Goal: Information Seeking & Learning: Learn about a topic

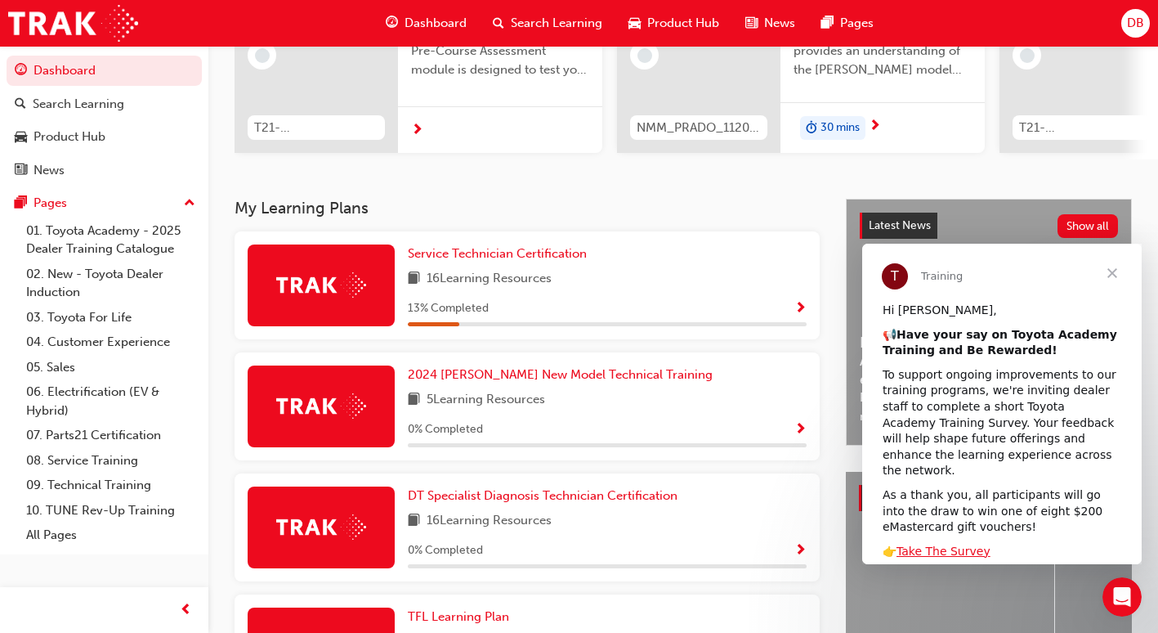
scroll to position [245, 0]
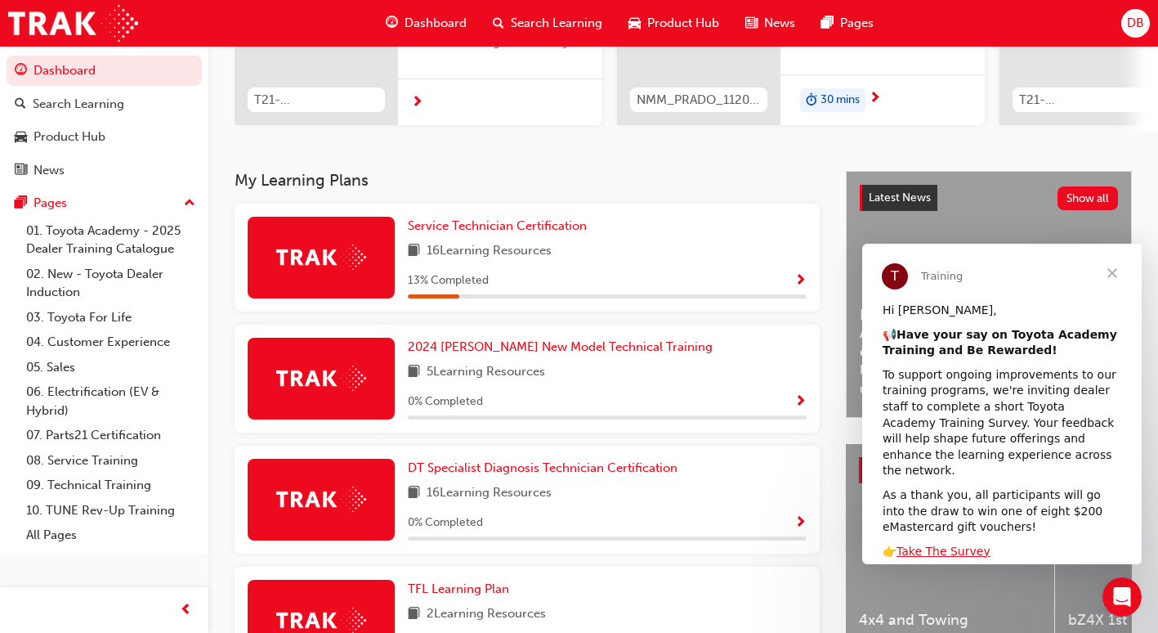
click at [1111, 276] on span "Close" at bounding box center [1112, 273] width 59 height 59
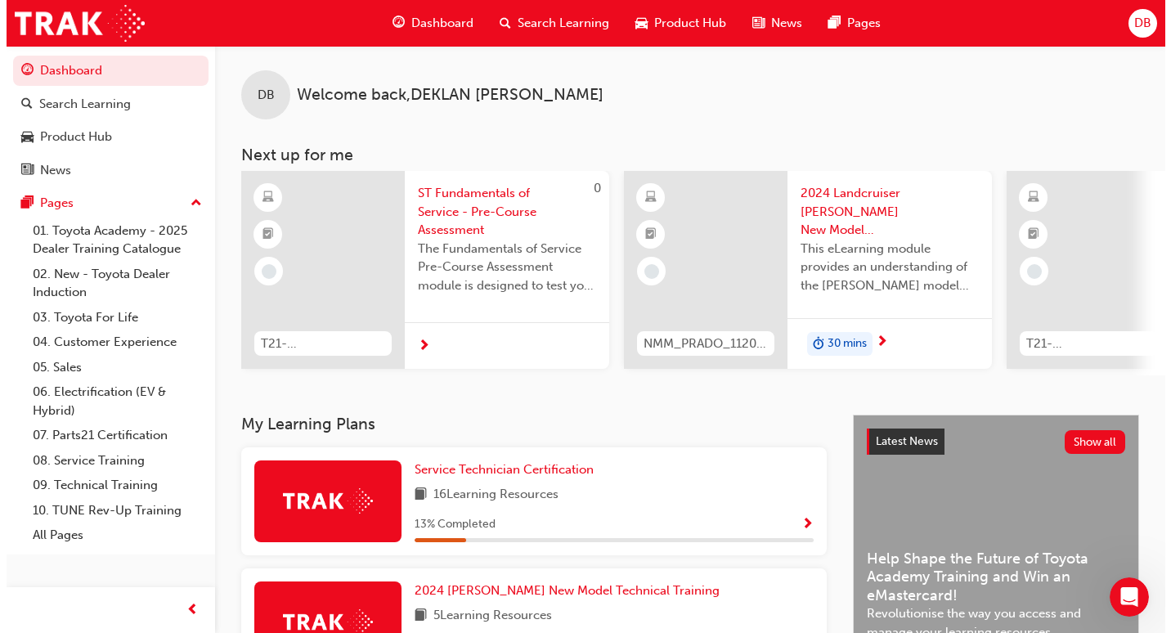
scroll to position [0, 0]
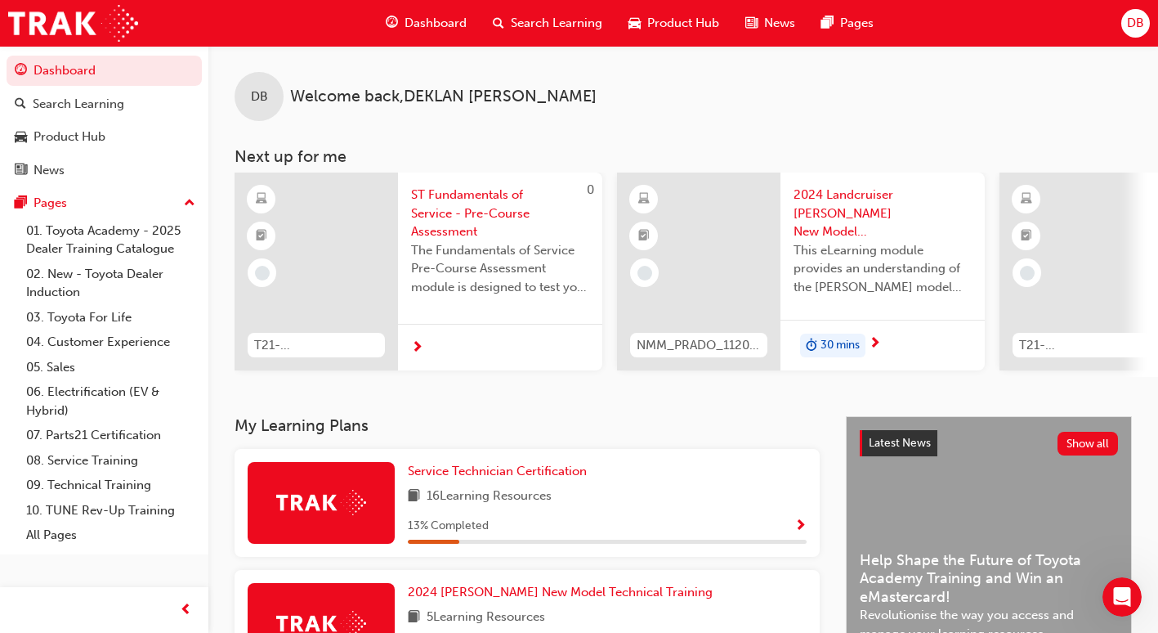
click at [451, 220] on span "ST Fundamentals of Service - Pre-Course Assessment" at bounding box center [500, 214] width 178 height 56
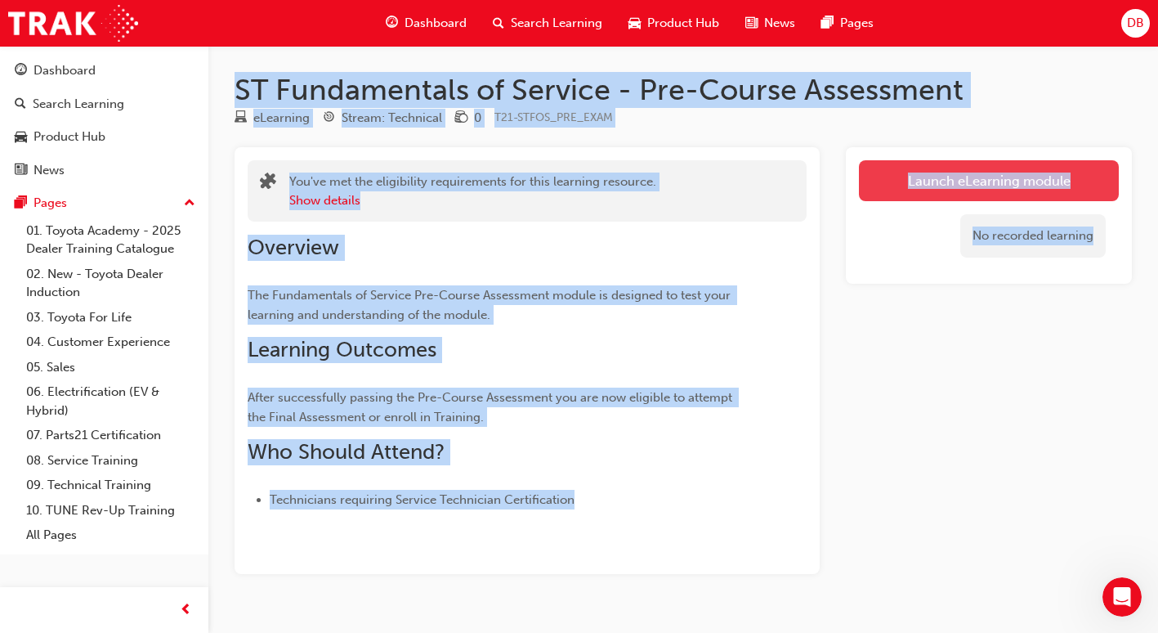
click at [988, 182] on link "Launch eLearning module" at bounding box center [989, 180] width 260 height 41
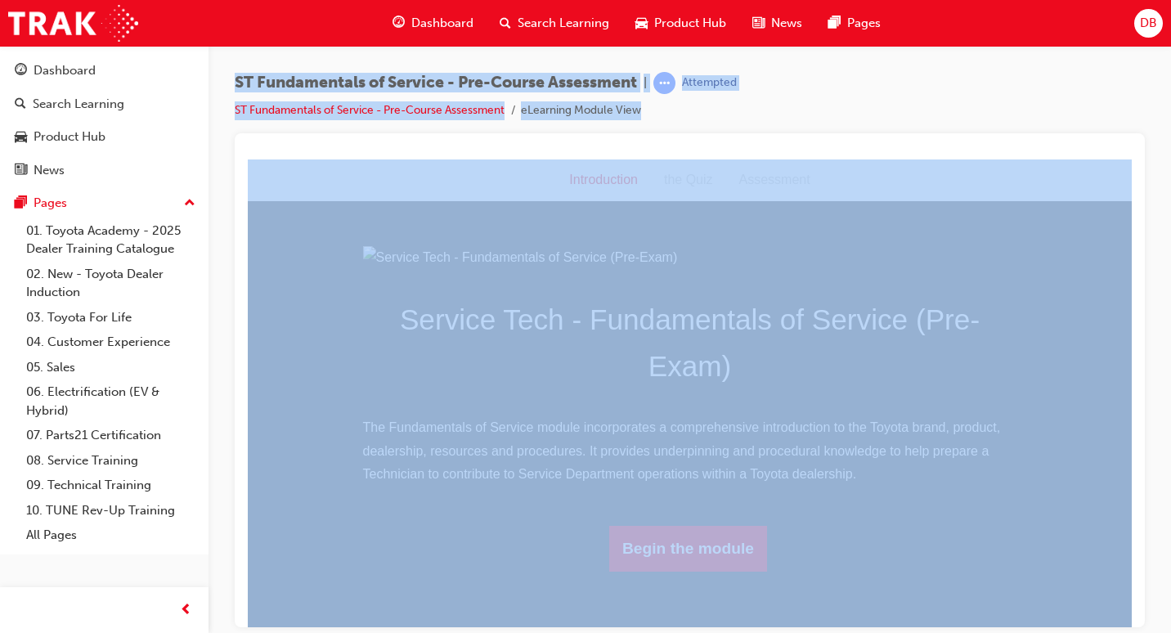
scroll to position [124, 0]
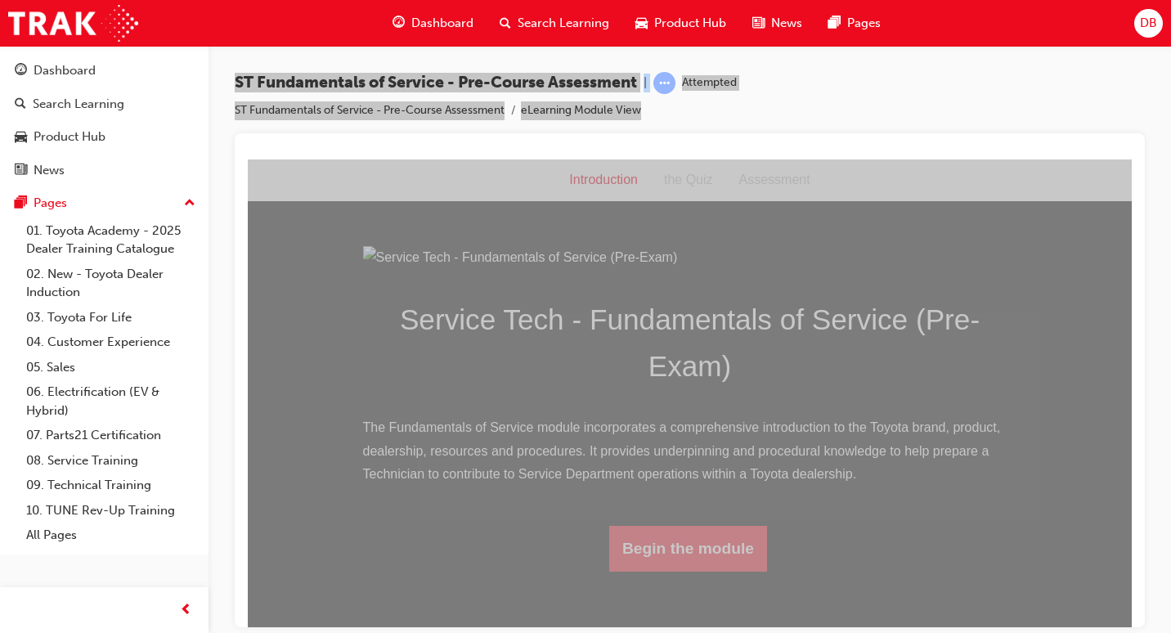
click at [709, 571] on button "Begin the module" at bounding box center [688, 548] width 158 height 46
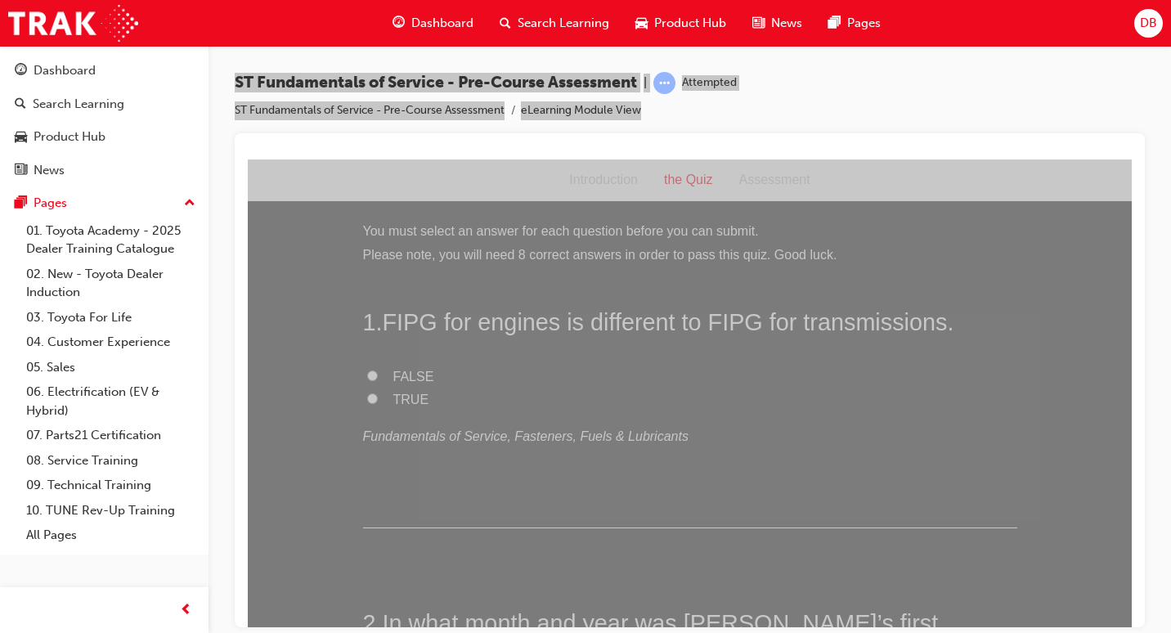
click at [367, 401] on input "TRUE" at bounding box center [372, 397] width 11 height 11
radio input "true"
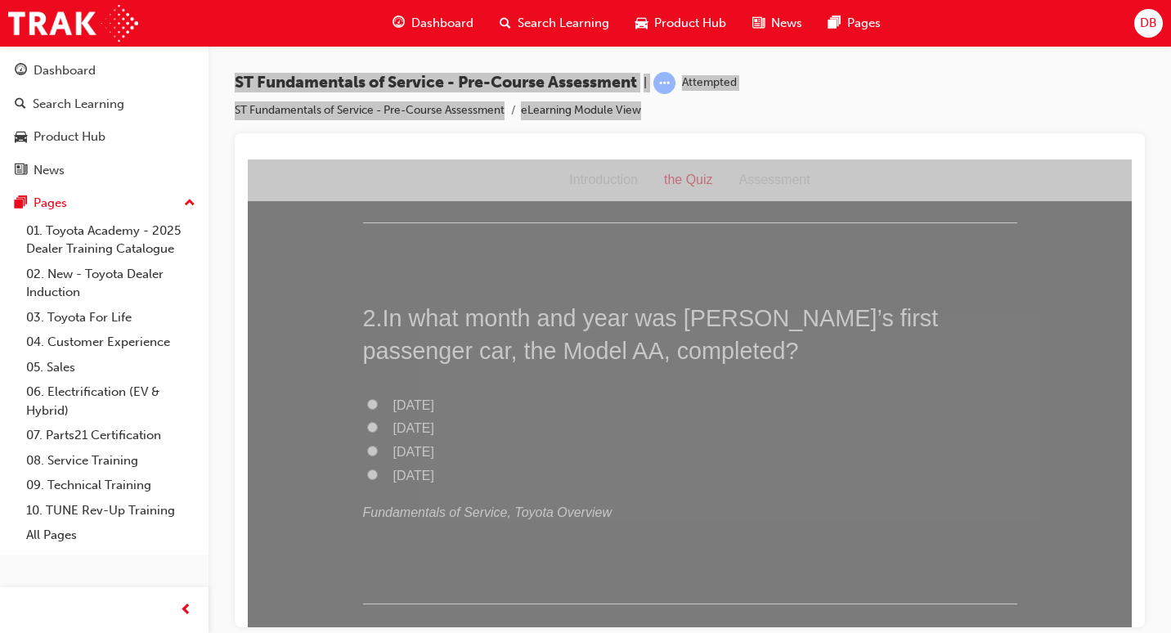
scroll to position [266, 0]
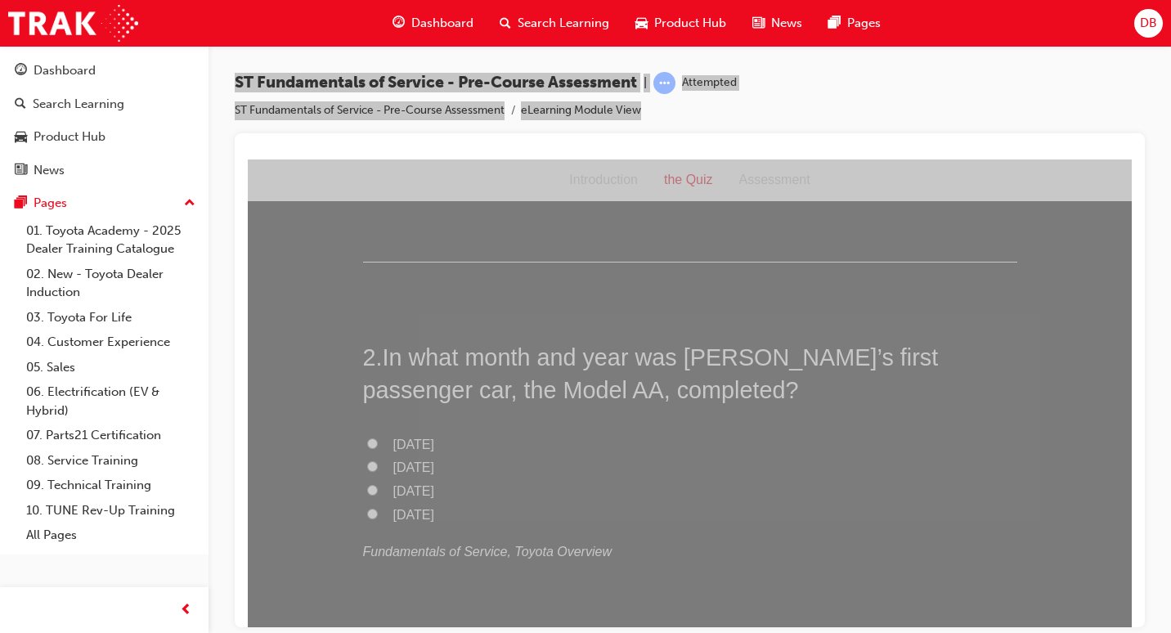
click at [603, 181] on div "Introduction" at bounding box center [603, 180] width 95 height 24
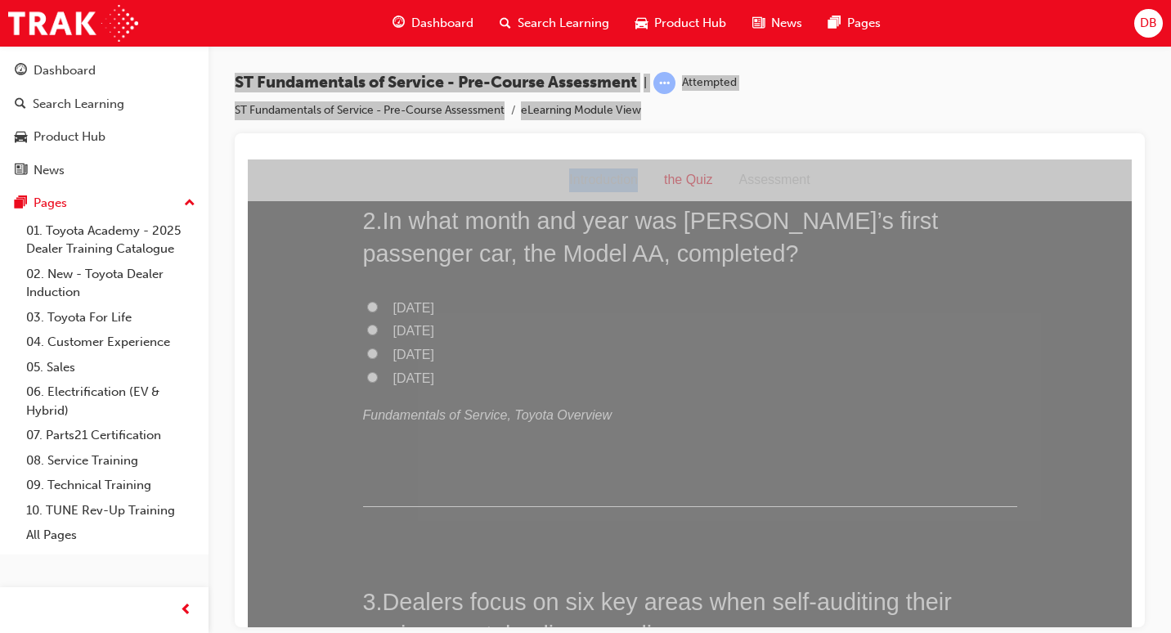
scroll to position [409, 0]
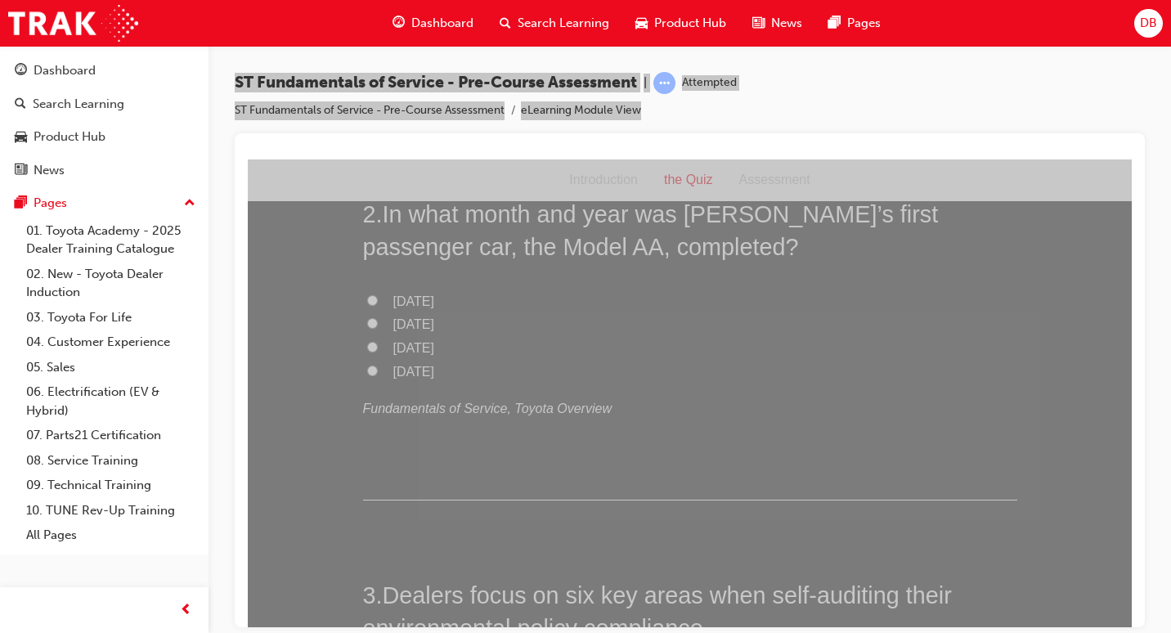
click at [409, 298] on span "[DATE]" at bounding box center [413, 300] width 41 height 14
click at [378, 298] on input "[DATE]" at bounding box center [372, 299] width 11 height 11
radio input "true"
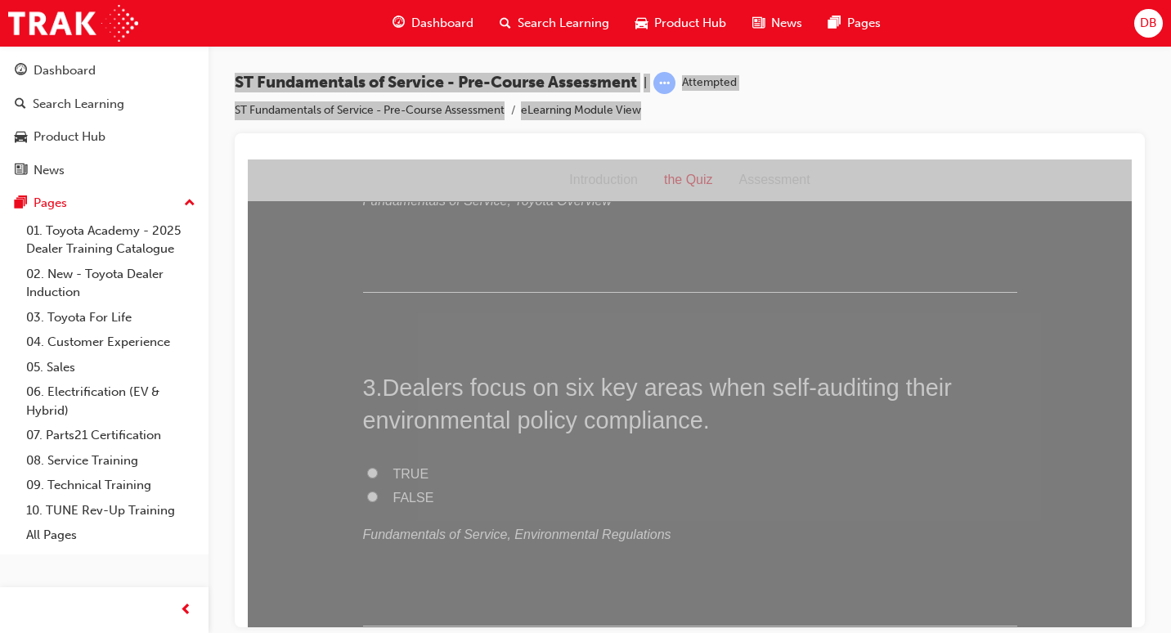
scroll to position [654, 0]
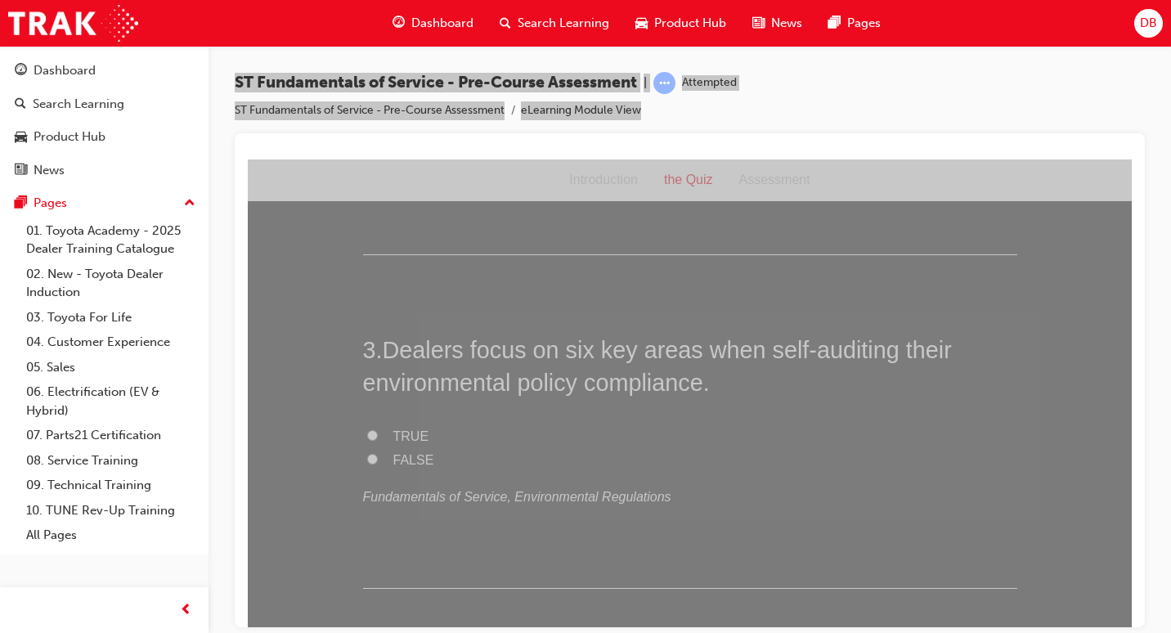
click at [400, 433] on span "TRUE" at bounding box center [411, 435] width 36 height 14
click at [378, 433] on input "TRUE" at bounding box center [372, 434] width 11 height 11
radio input "true"
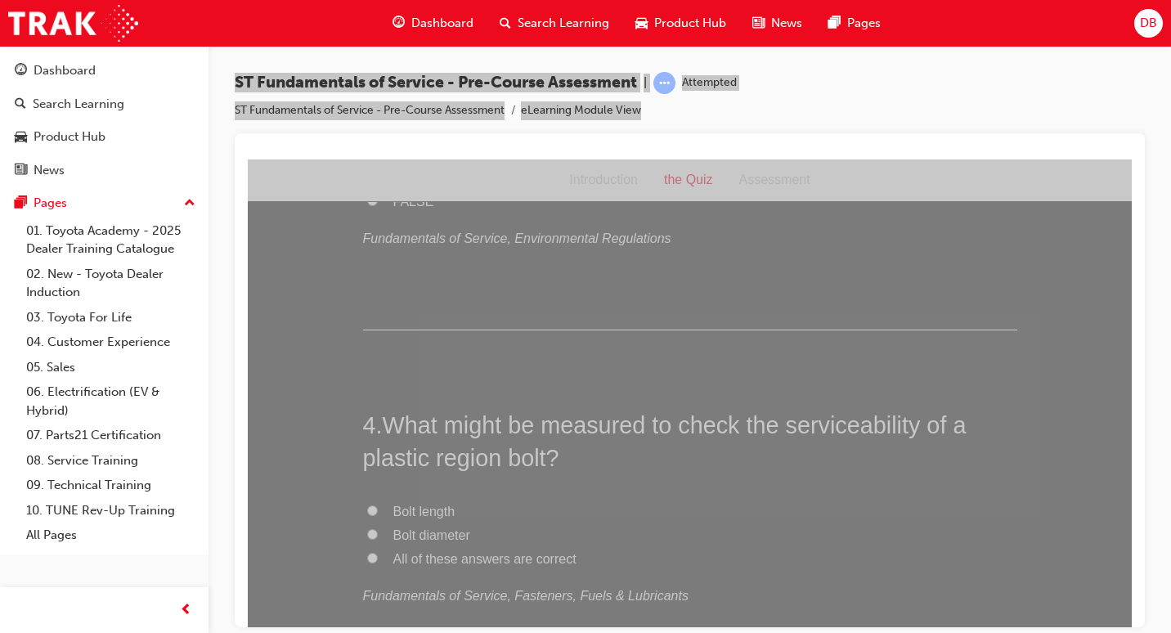
scroll to position [981, 0]
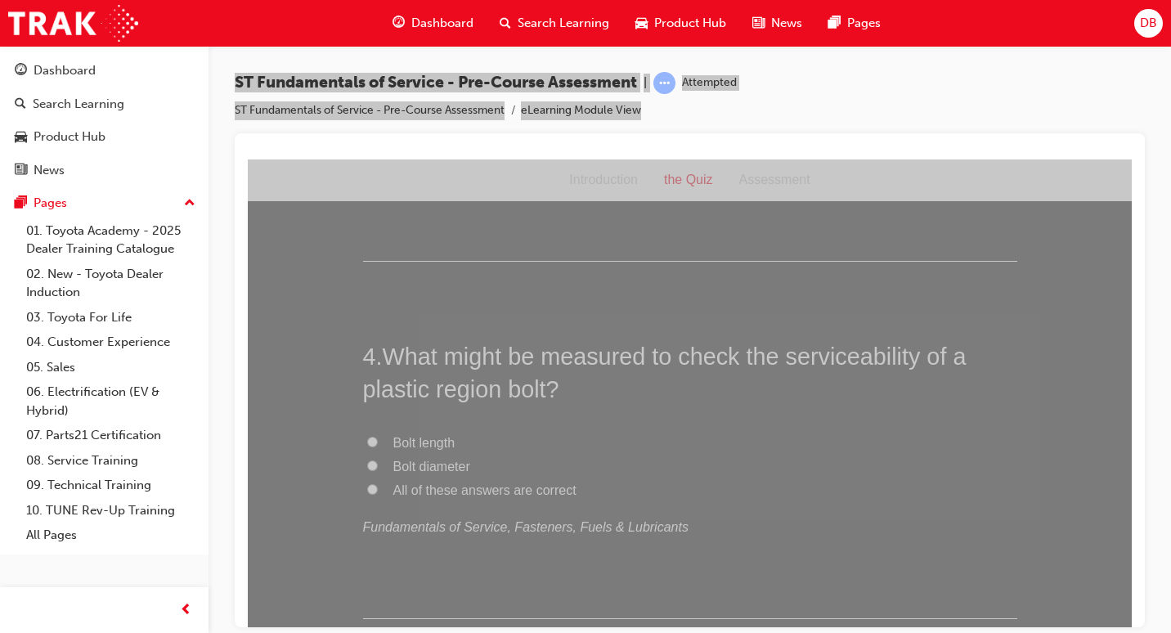
click at [480, 489] on span "All of these answers are correct" at bounding box center [484, 489] width 183 height 14
click at [378, 489] on input "All of these answers are correct" at bounding box center [372, 488] width 11 height 11
radio input "true"
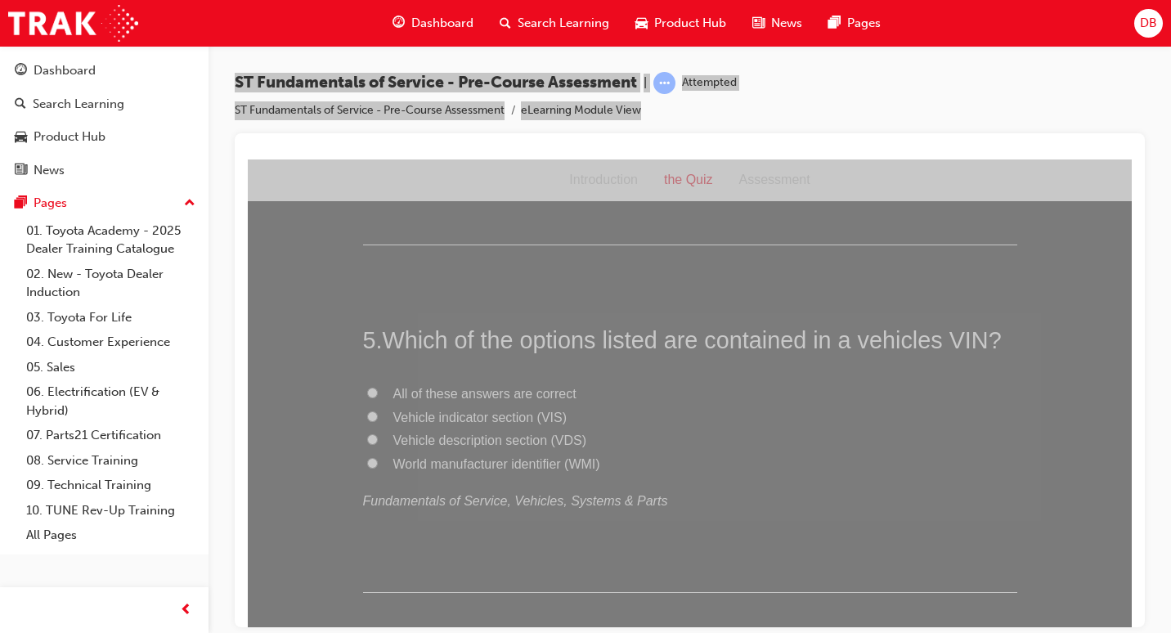
scroll to position [1390, 0]
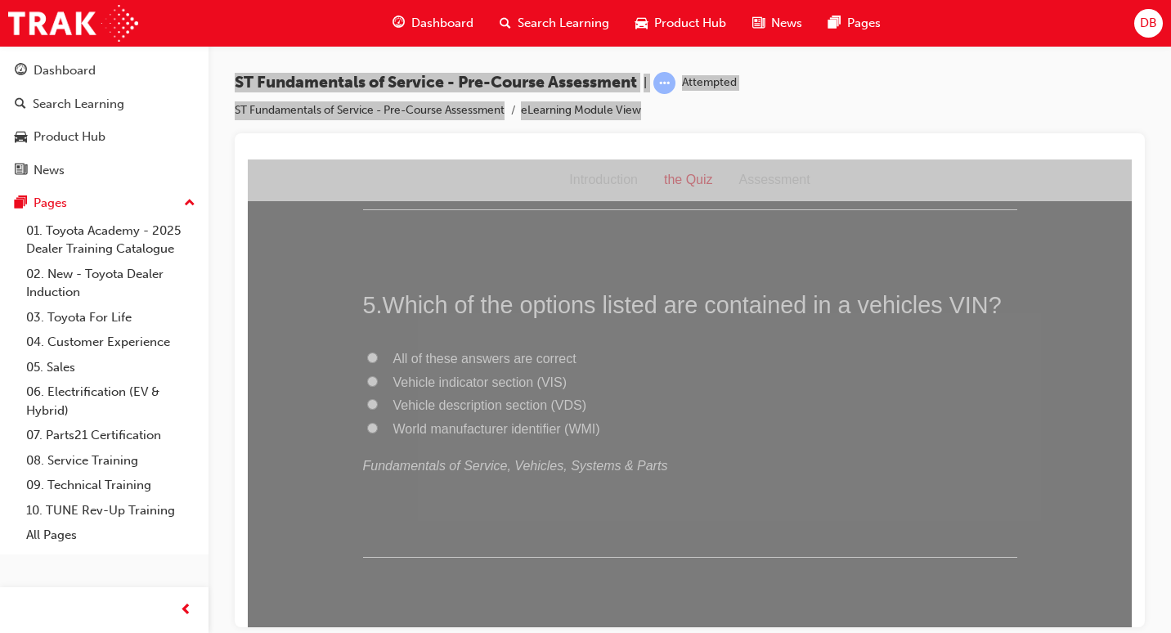
click at [478, 352] on span "All of these answers are correct" at bounding box center [484, 358] width 183 height 14
click at [378, 352] on input "All of these answers are correct" at bounding box center [372, 357] width 11 height 11
radio input "true"
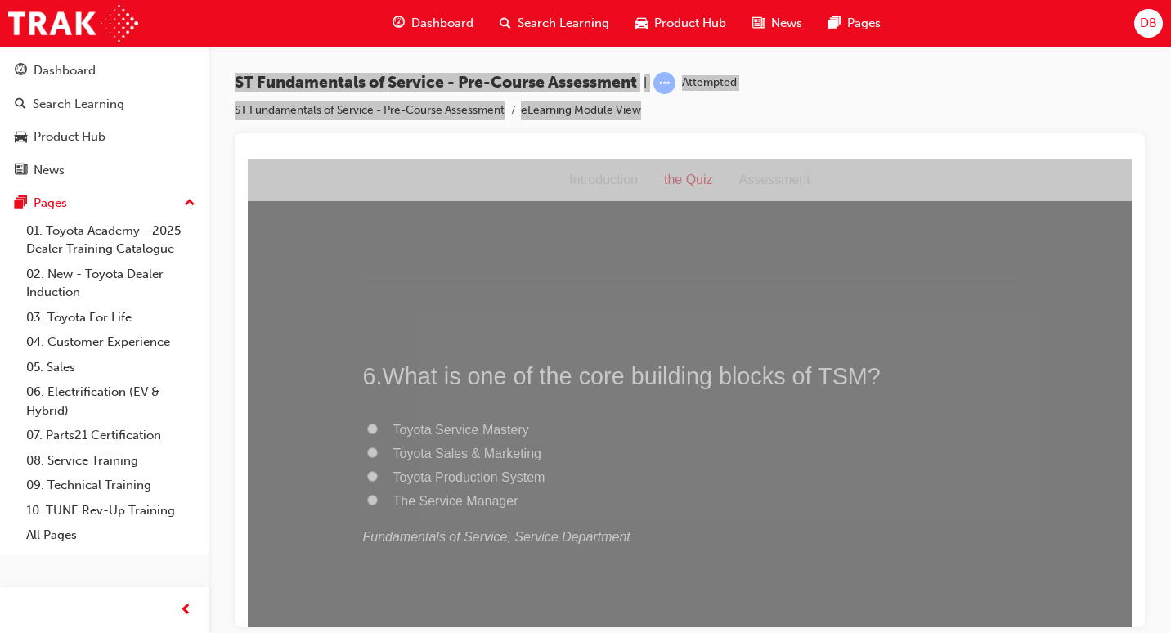
scroll to position [1799, 0]
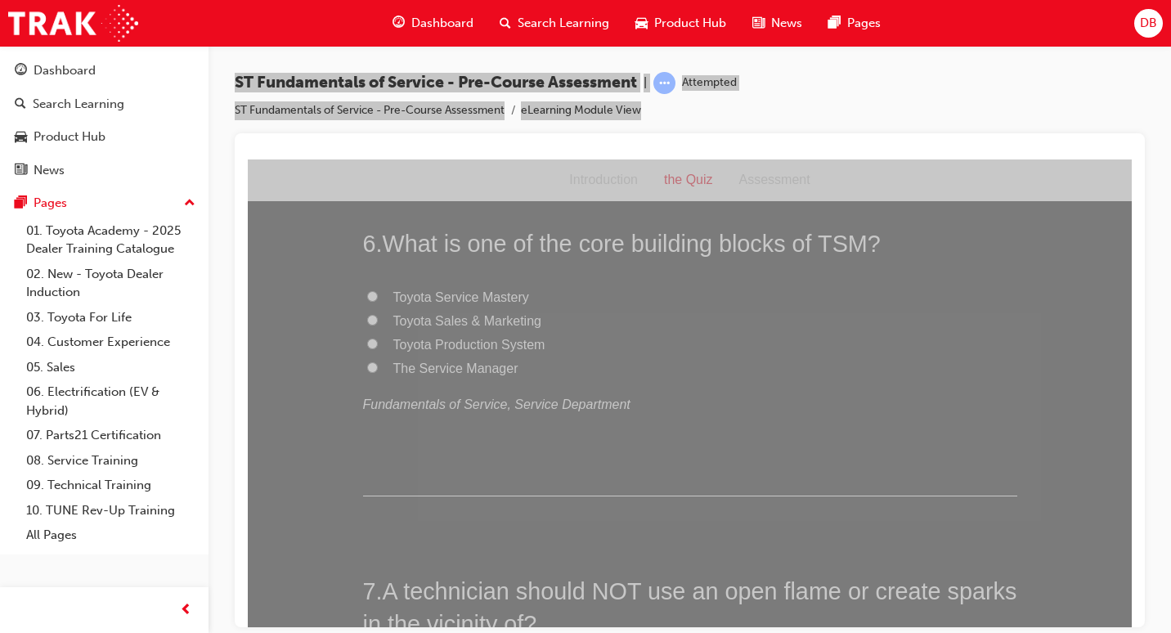
click at [477, 305] on label "Toyota Service Mastery" at bounding box center [690, 297] width 654 height 24
click at [378, 301] on input "Toyota Service Mastery" at bounding box center [372, 295] width 11 height 11
radio input "true"
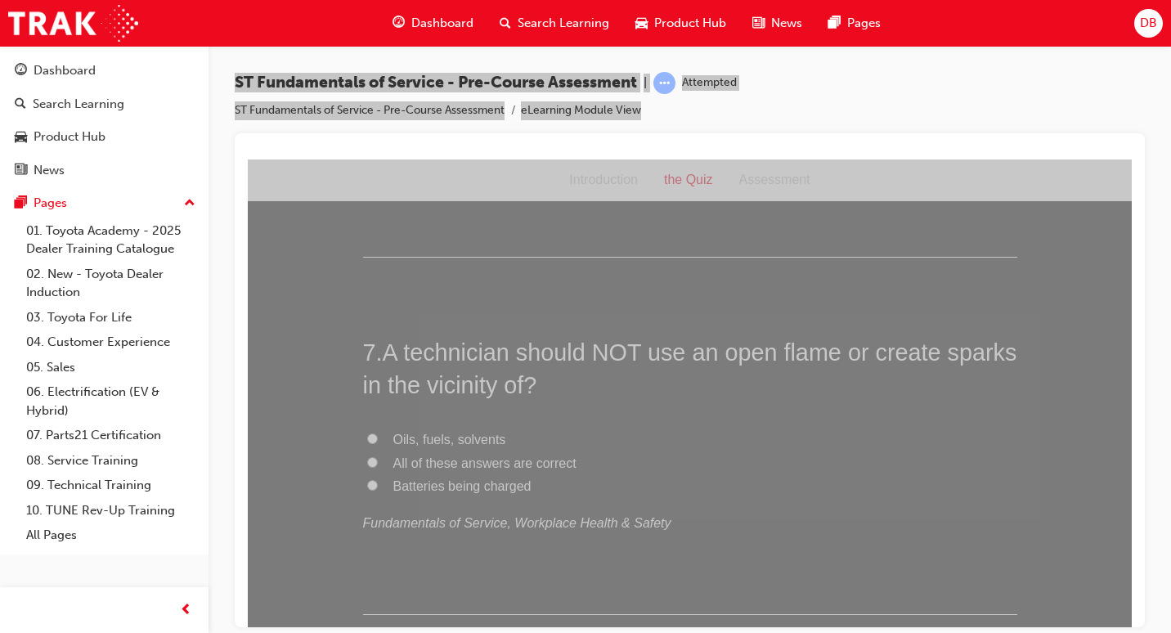
scroll to position [2044, 0]
click at [458, 432] on span "Oils, fuels, solvents" at bounding box center [449, 432] width 113 height 14
click at [378, 432] on input "Oils, fuels, solvents" at bounding box center [372, 431] width 11 height 11
radio input "true"
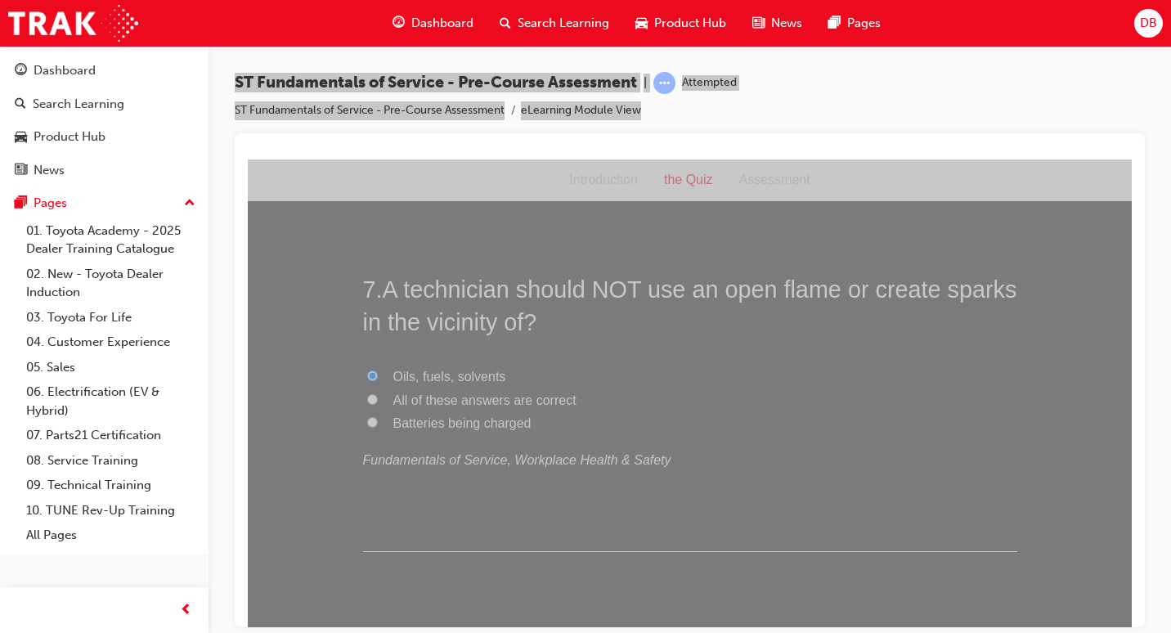
scroll to position [2126, 0]
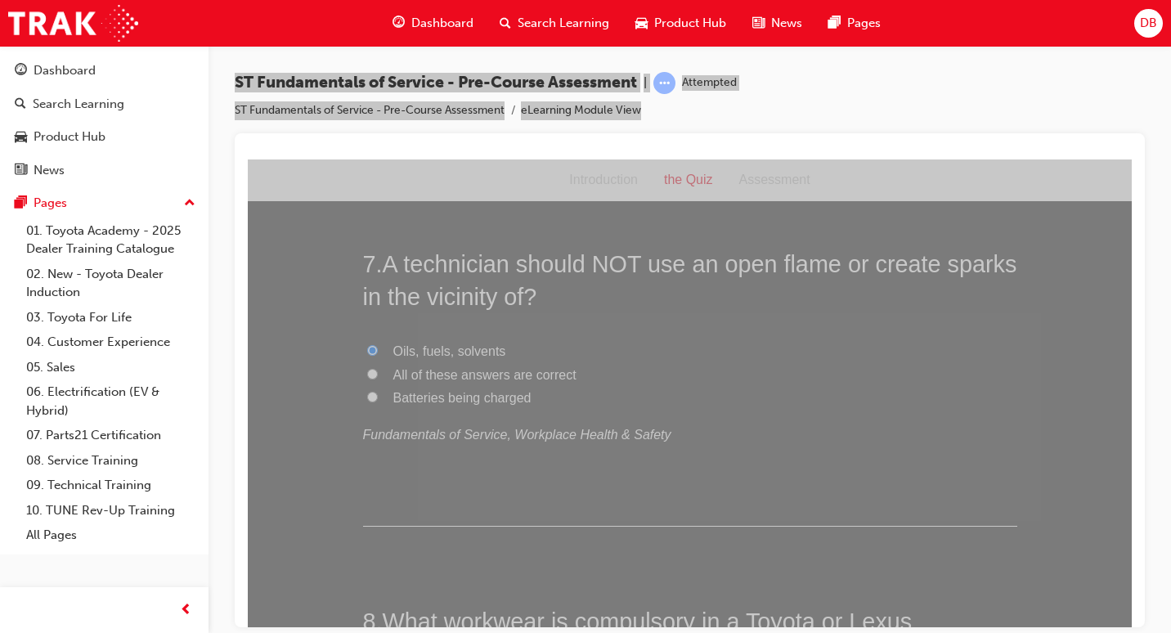
click at [494, 372] on span "All of these answers are correct" at bounding box center [484, 374] width 183 height 14
click at [378, 372] on input "All of these answers are correct" at bounding box center [372, 373] width 11 height 11
radio input "true"
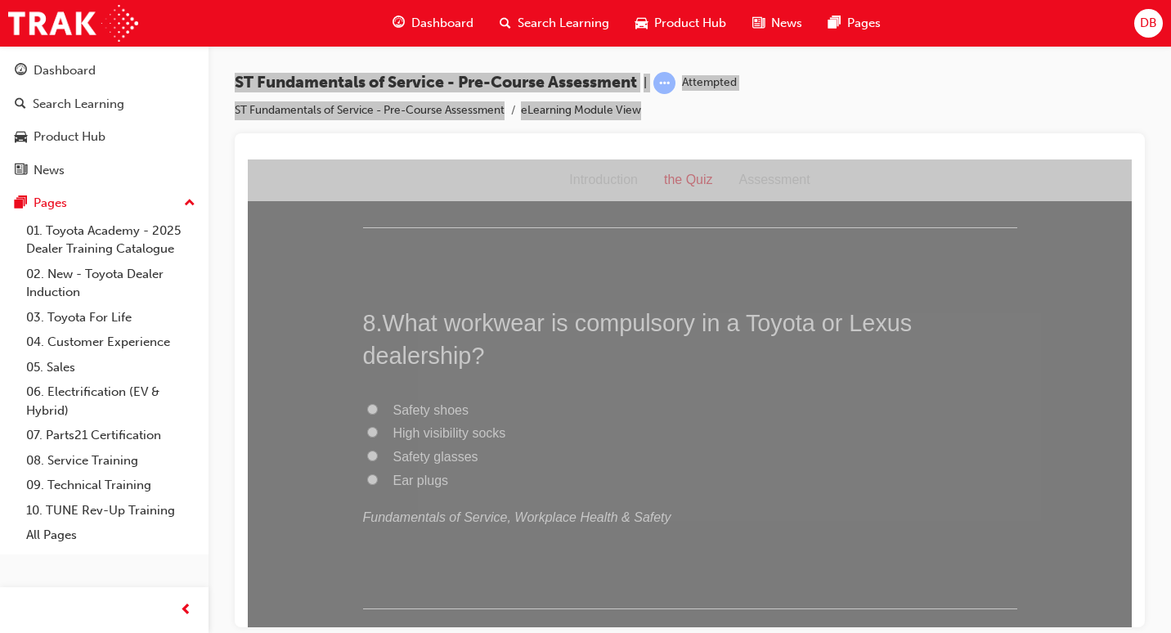
scroll to position [2453, 0]
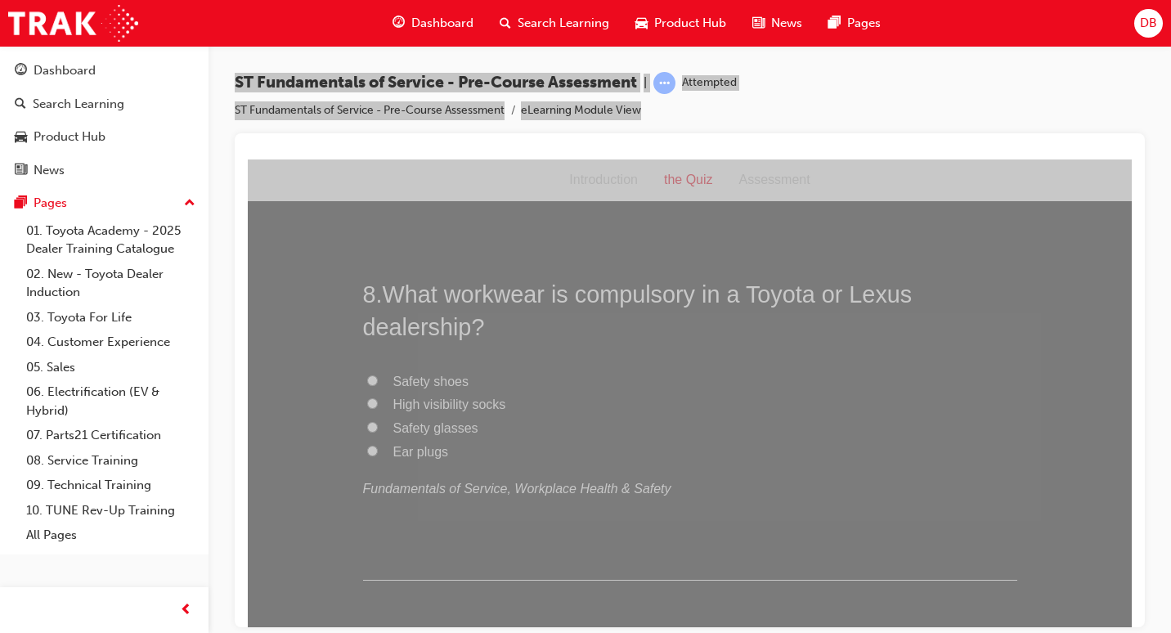
click at [424, 382] on span "Safety shoes" at bounding box center [431, 381] width 76 height 14
click at [378, 382] on input "Safety shoes" at bounding box center [372, 379] width 11 height 11
radio input "true"
click at [416, 401] on span "High visibility socks" at bounding box center [449, 403] width 113 height 14
click at [378, 401] on input "High visibility socks" at bounding box center [372, 402] width 11 height 11
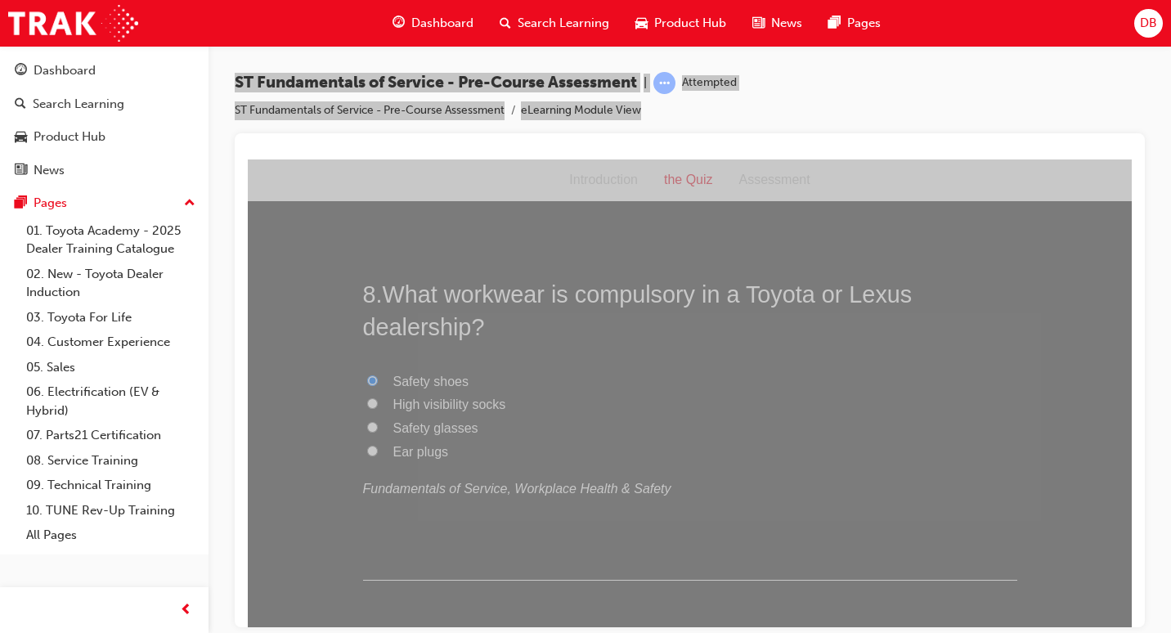
radio input "true"
click at [421, 416] on div "Safety shoes High visibility socks Safety glasses Ear plugs Fundamentals of Ser…" at bounding box center [690, 435] width 654 height 131
drag, startPoint x: 421, startPoint y: 416, endPoint x: 449, endPoint y: 442, distance: 38.2
click at [449, 443] on label "Ear plugs" at bounding box center [690, 452] width 654 height 24
click at [378, 445] on input "Ear plugs" at bounding box center [372, 450] width 11 height 11
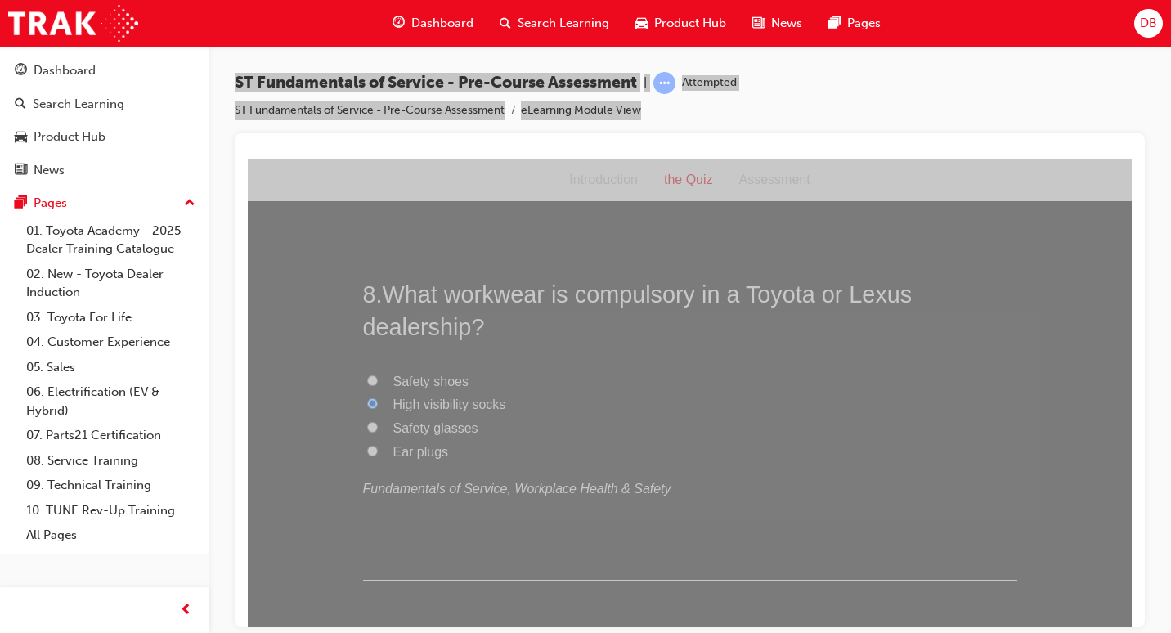
radio input "true"
click at [428, 377] on span "Safety shoes" at bounding box center [431, 381] width 76 height 14
click at [378, 377] on input "Safety shoes" at bounding box center [372, 379] width 11 height 11
radio input "true"
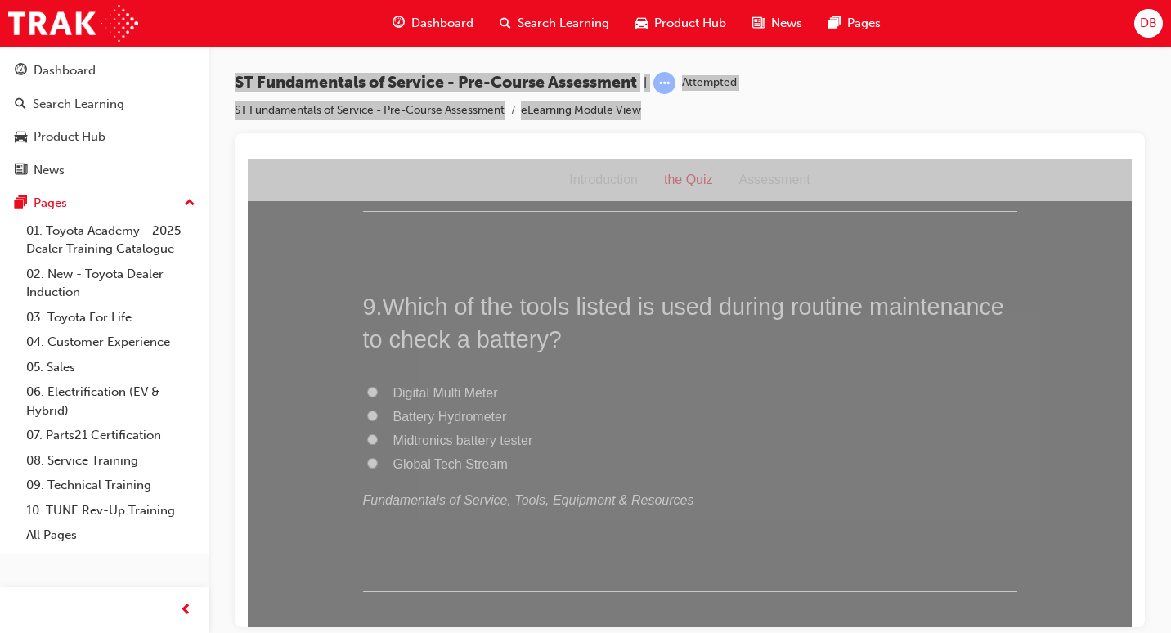
scroll to position [2861, 0]
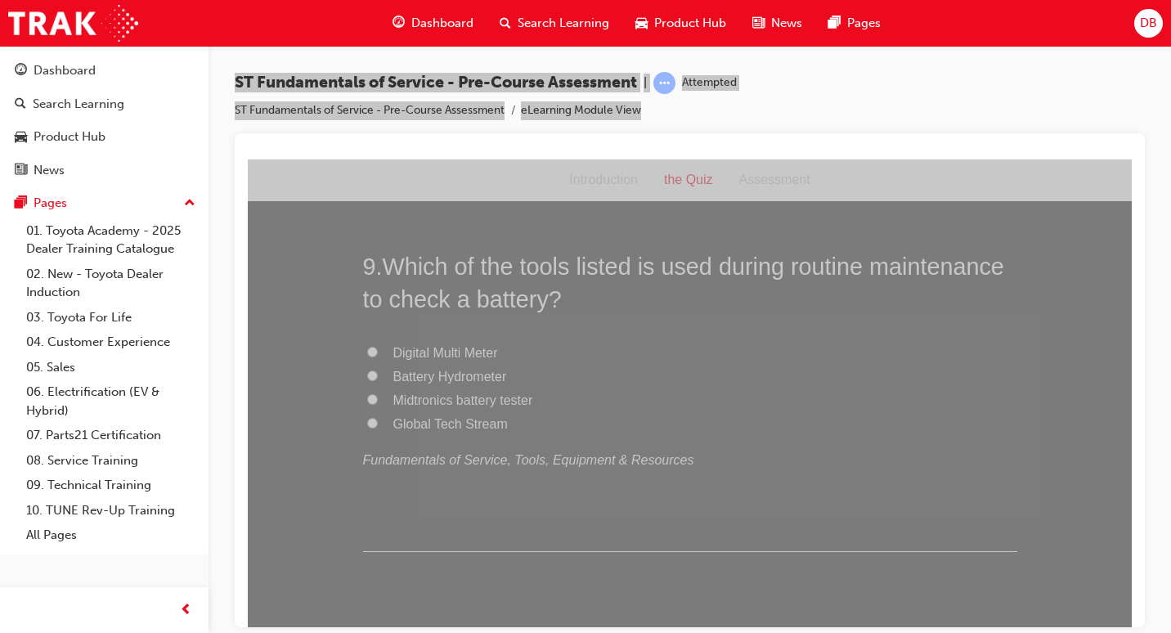
click at [461, 396] on span "Midtronics battery tester" at bounding box center [463, 399] width 140 height 14
click at [378, 396] on input "Midtronics battery tester" at bounding box center [372, 398] width 11 height 11
radio input "true"
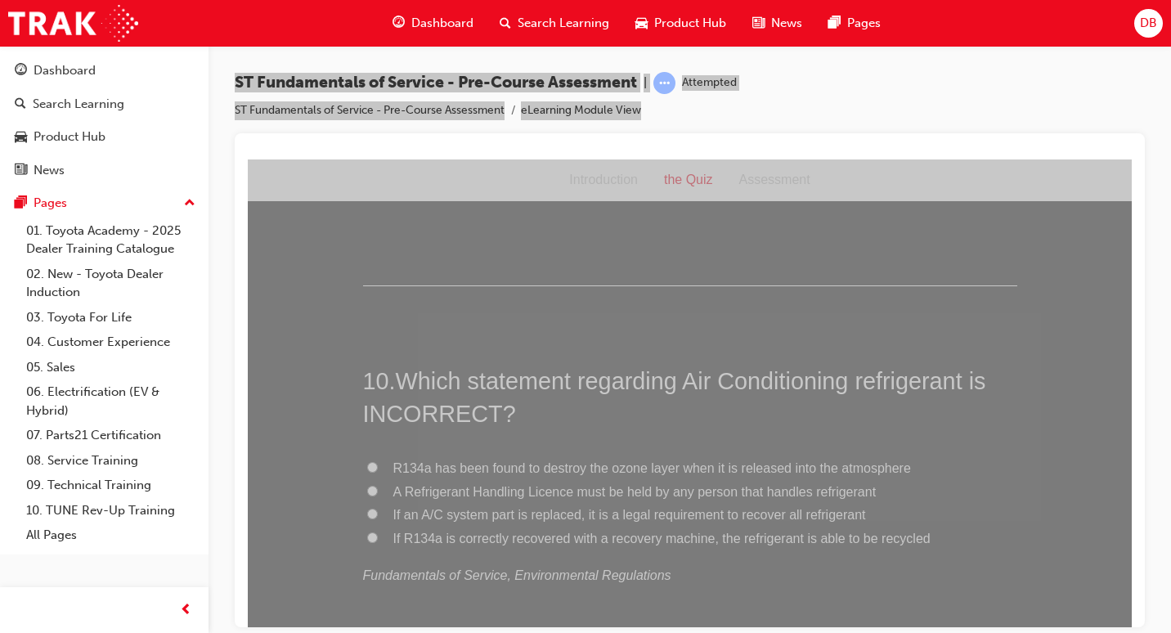
scroll to position [3188, 0]
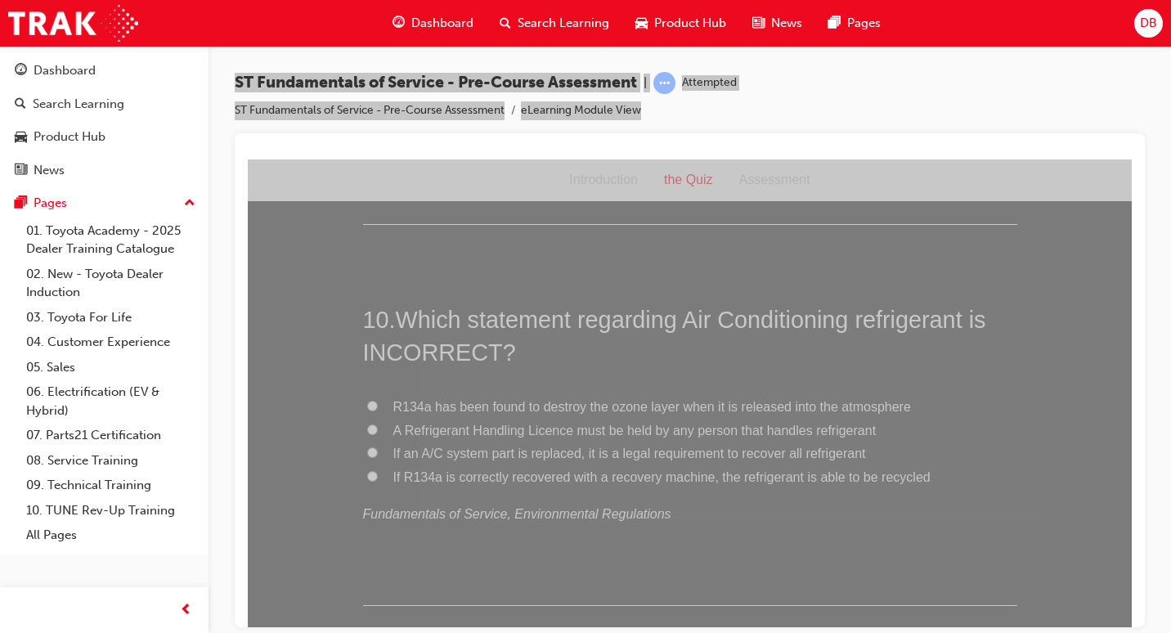
click at [549, 432] on span "A Refrigerant Handling Licence must be held by any person that handles refriger…" at bounding box center [634, 430] width 483 height 14
click at [378, 432] on input "A Refrigerant Handling Licence must be held by any person that handles refriger…" at bounding box center [372, 428] width 11 height 11
radio input "true"
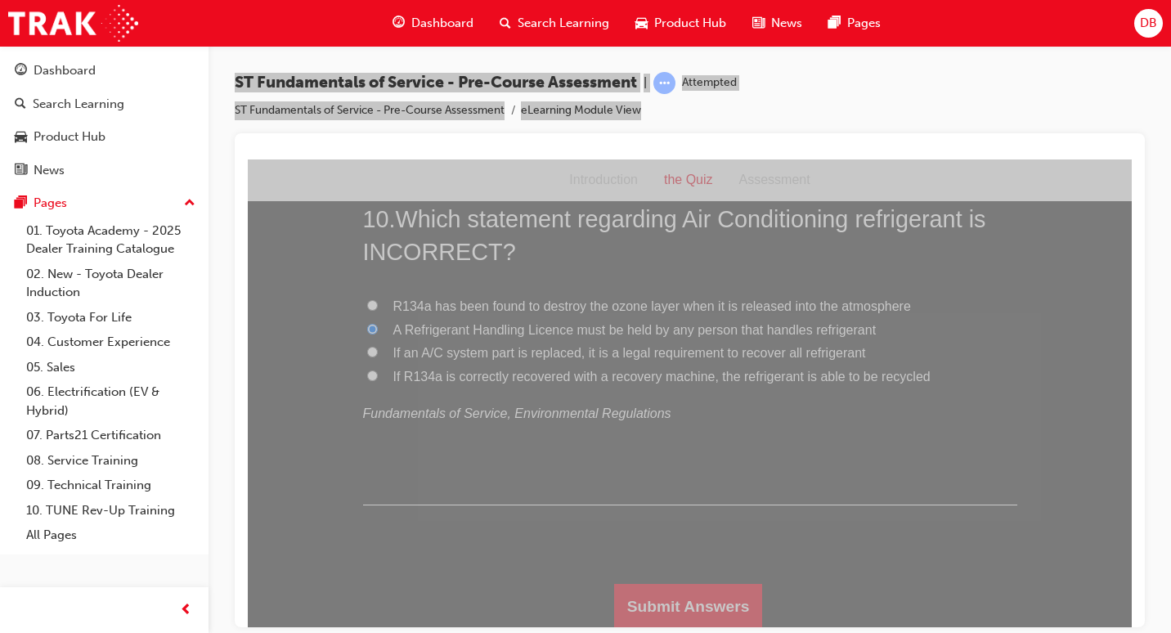
scroll to position [3291, 0]
click at [688, 596] on button "Submit Answers" at bounding box center [688, 604] width 149 height 46
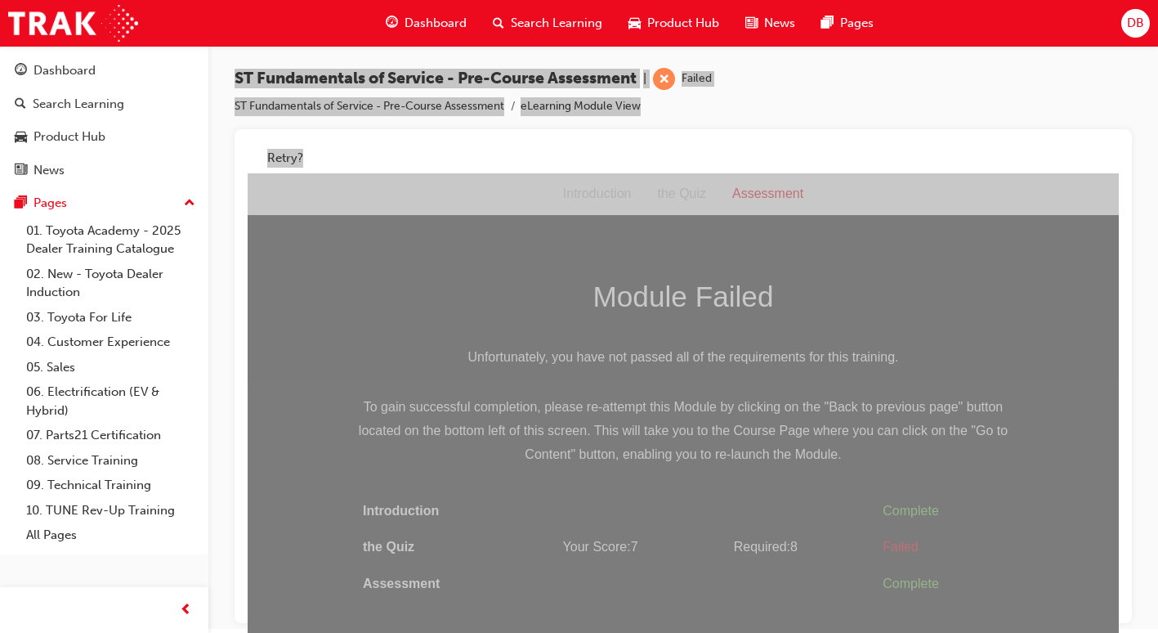
scroll to position [12, 0]
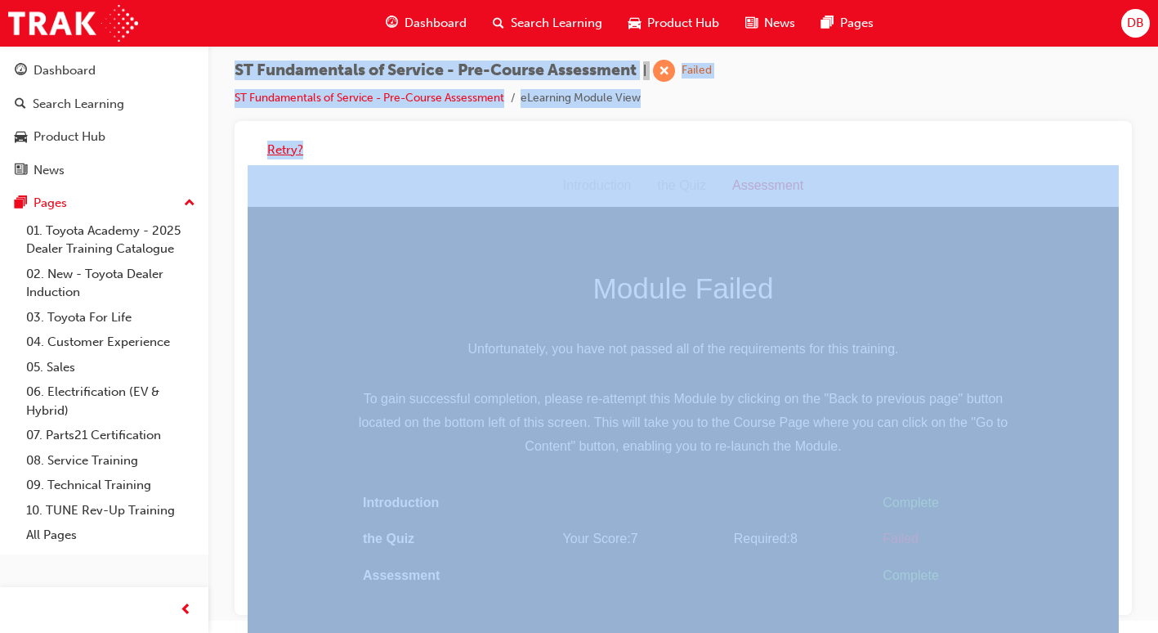
click at [297, 148] on button "Retry?" at bounding box center [285, 150] width 36 height 19
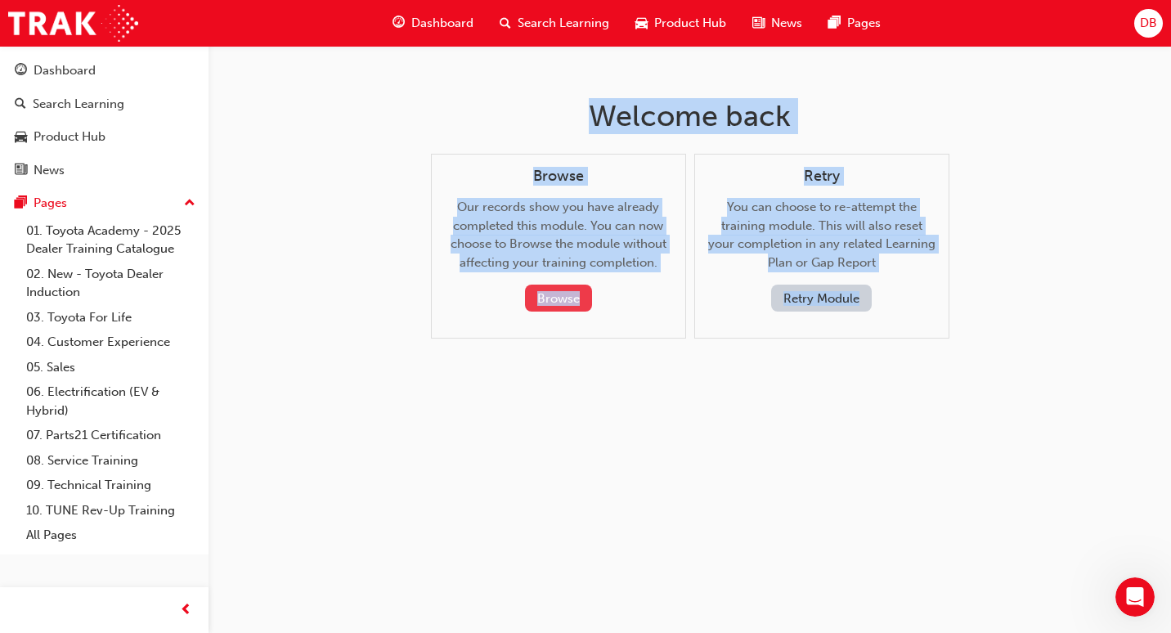
click at [585, 298] on button "Browse" at bounding box center [558, 297] width 67 height 27
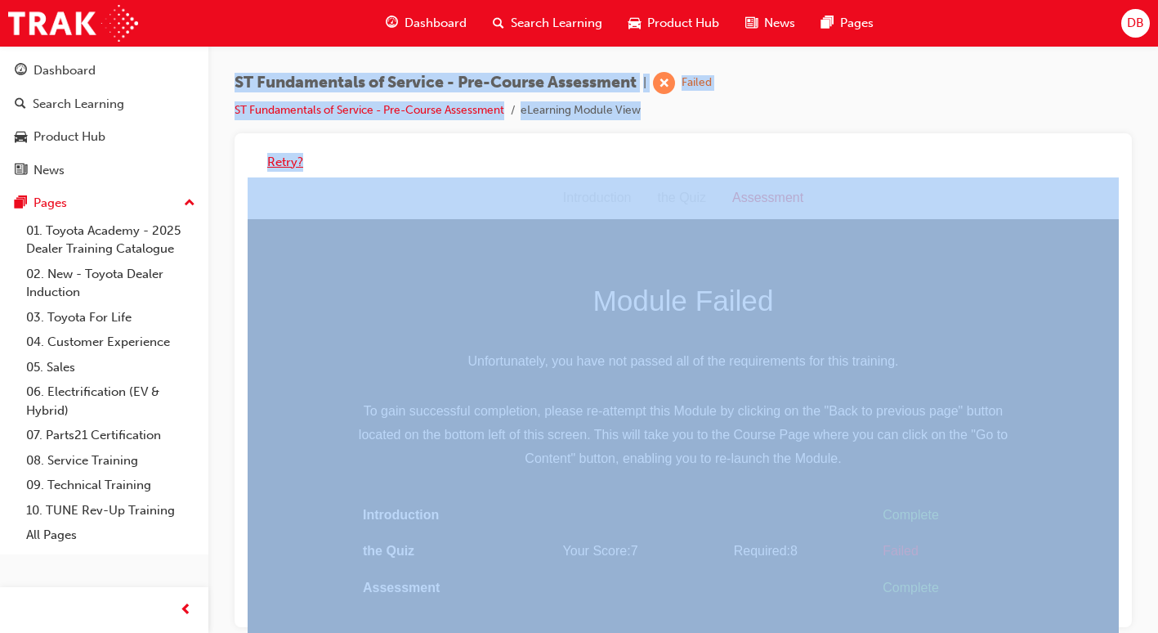
click at [277, 166] on button "Retry?" at bounding box center [285, 162] width 36 height 19
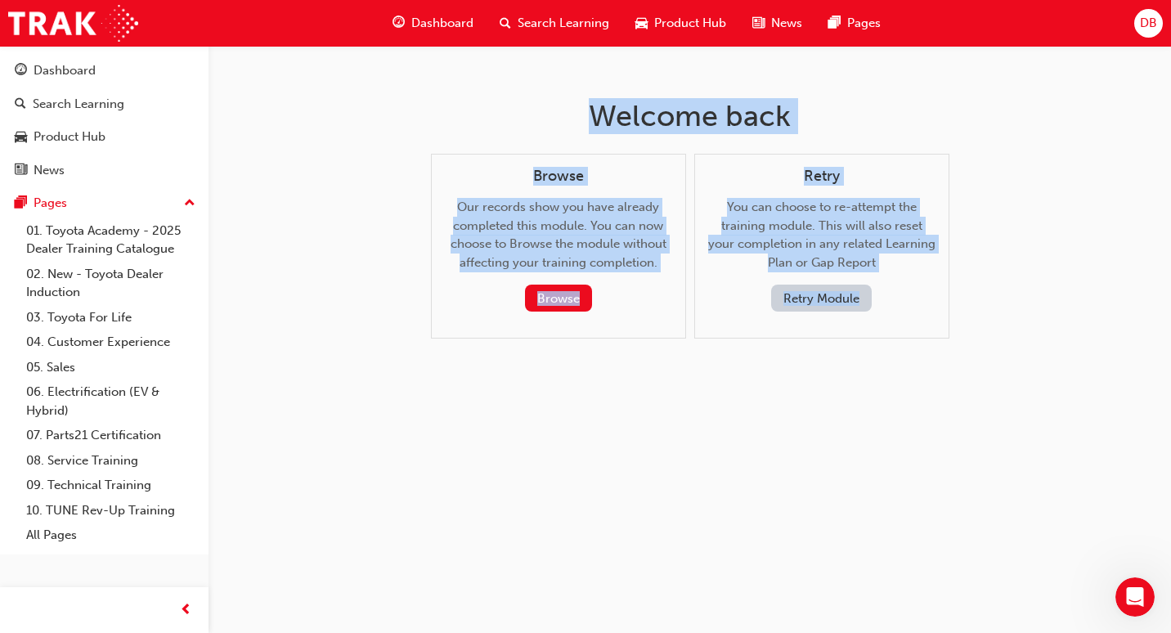
click at [813, 294] on button "Retry Module" at bounding box center [821, 297] width 101 height 27
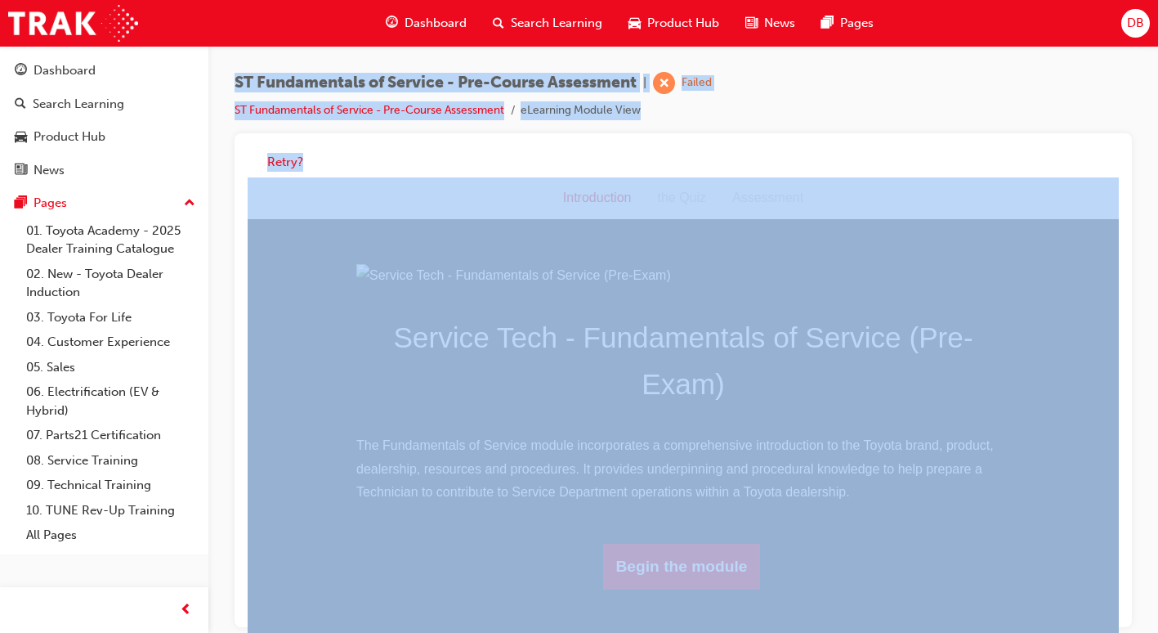
scroll to position [124, 0]
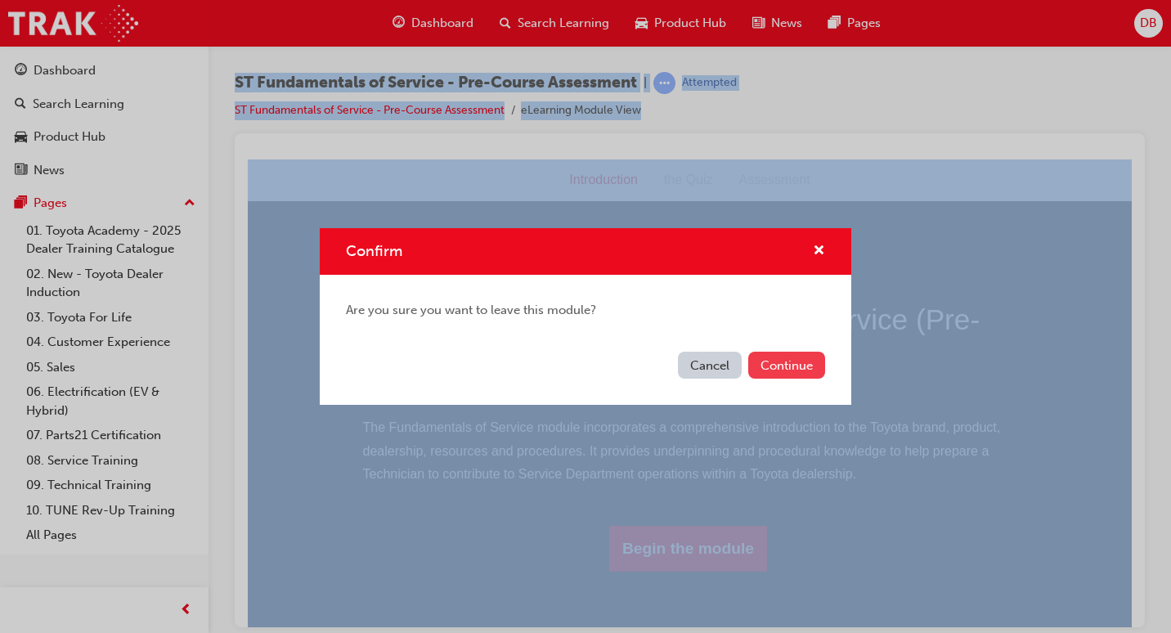
click at [805, 365] on button "Continue" at bounding box center [786, 365] width 77 height 27
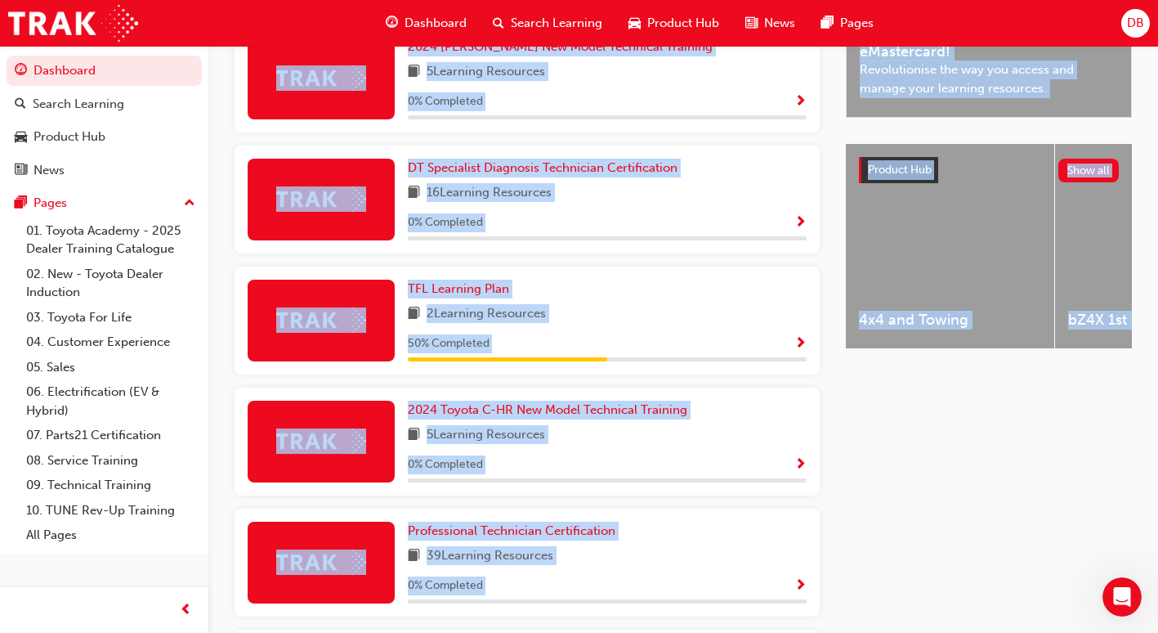
scroll to position [572, 0]
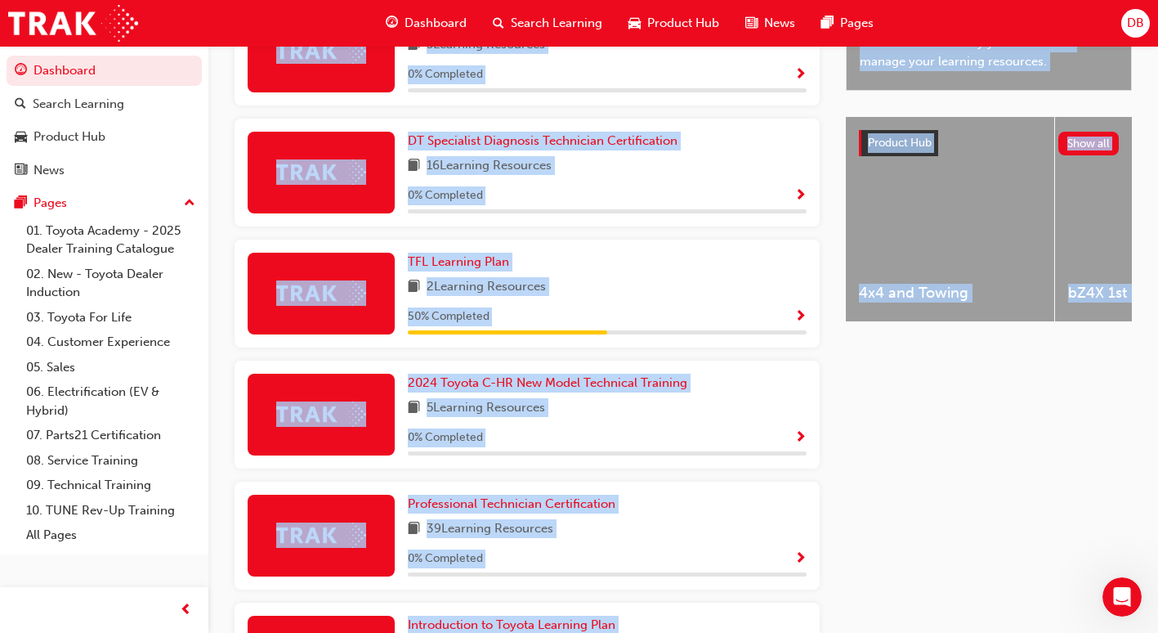
click at [795, 321] on span "Show Progress" at bounding box center [801, 317] width 12 height 15
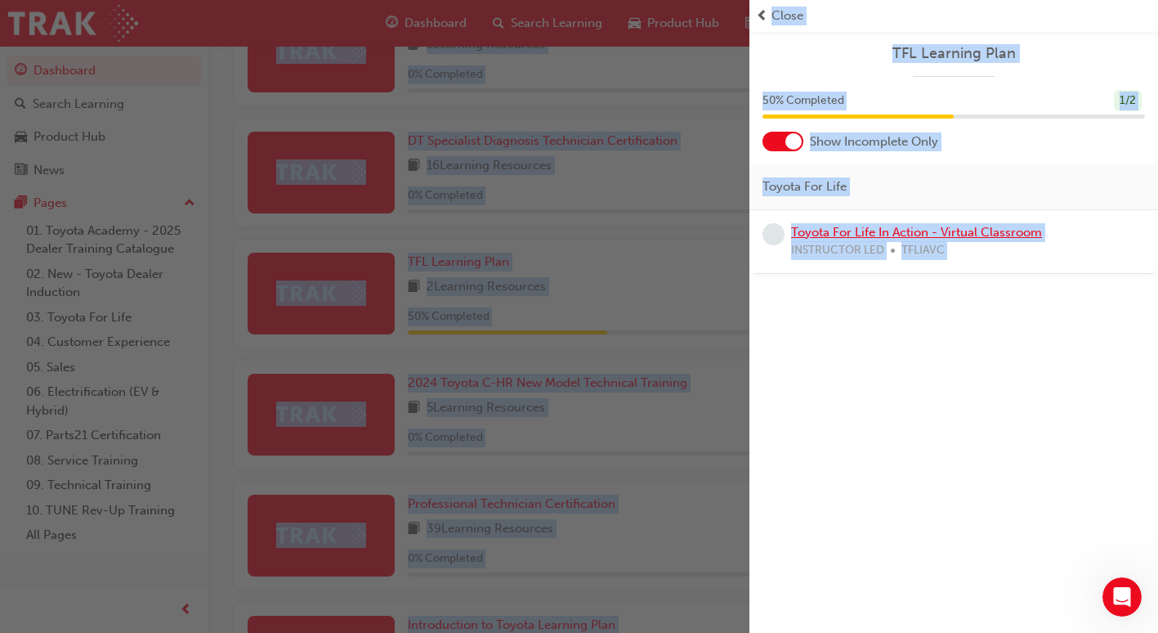
click at [987, 227] on link "Toyota For Life In Action - Virtual Classroom" at bounding box center [916, 232] width 251 height 15
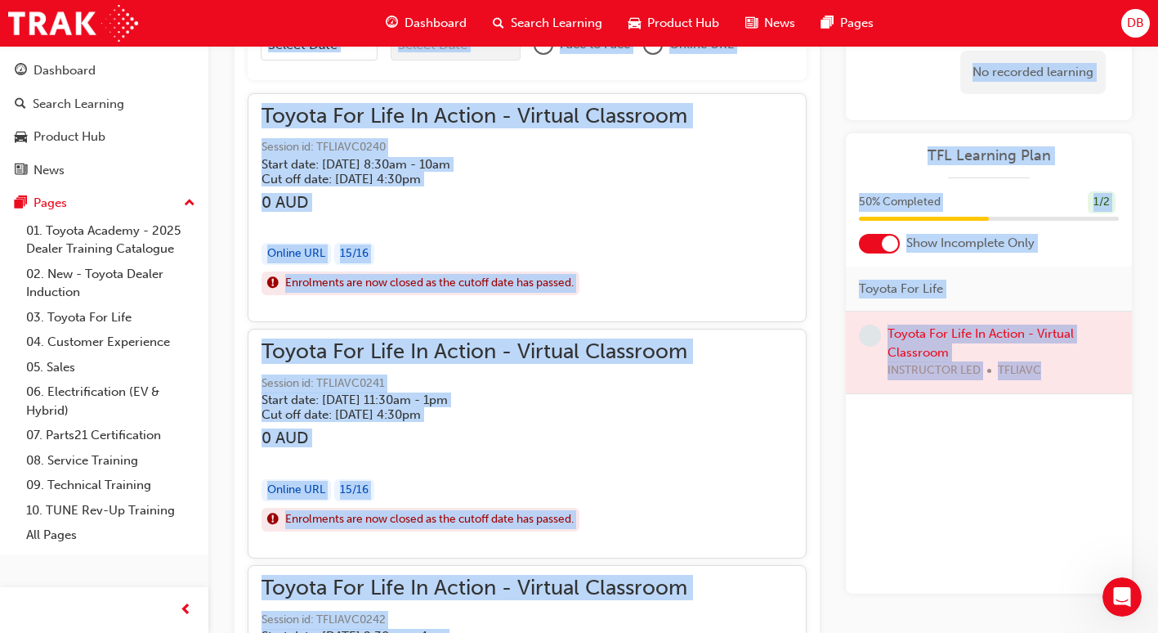
scroll to position [712, 0]
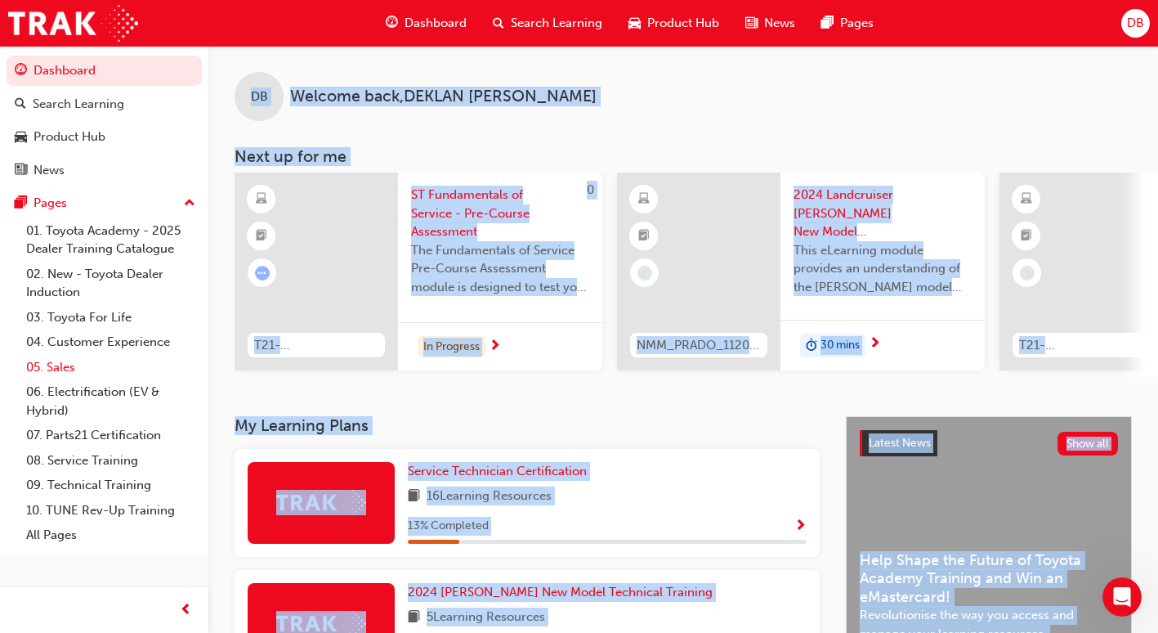
scroll to position [82, 0]
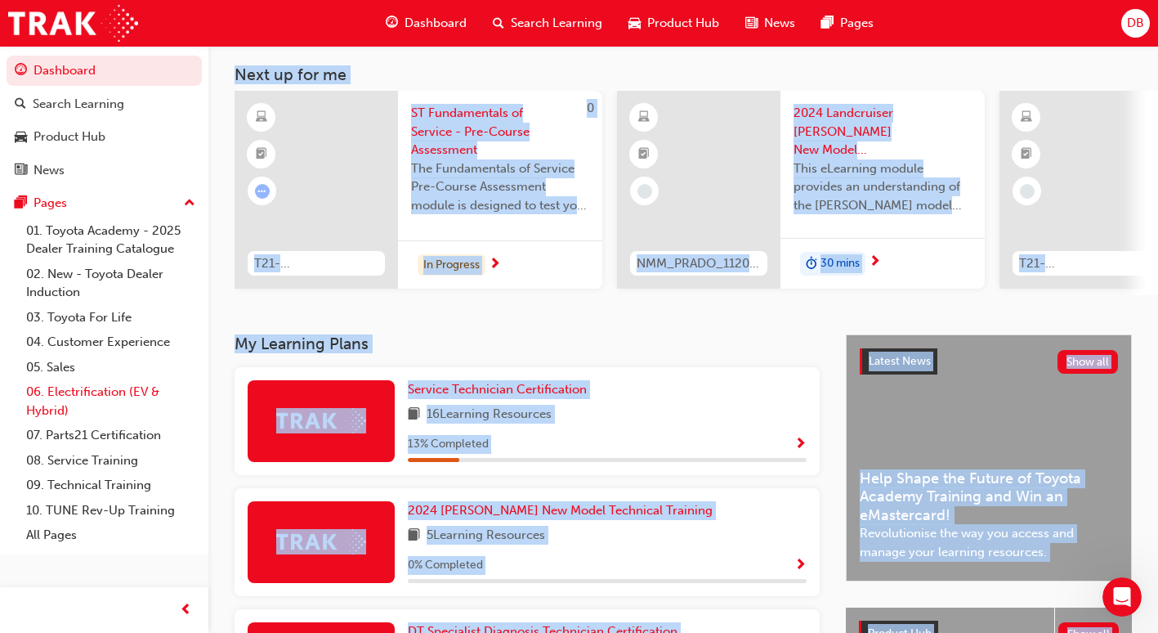
click at [97, 397] on link "06. Electrification (EV & Hybrid)" at bounding box center [111, 400] width 182 height 43
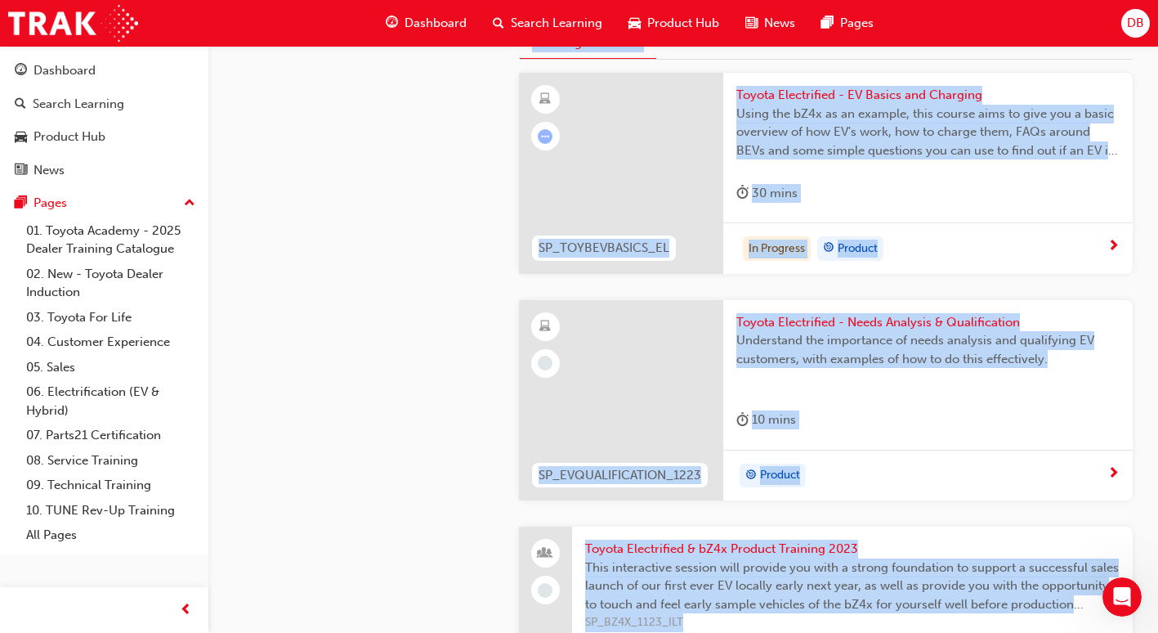
scroll to position [491, 0]
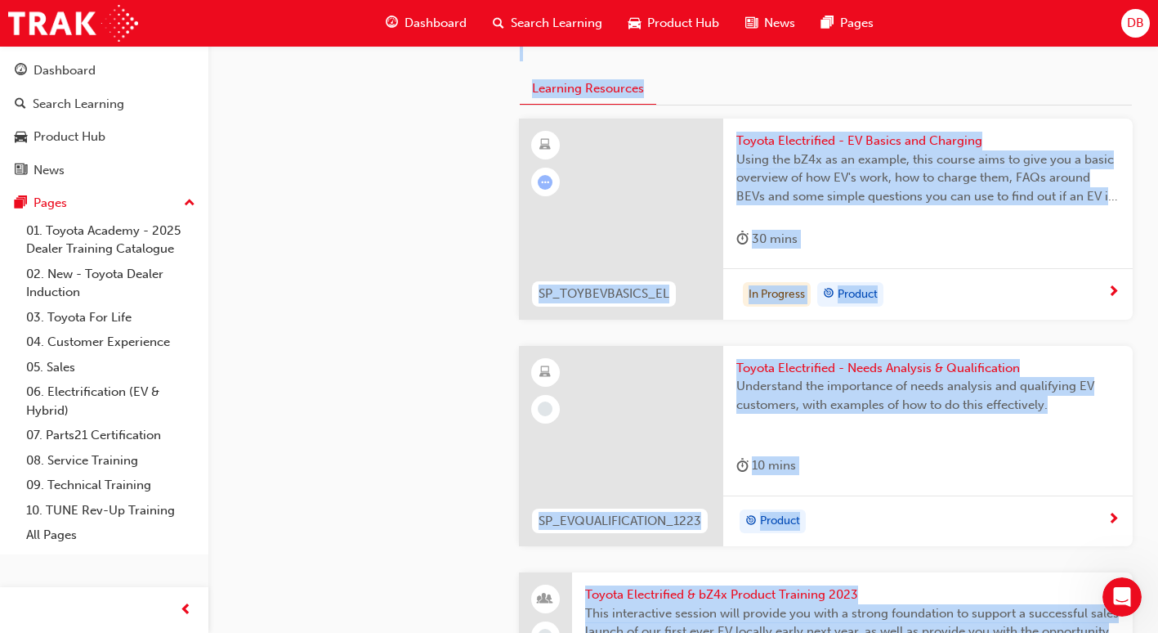
click at [1120, 289] on div "In Progress Product" at bounding box center [929, 294] width 410 height 52
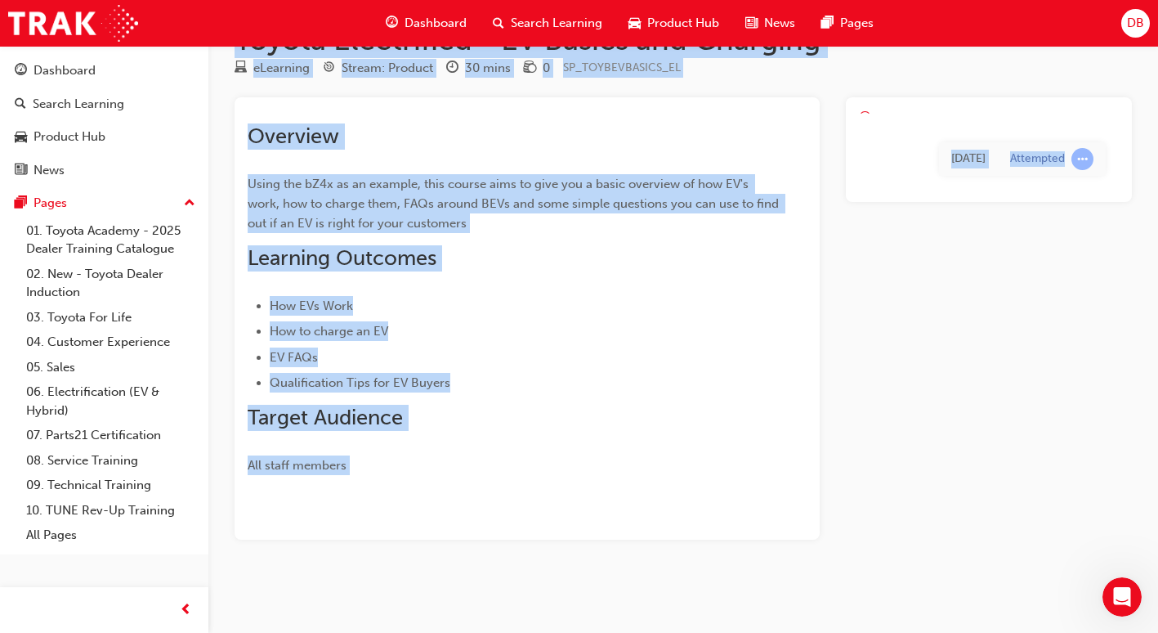
scroll to position [50, 0]
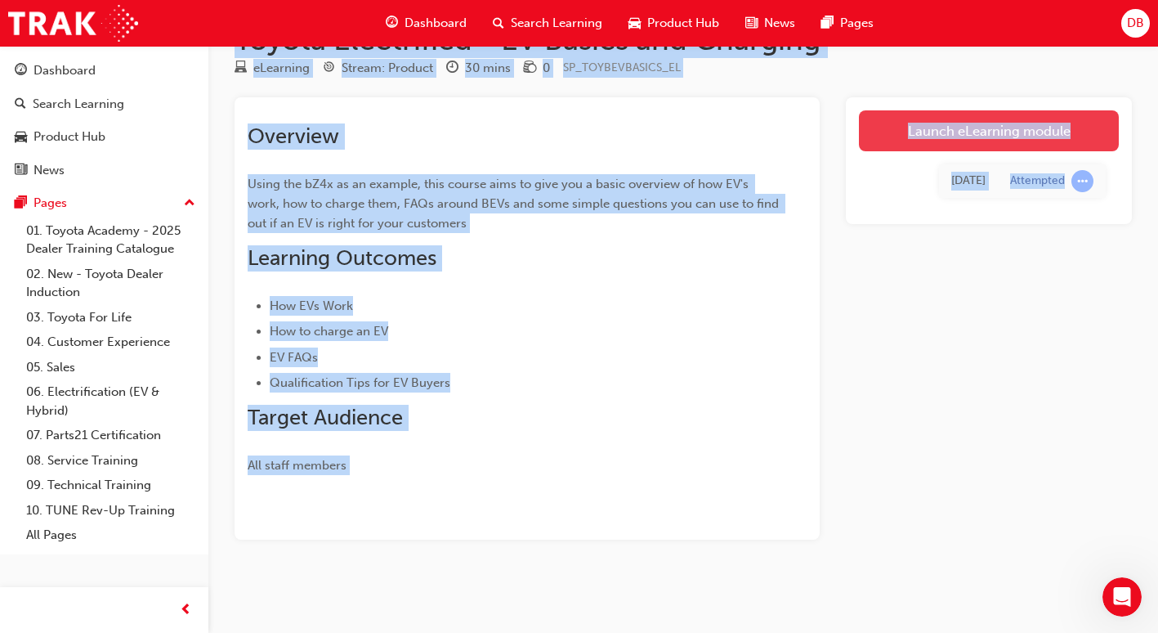
click at [1033, 128] on link "Launch eLearning module" at bounding box center [989, 130] width 260 height 41
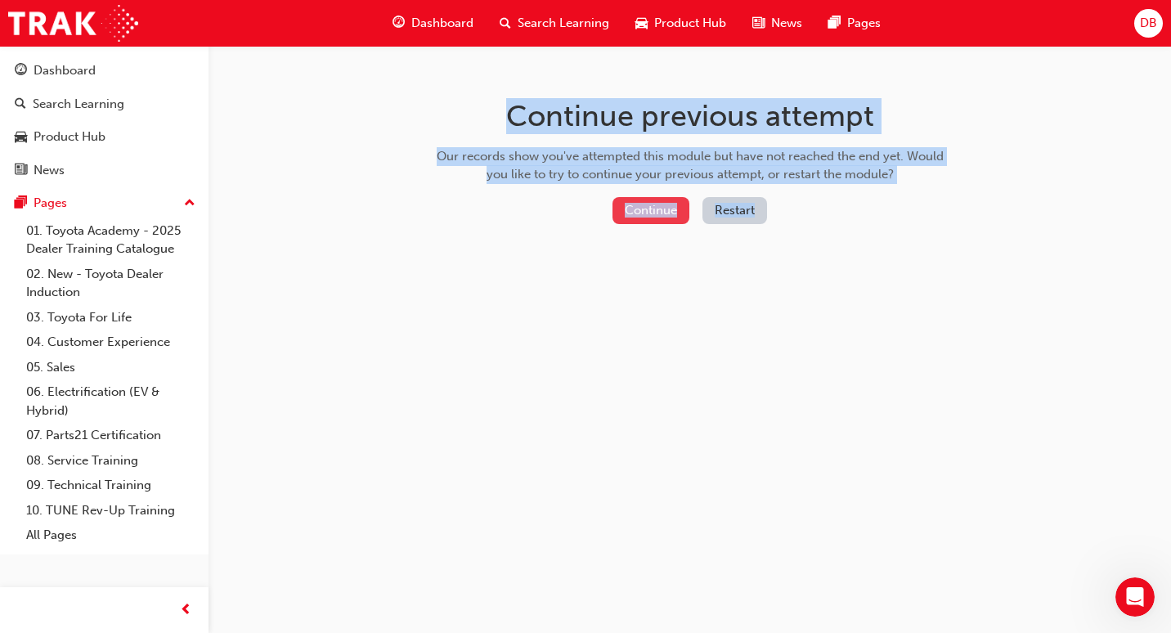
click at [645, 214] on button "Continue" at bounding box center [650, 210] width 77 height 27
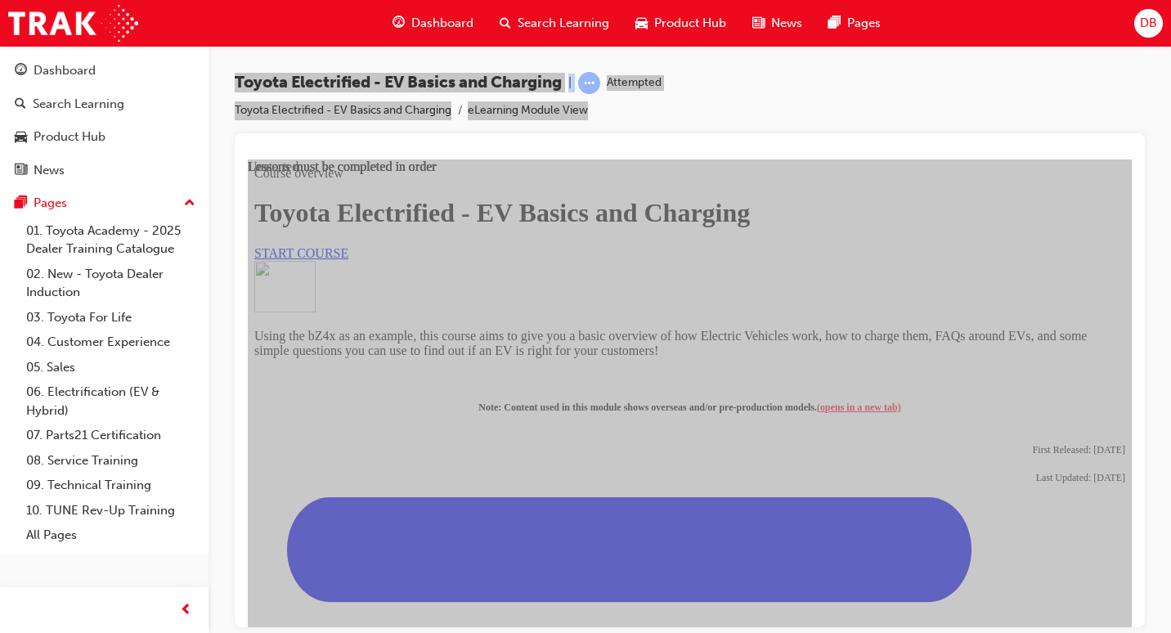
click at [348, 259] on span "START COURSE" at bounding box center [301, 252] width 94 height 14
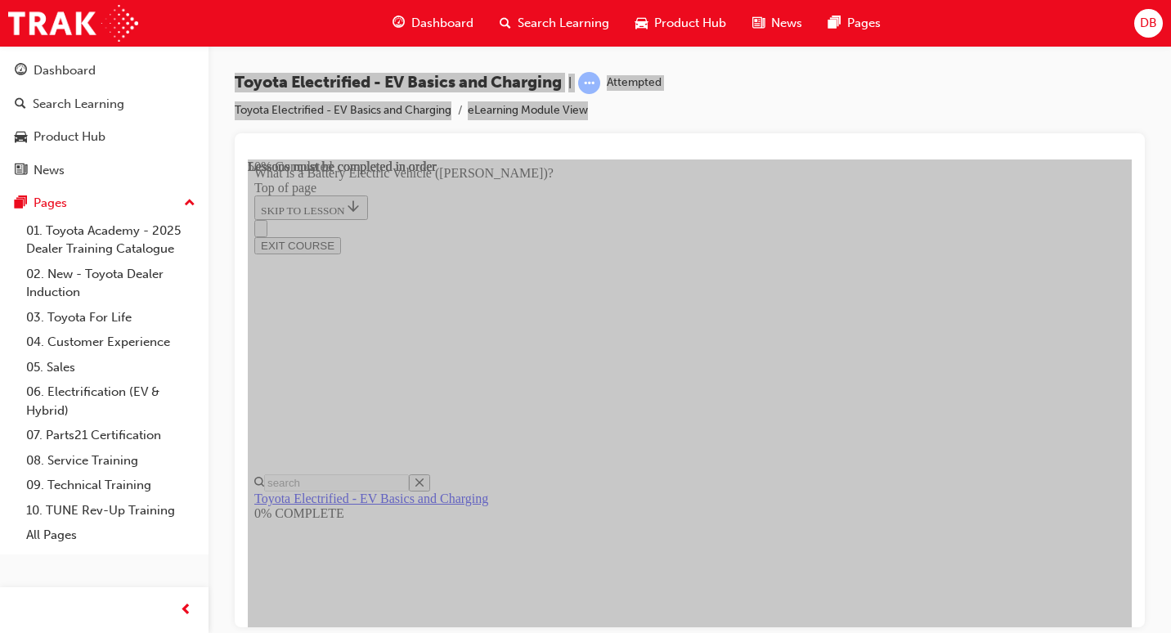
scroll to position [1586, 0]
drag, startPoint x: 1105, startPoint y: 592, endPoint x: 1085, endPoint y: 593, distance: 20.5
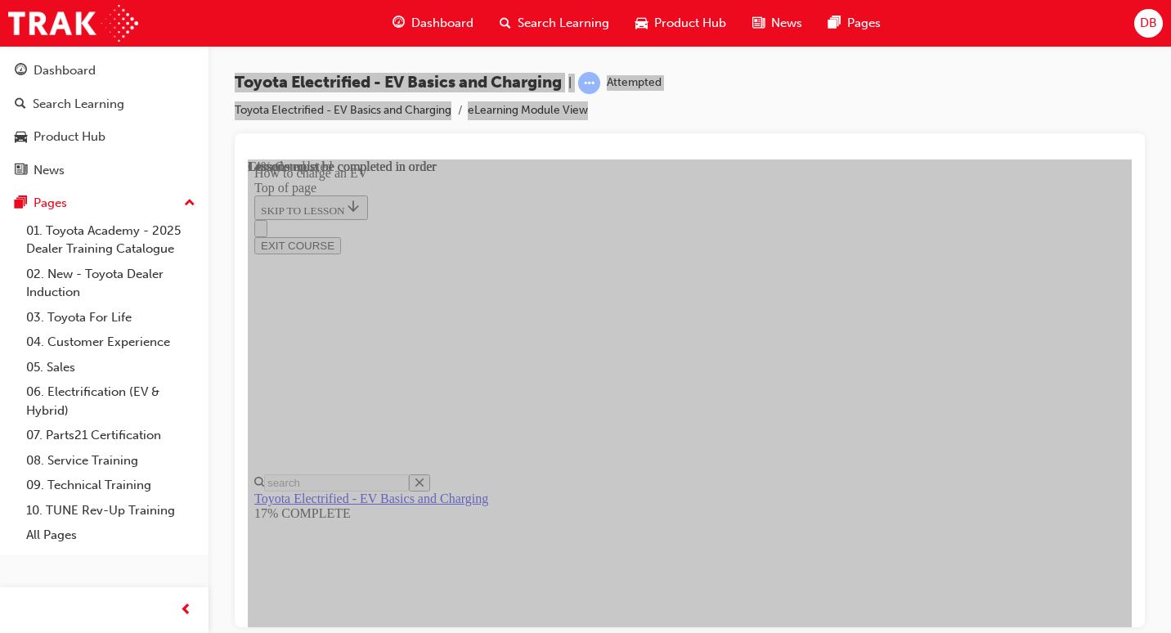
scroll to position [786, 0]
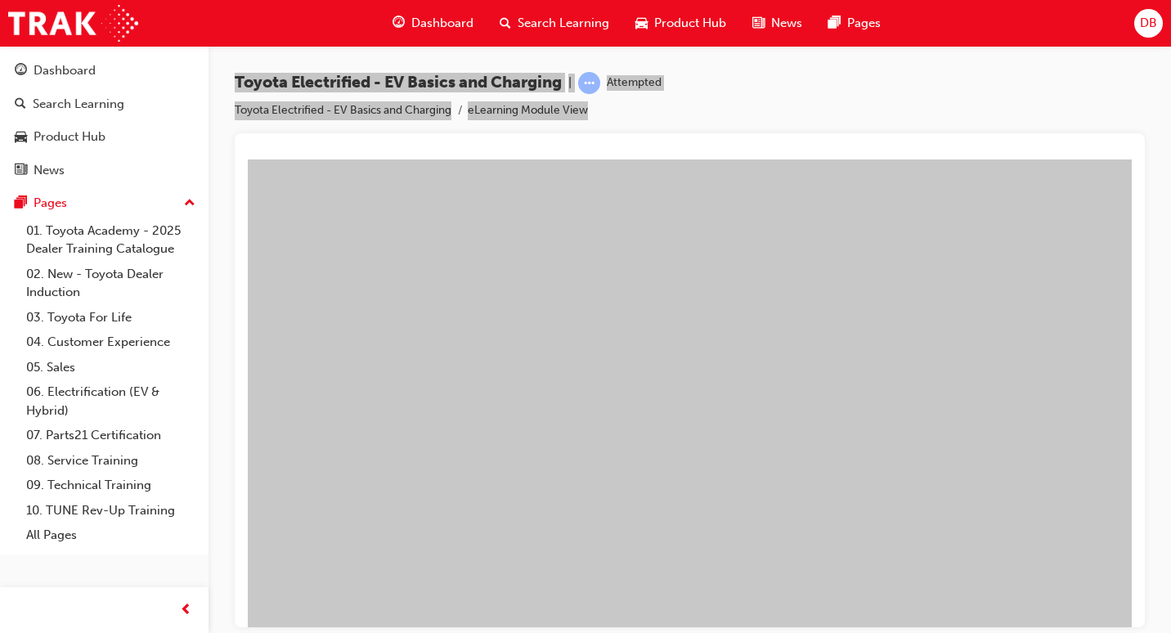
click at [622, 494] on button "Unzoom image" at bounding box center [690, 393] width 884 height 468
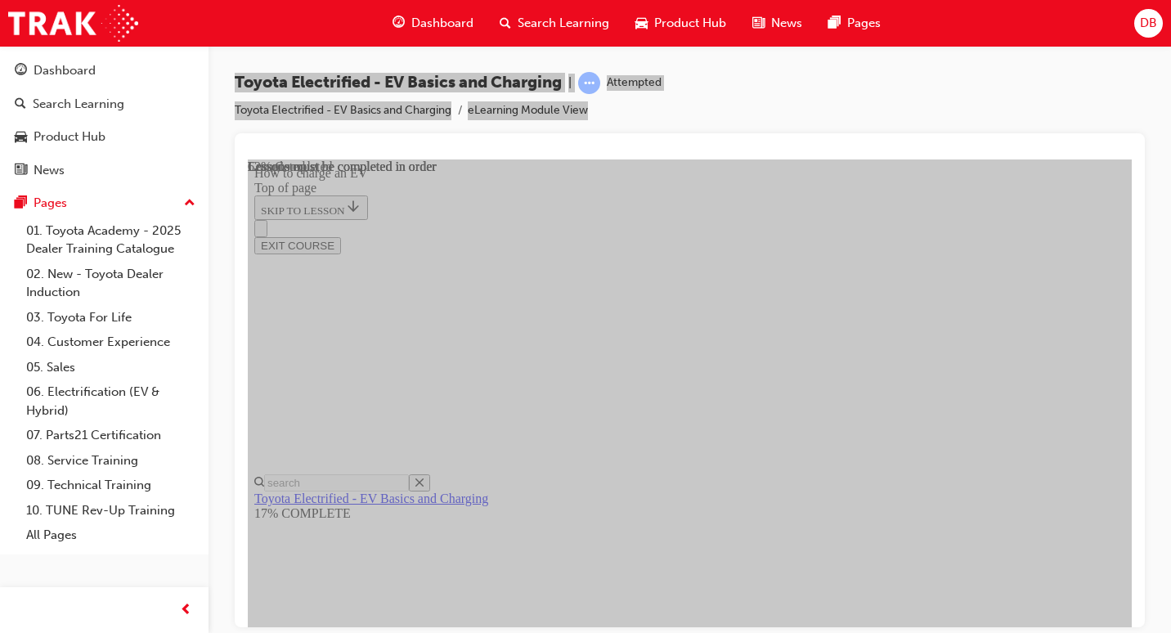
scroll to position [5201, 0]
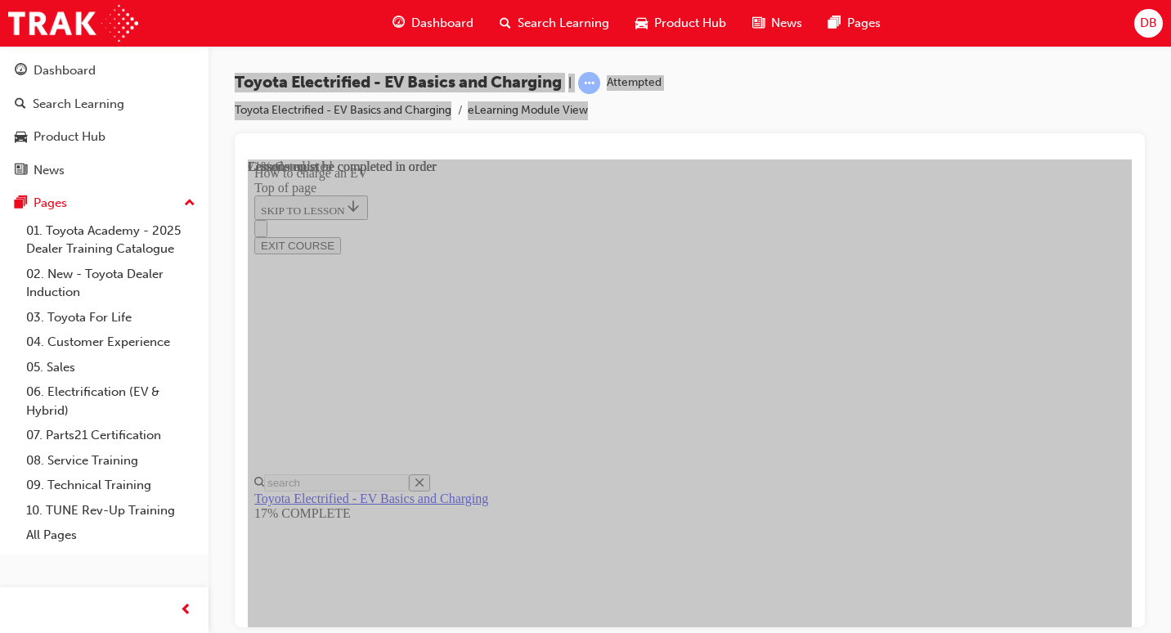
drag, startPoint x: 1111, startPoint y: 508, endPoint x: 1091, endPoint y: 508, distance: 20.4
drag, startPoint x: 1094, startPoint y: 508, endPoint x: 1084, endPoint y: 516, distance: 12.8
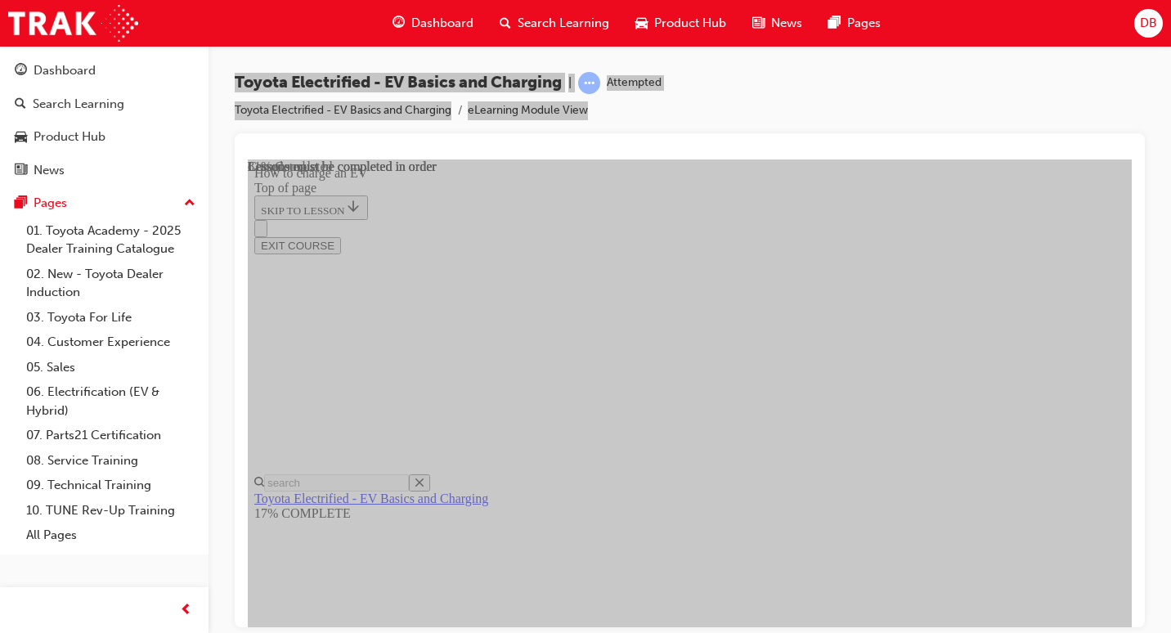
scroll to position [6845, 0]
drag, startPoint x: 1112, startPoint y: 526, endPoint x: 1084, endPoint y: 530, distance: 28.0
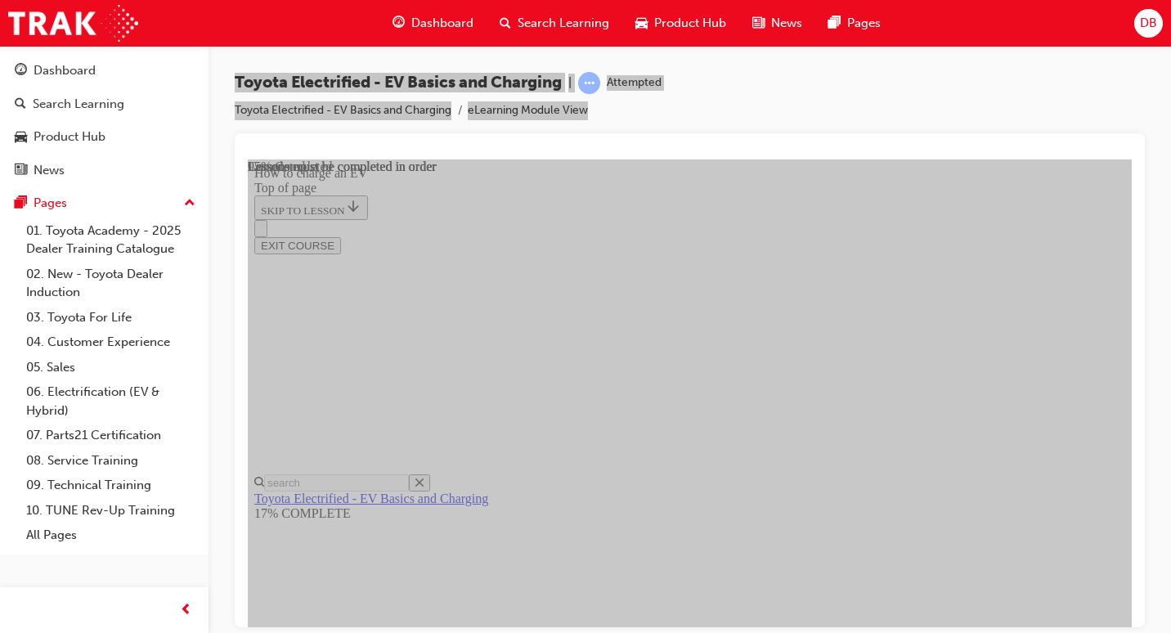
drag, startPoint x: 983, startPoint y: 374, endPoint x: 963, endPoint y: 422, distance: 52.1
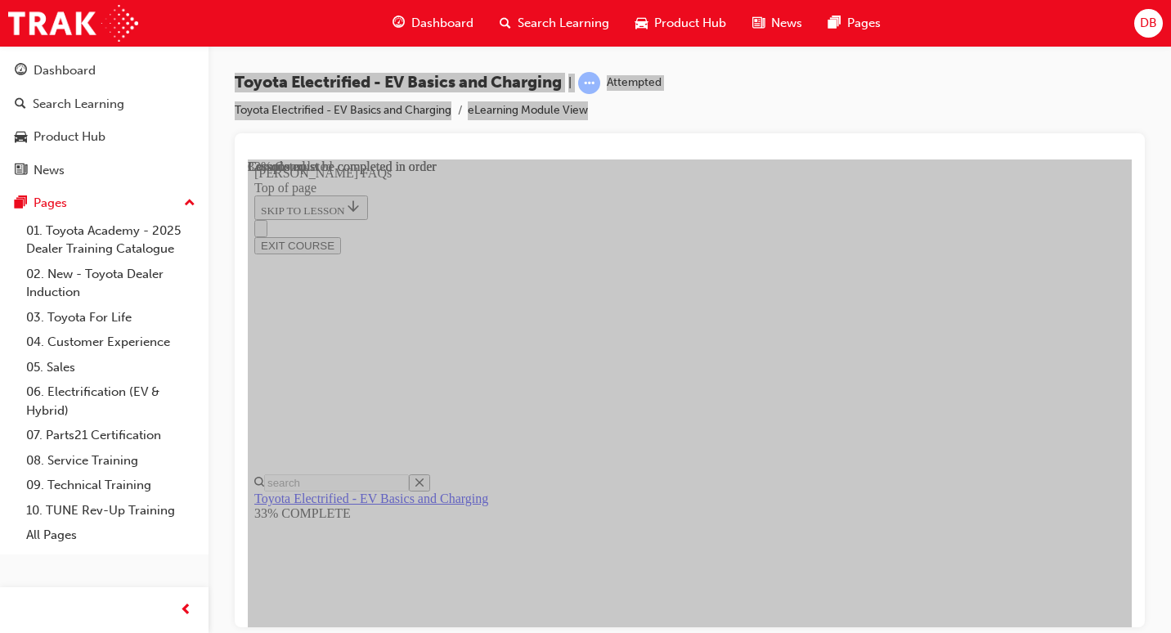
drag, startPoint x: 995, startPoint y: 521, endPoint x: 992, endPoint y: 513, distance: 8.5
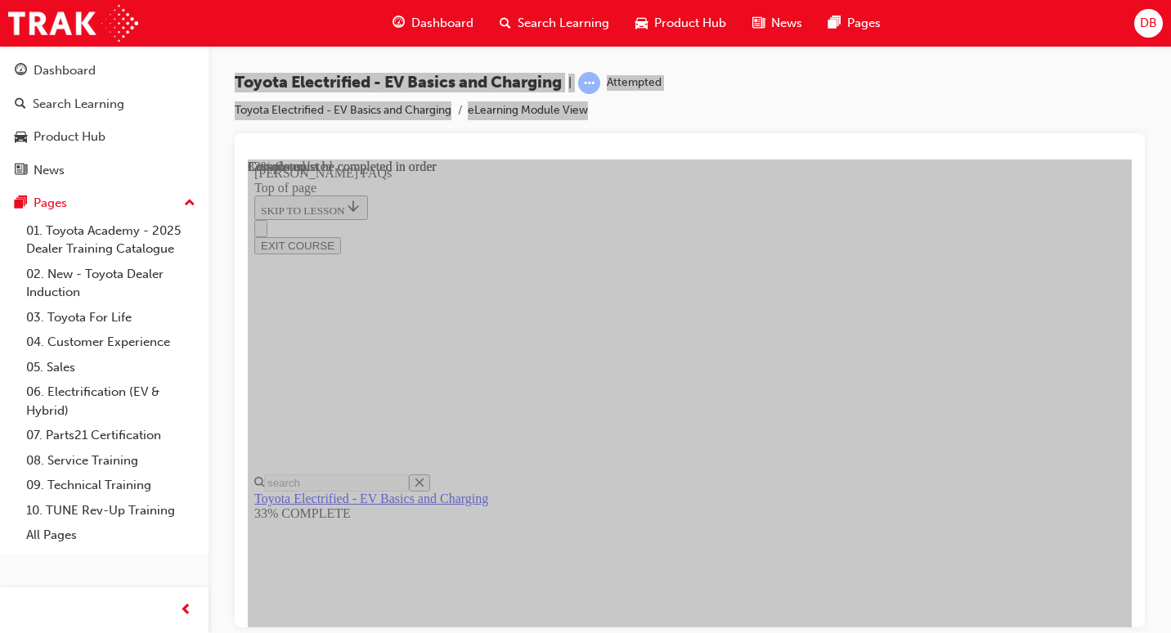
drag, startPoint x: 953, startPoint y: 306, endPoint x: 949, endPoint y: 391, distance: 85.1
drag, startPoint x: 949, startPoint y: 392, endPoint x: 949, endPoint y: 406, distance: 14.7
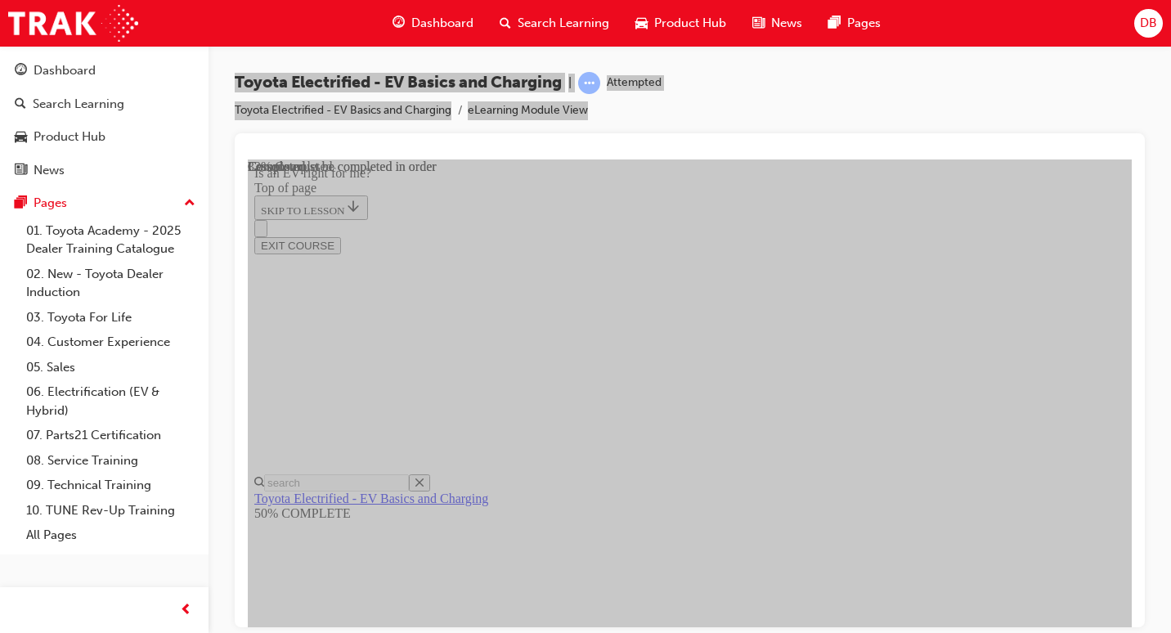
drag, startPoint x: 1006, startPoint y: 532, endPoint x: 994, endPoint y: 532, distance: 11.4
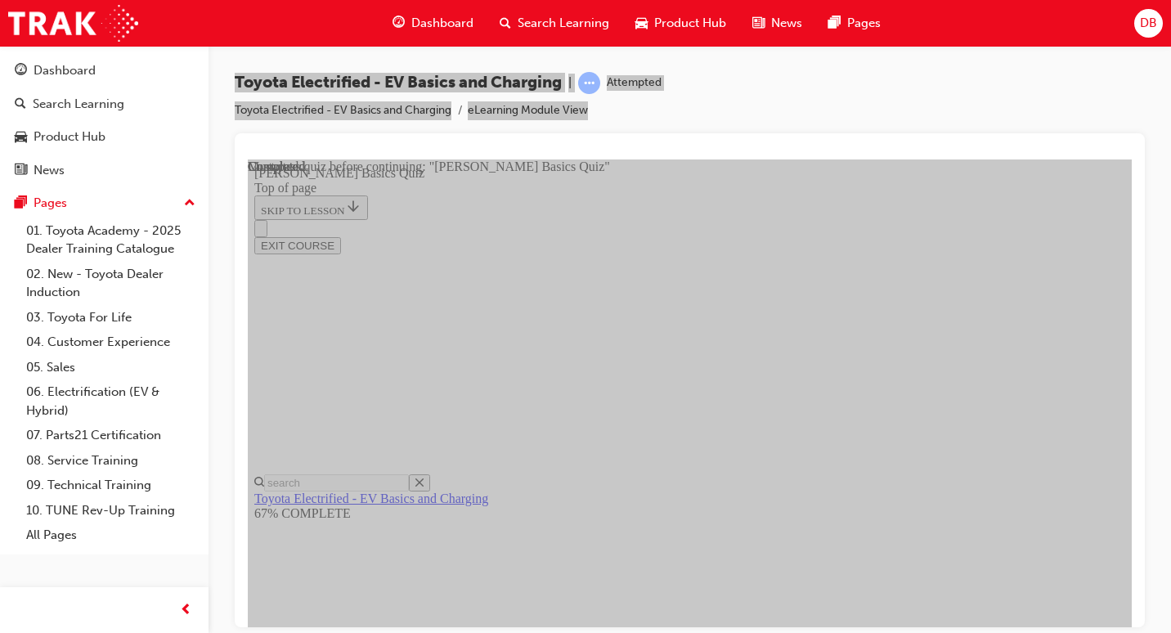
scroll to position [111, 0]
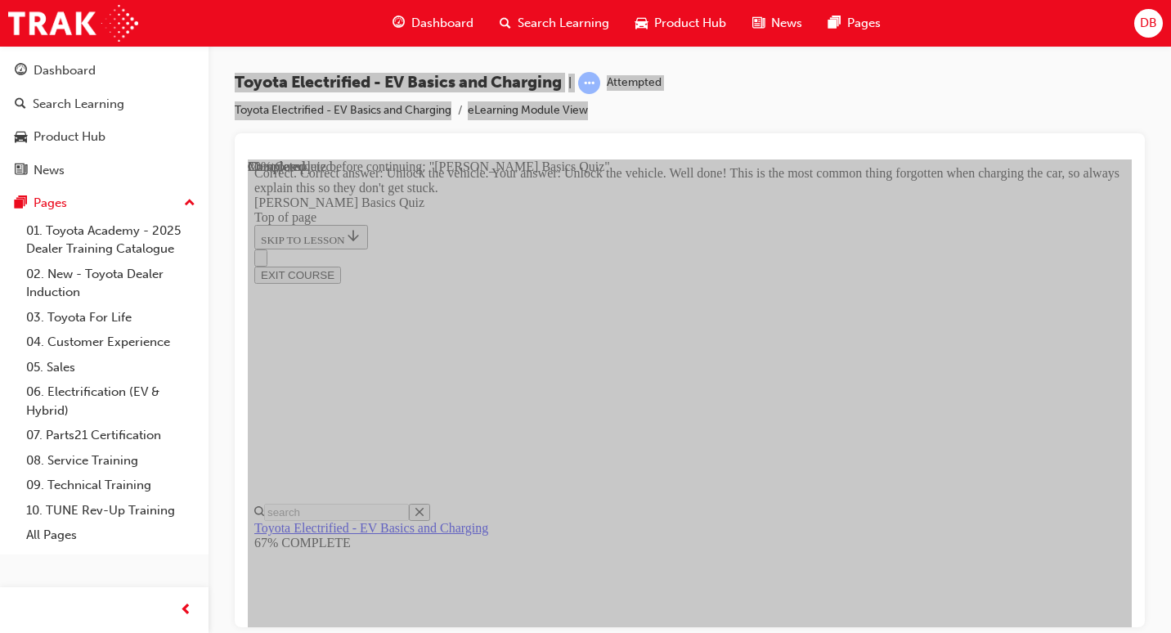
scroll to position [635, 0]
drag, startPoint x: 720, startPoint y: 449, endPoint x: 721, endPoint y: 459, distance: 10.7
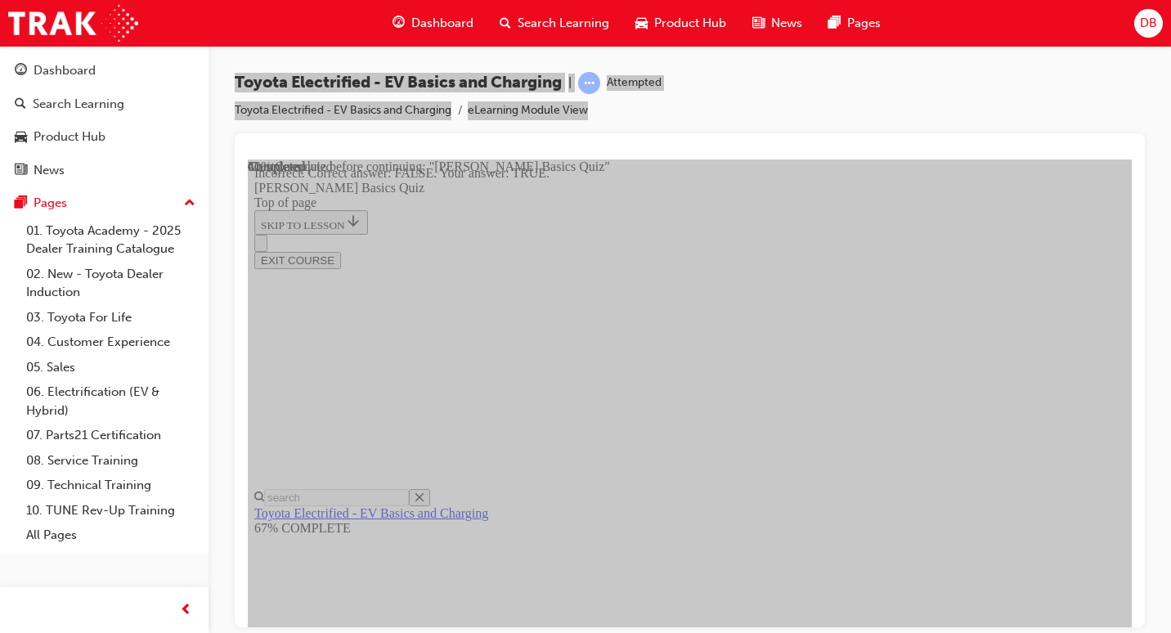
scroll to position [319, 0]
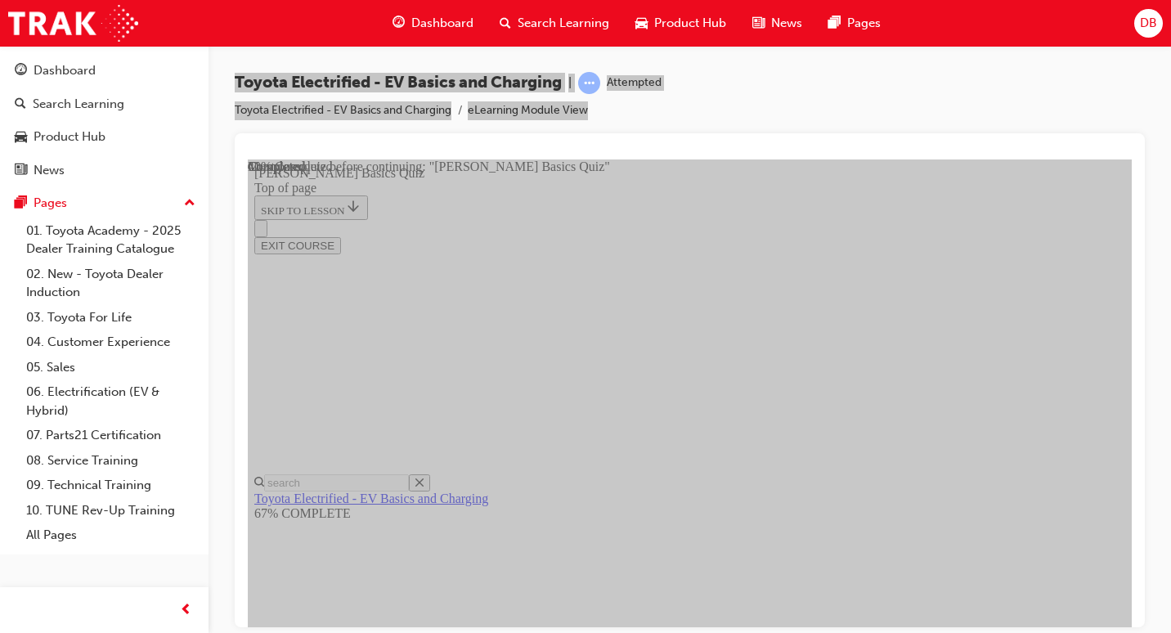
scroll to position [132, 0]
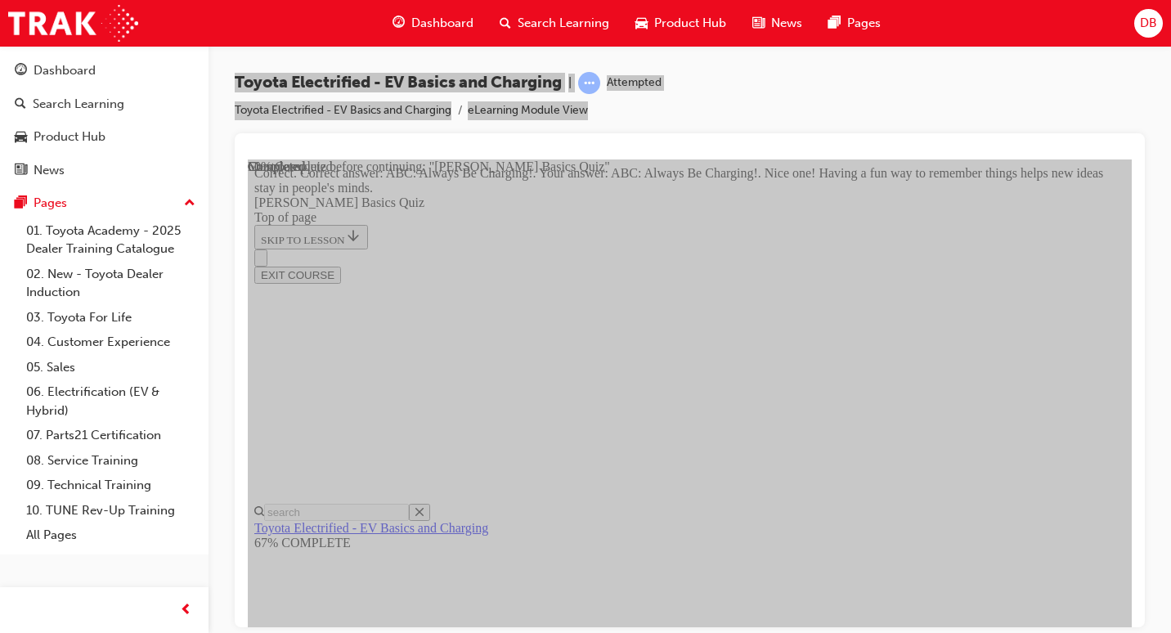
scroll to position [457, 0]
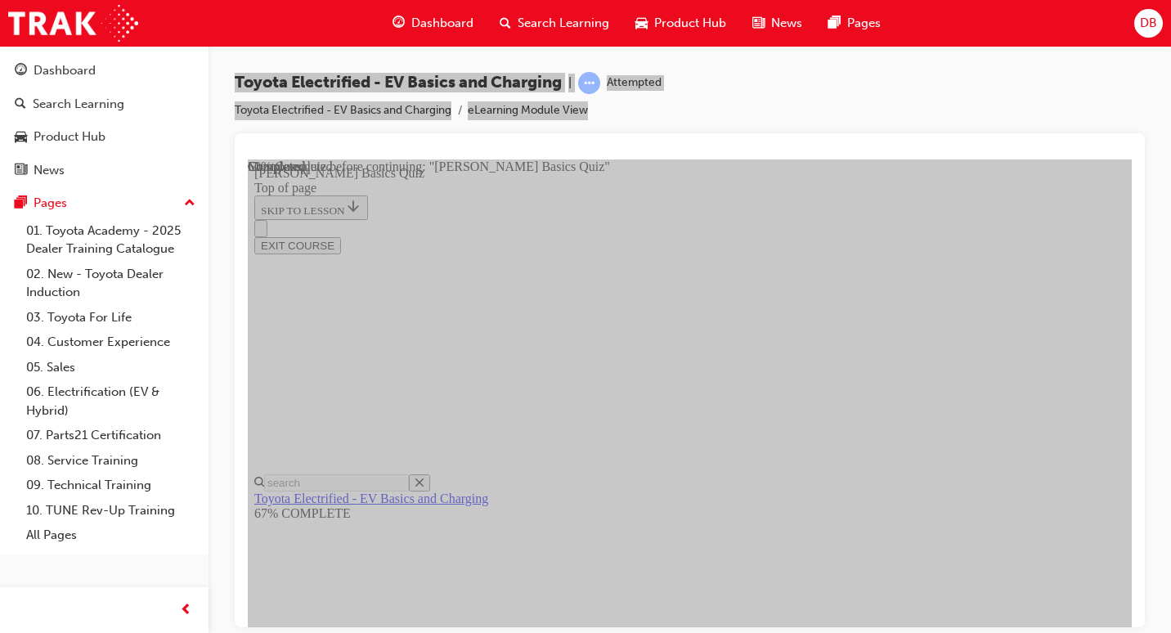
scroll to position [295, 0]
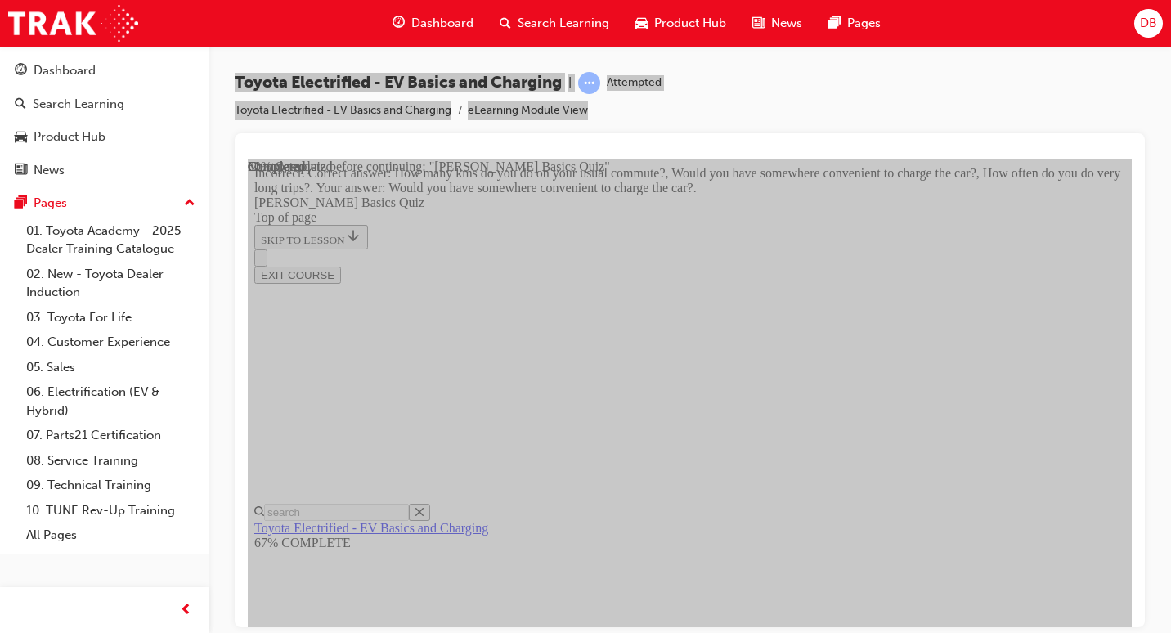
scroll to position [281, 0]
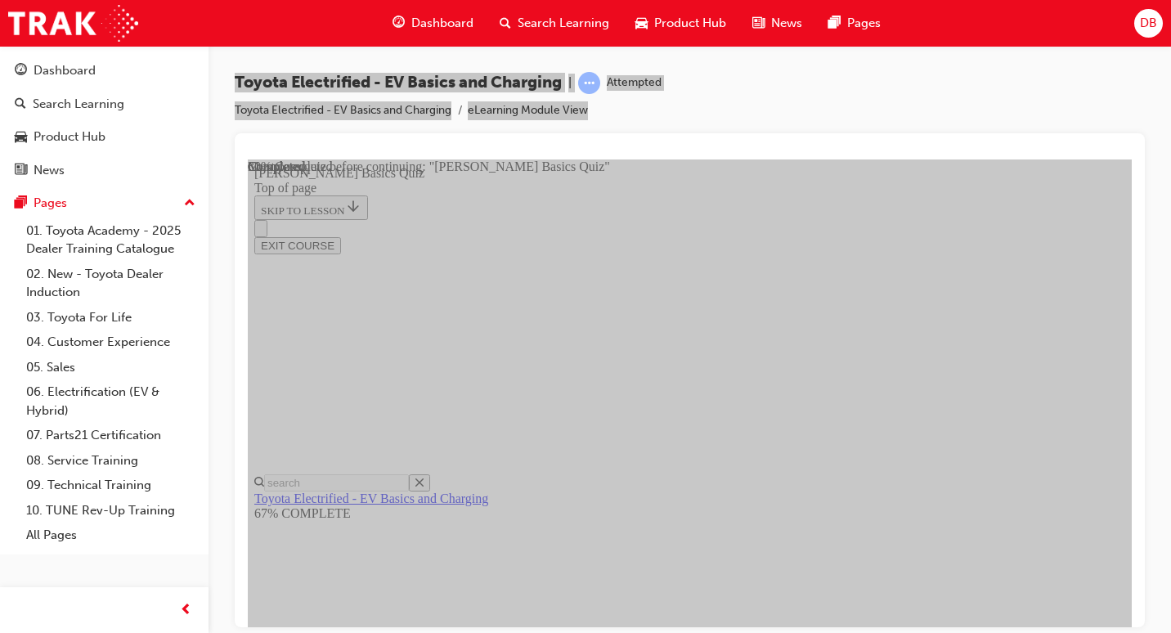
scroll to position [245, 0]
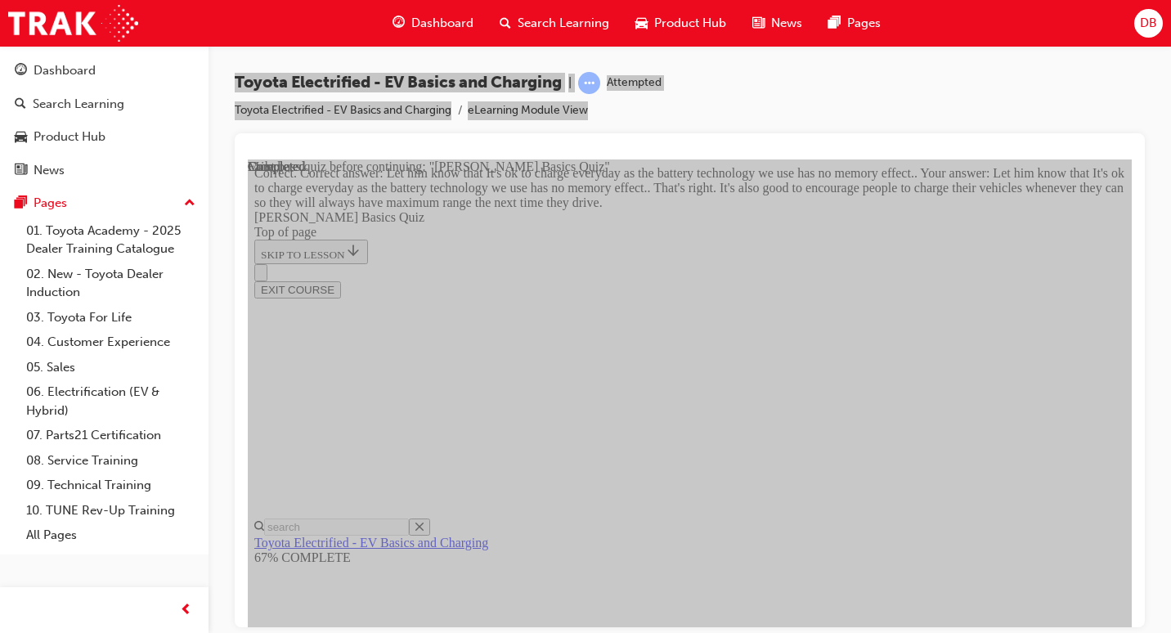
scroll to position [507, 0]
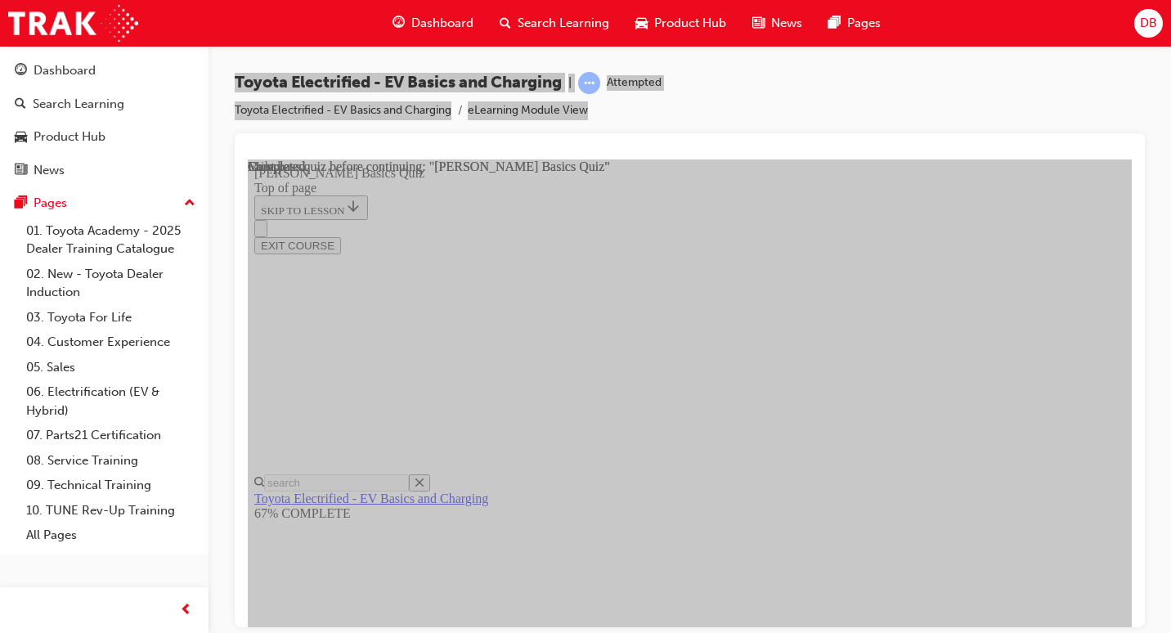
scroll to position [420, 0]
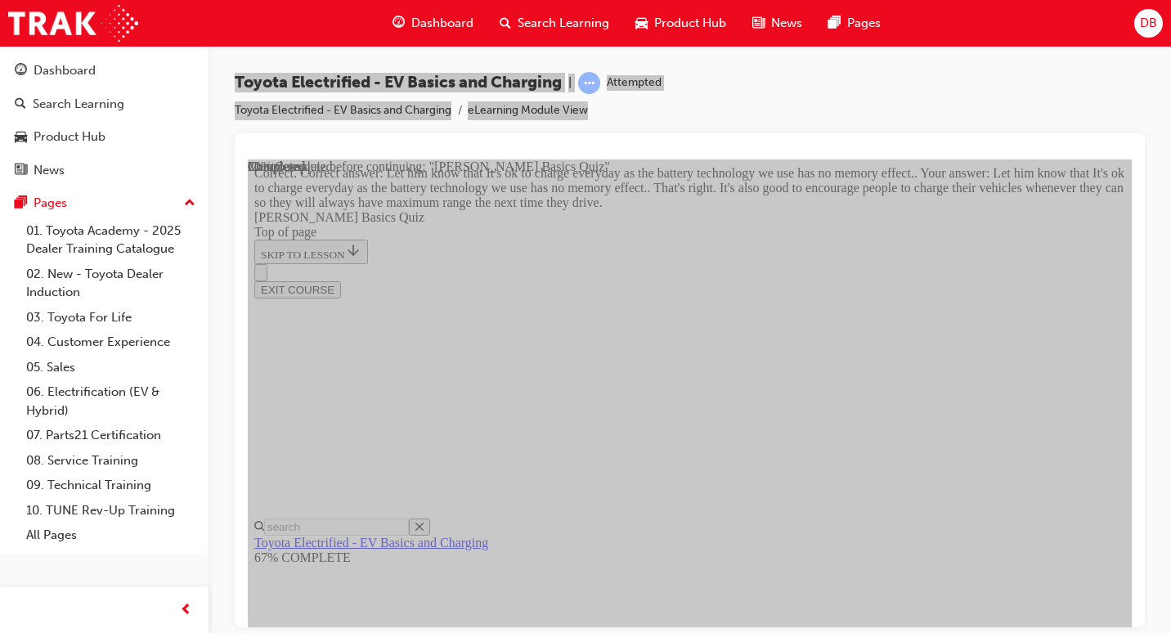
drag, startPoint x: 708, startPoint y: 359, endPoint x: 708, endPoint y: 376, distance: 17.2
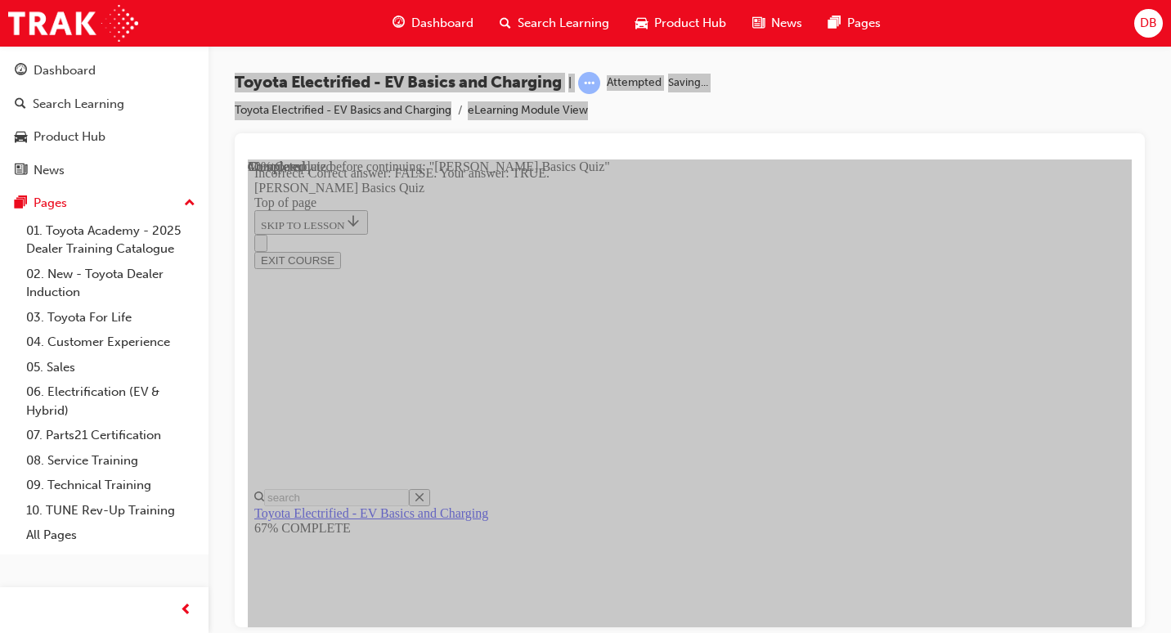
scroll to position [319, 0]
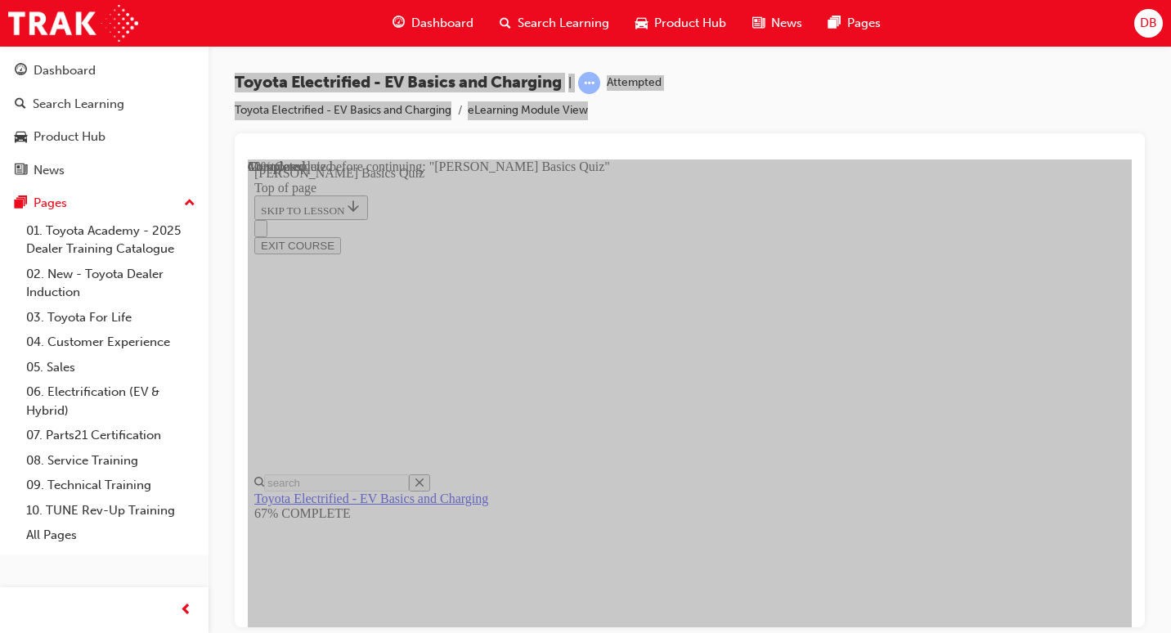
scroll to position [295, 0]
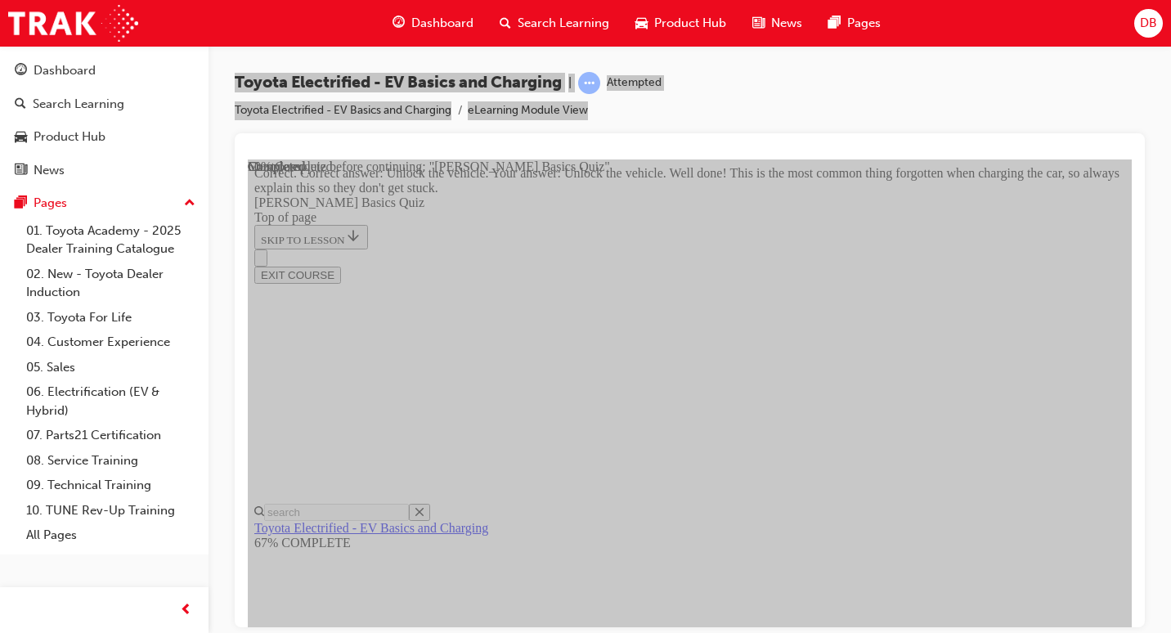
scroll to position [635, 0]
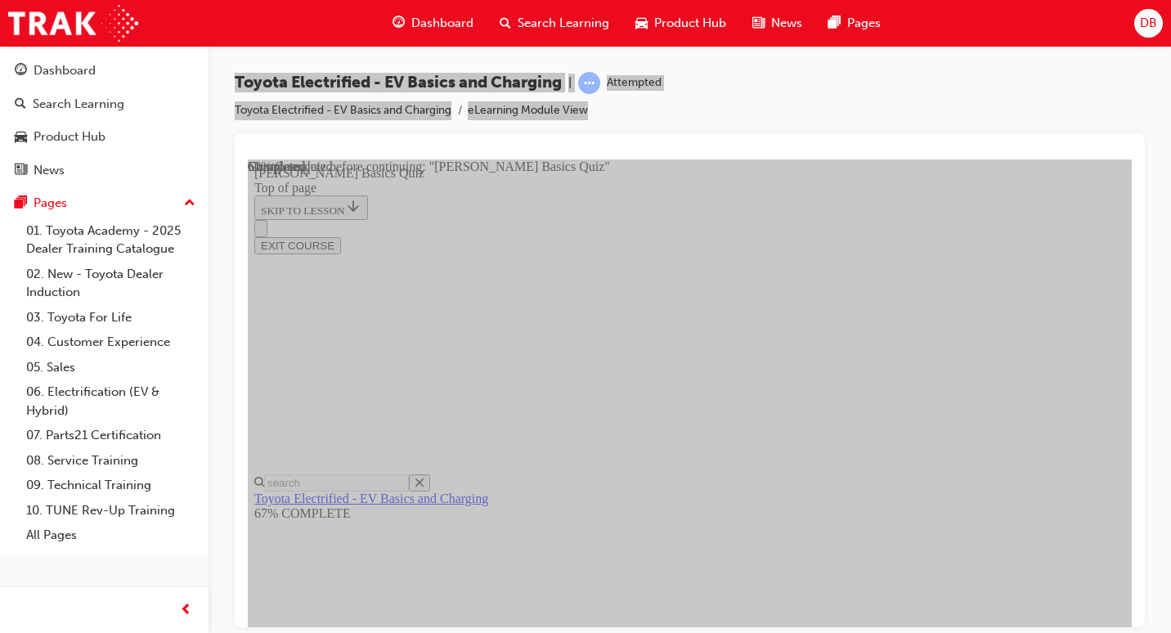
scroll to position [377, 0]
drag, startPoint x: 644, startPoint y: 480, endPoint x: 681, endPoint y: 511, distance: 48.2
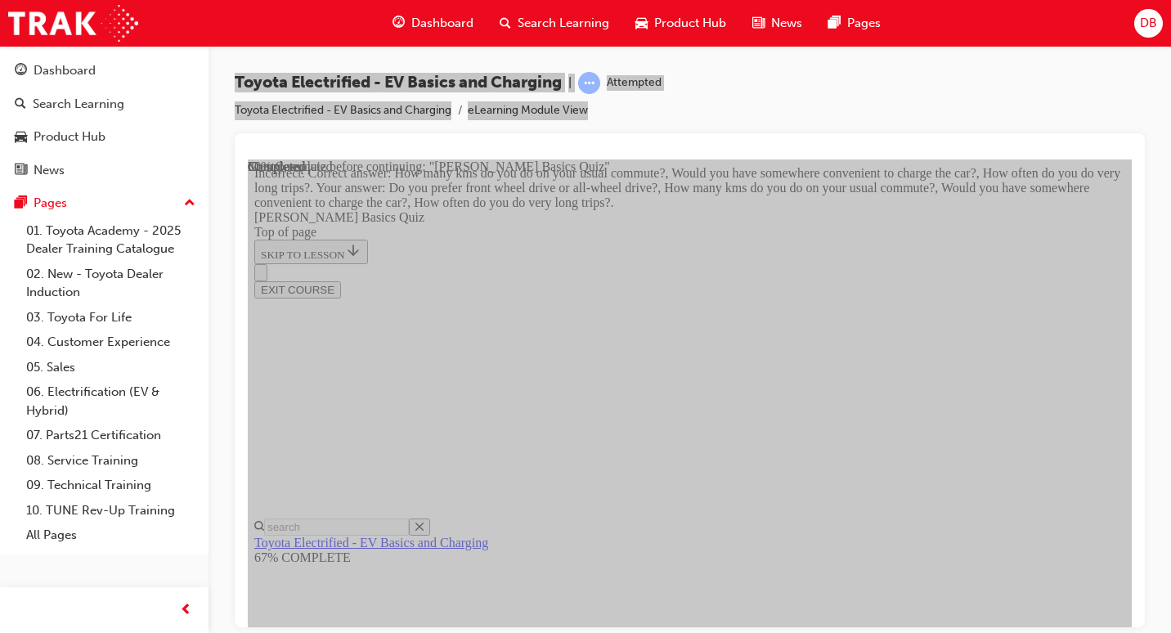
scroll to position [363, 0]
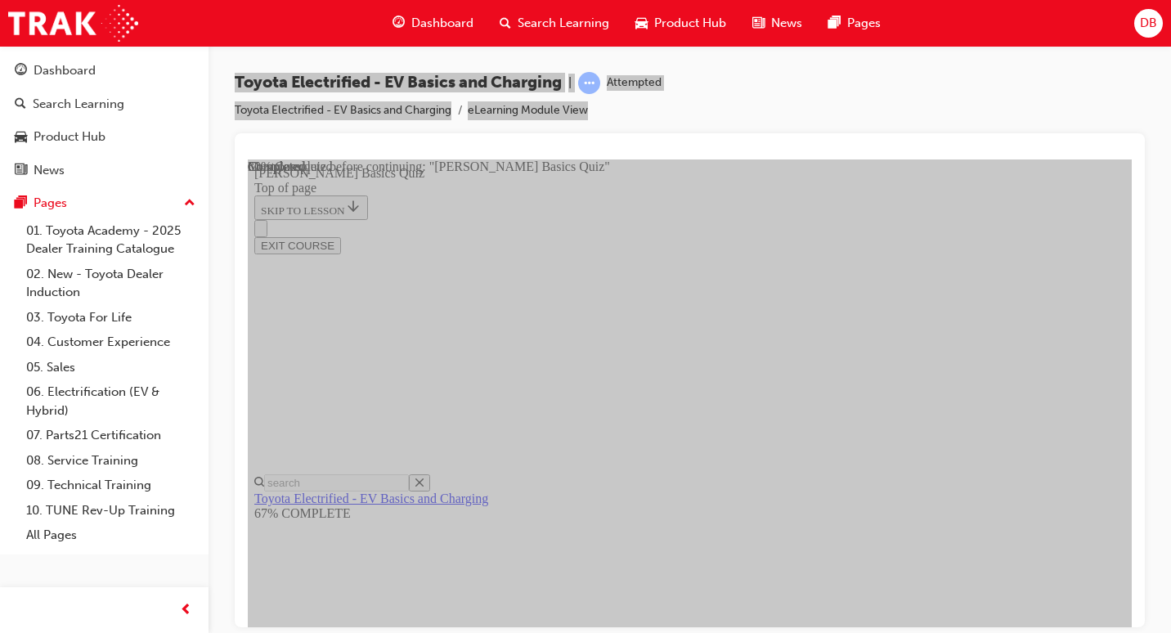
scroll to position [213, 0]
drag, startPoint x: 744, startPoint y: 404, endPoint x: 758, endPoint y: 434, distance: 33.3
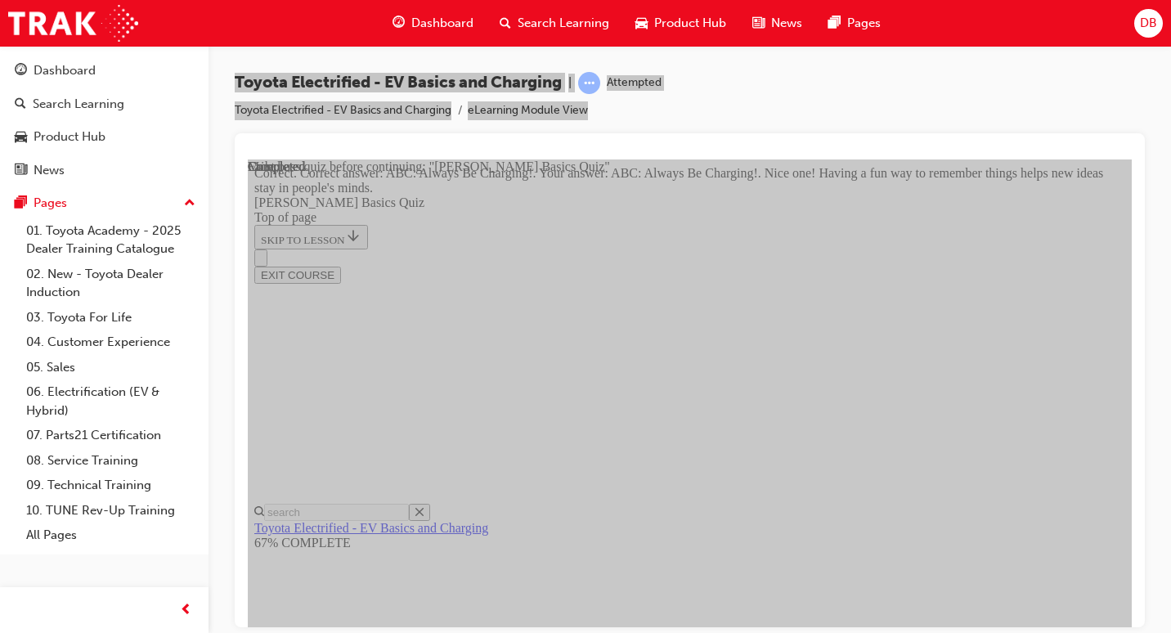
scroll to position [457, 0]
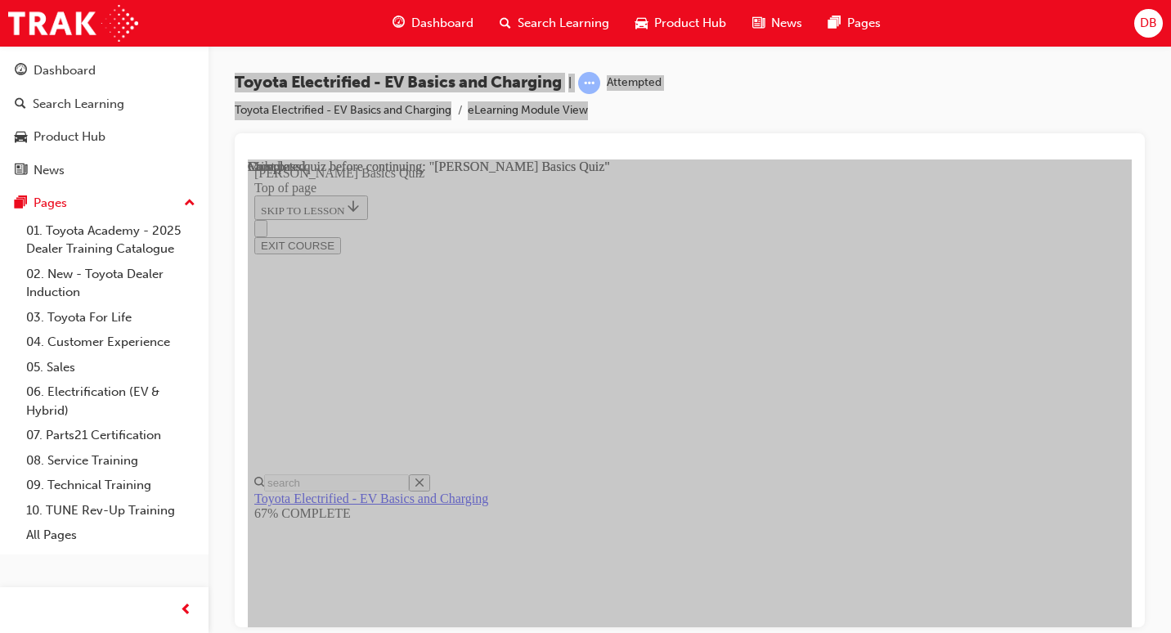
scroll to position [420, 0]
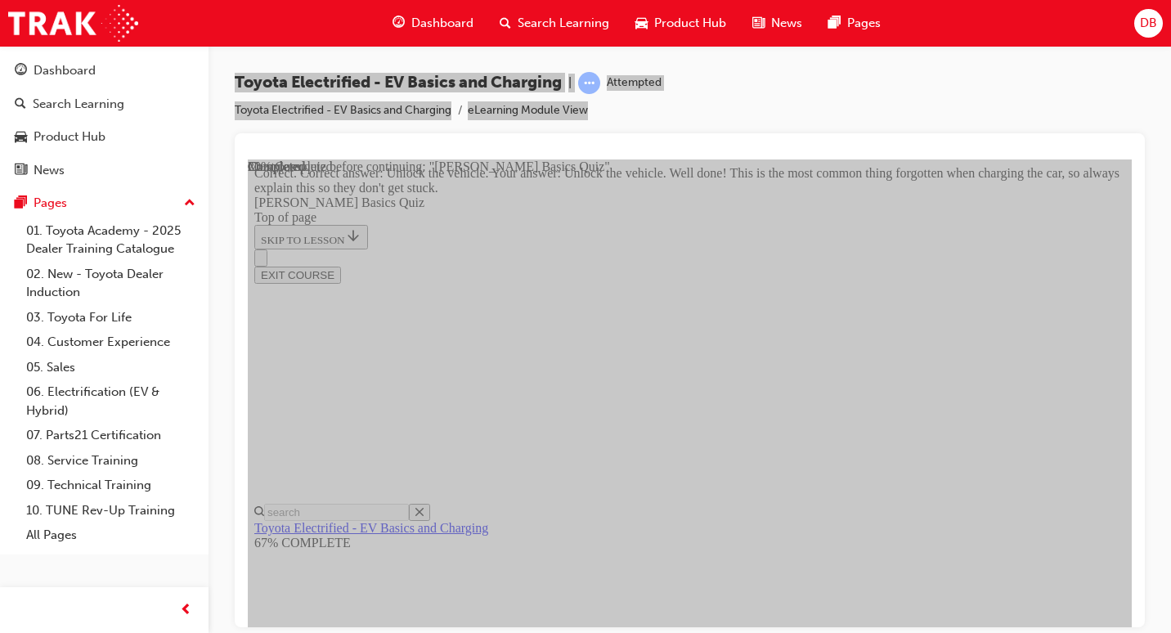
scroll to position [635, 0]
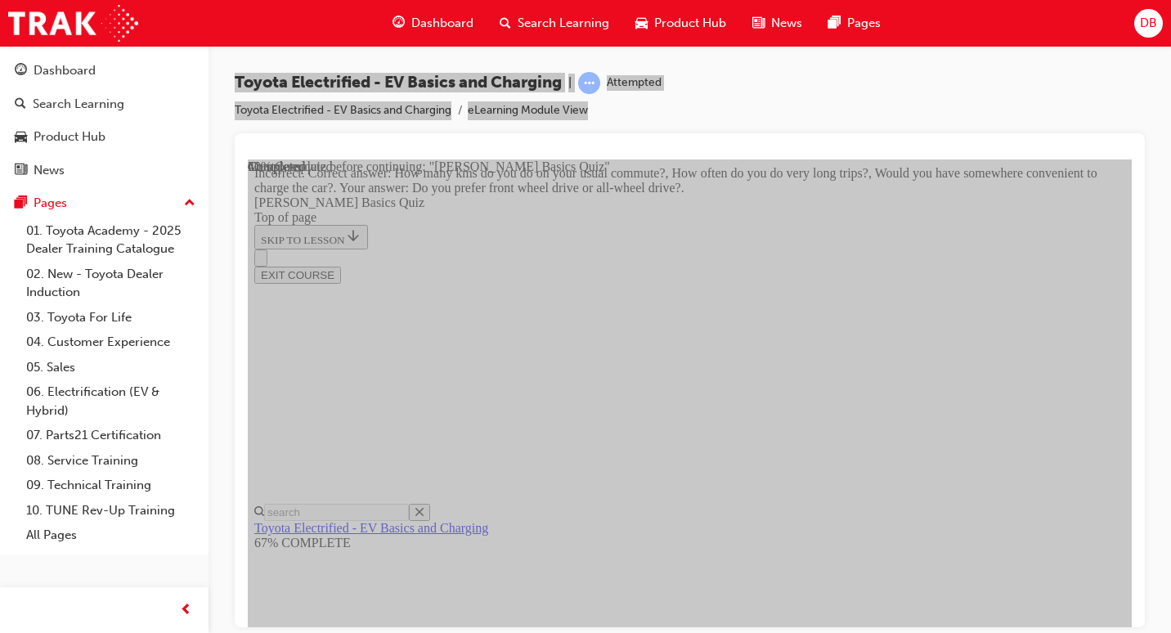
scroll to position [526, 0]
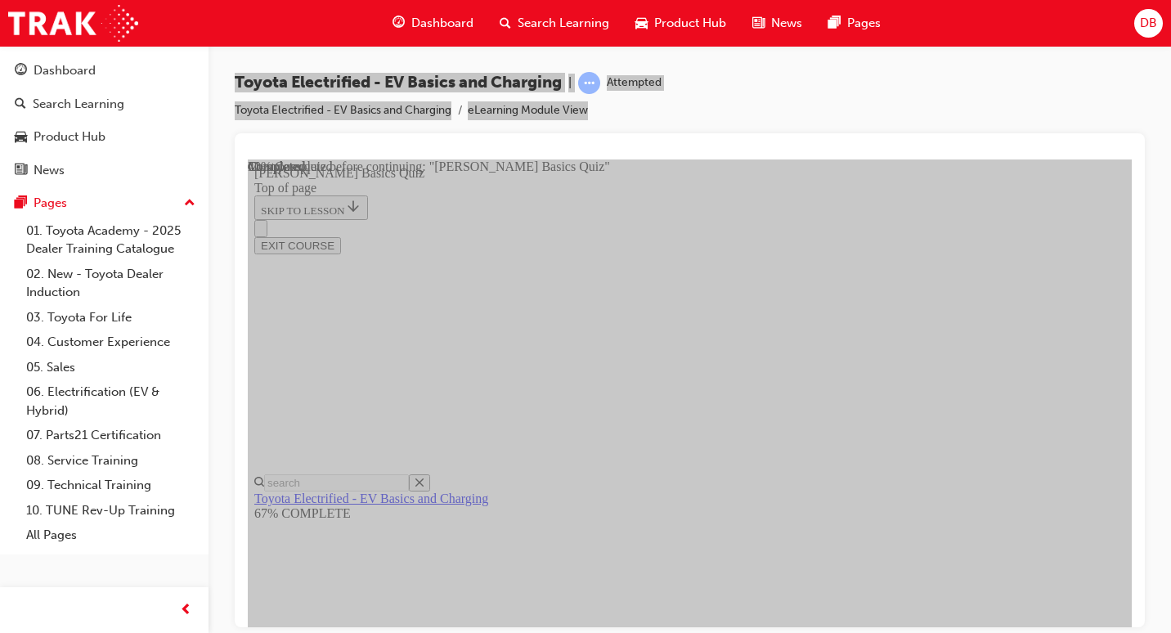
scroll to position [164, 0]
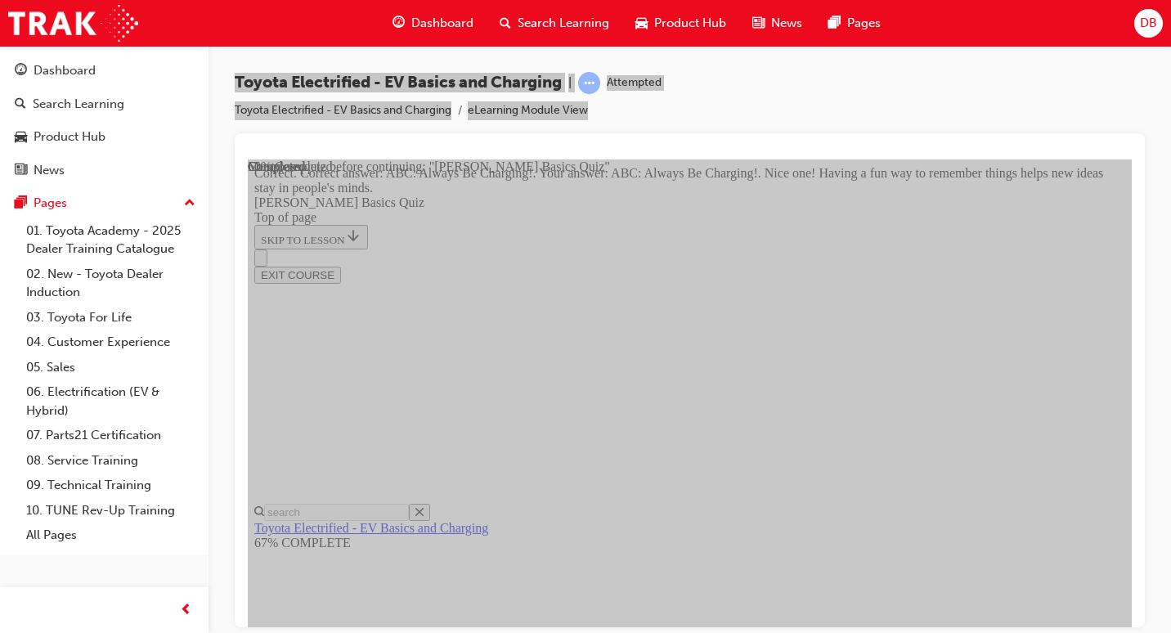
scroll to position [457, 0]
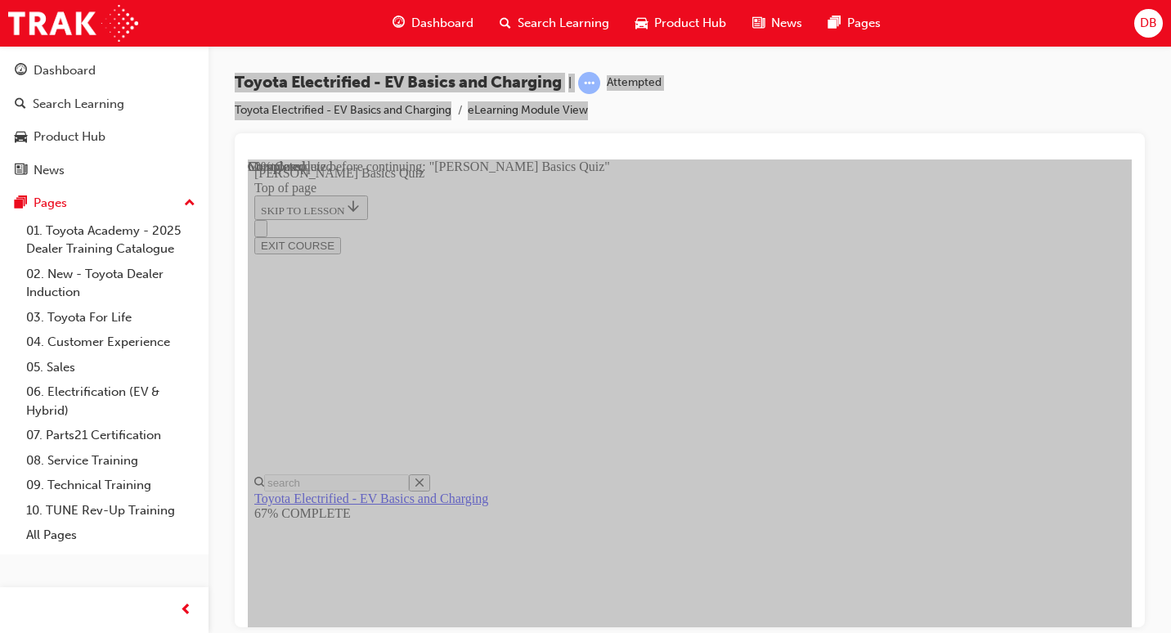
scroll to position [213, 0]
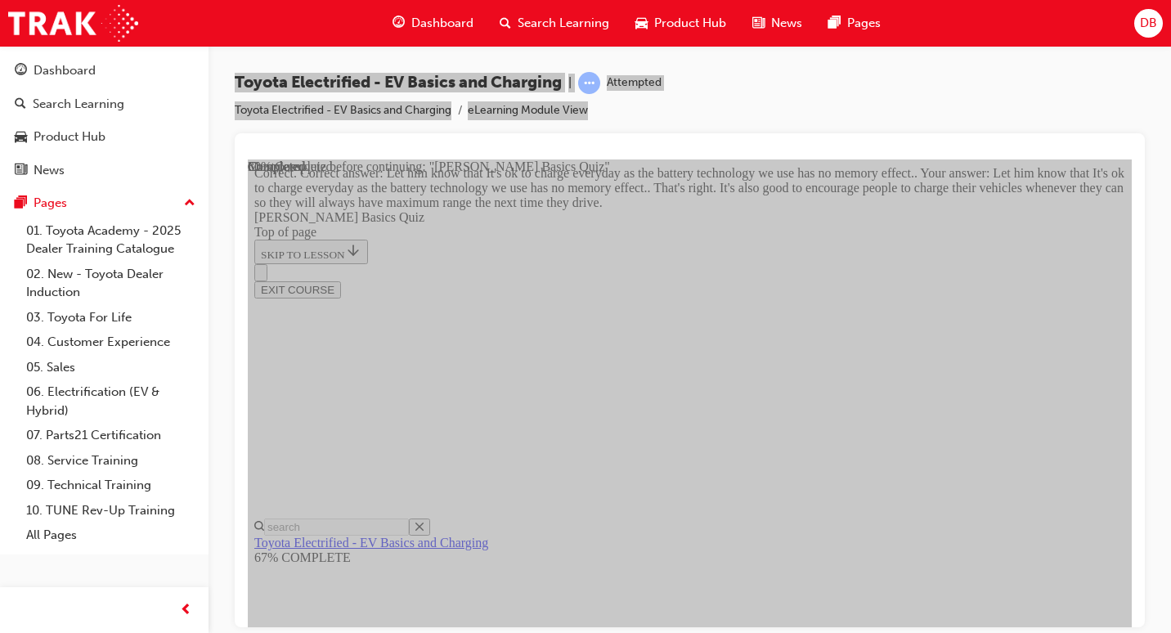
scroll to position [507, 0]
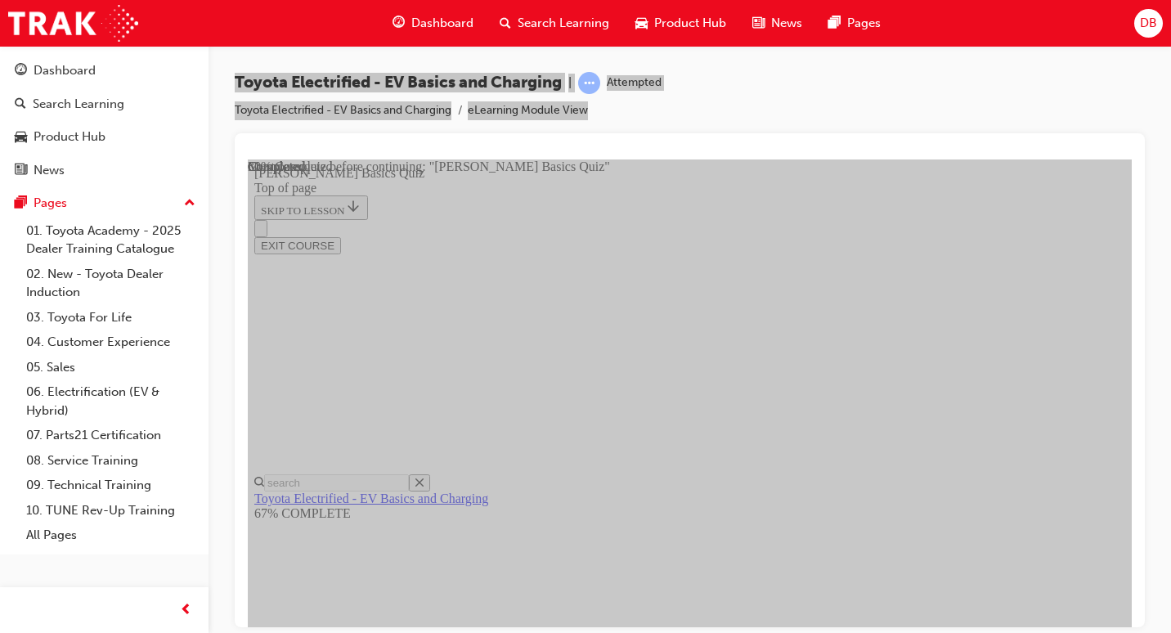
scroll to position [132, 0]
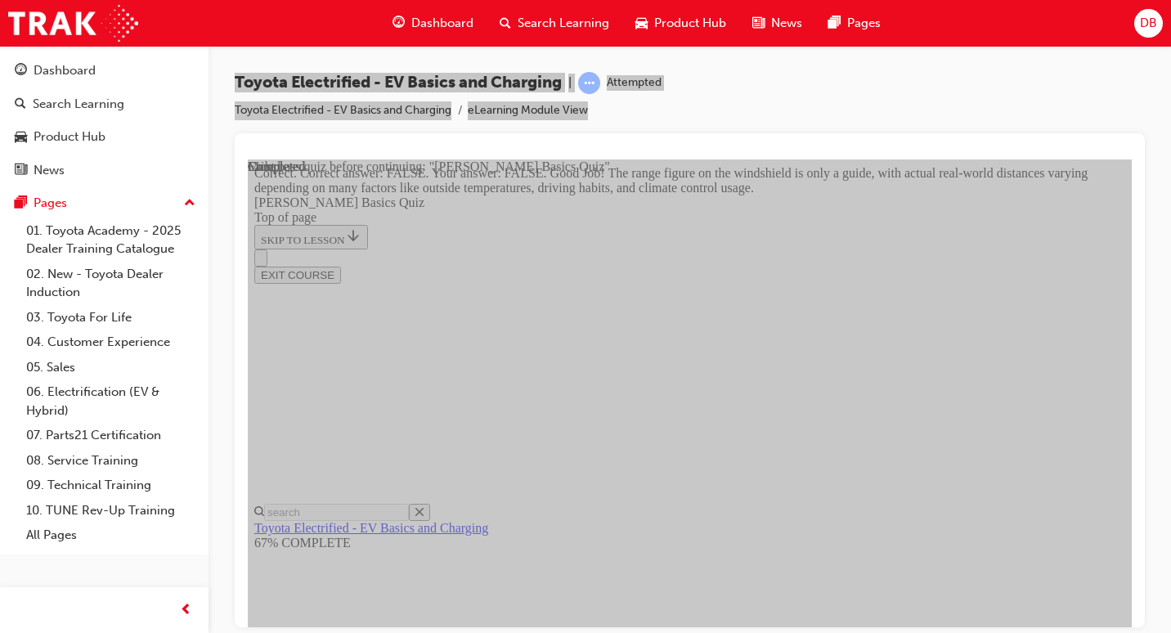
scroll to position [477, 0]
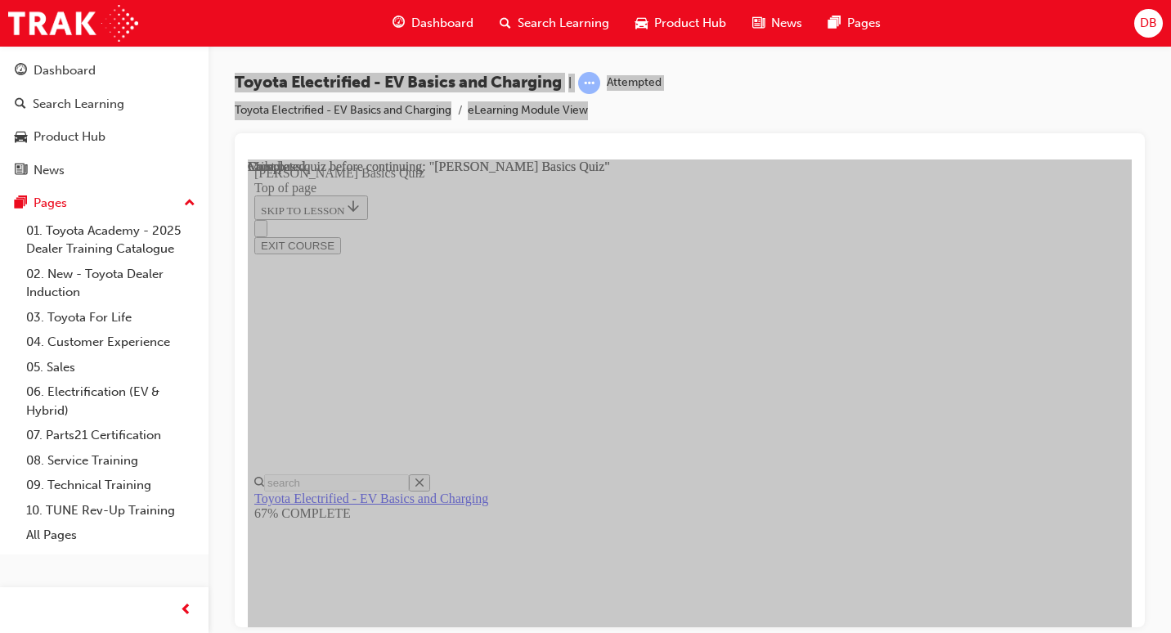
scroll to position [420, 0]
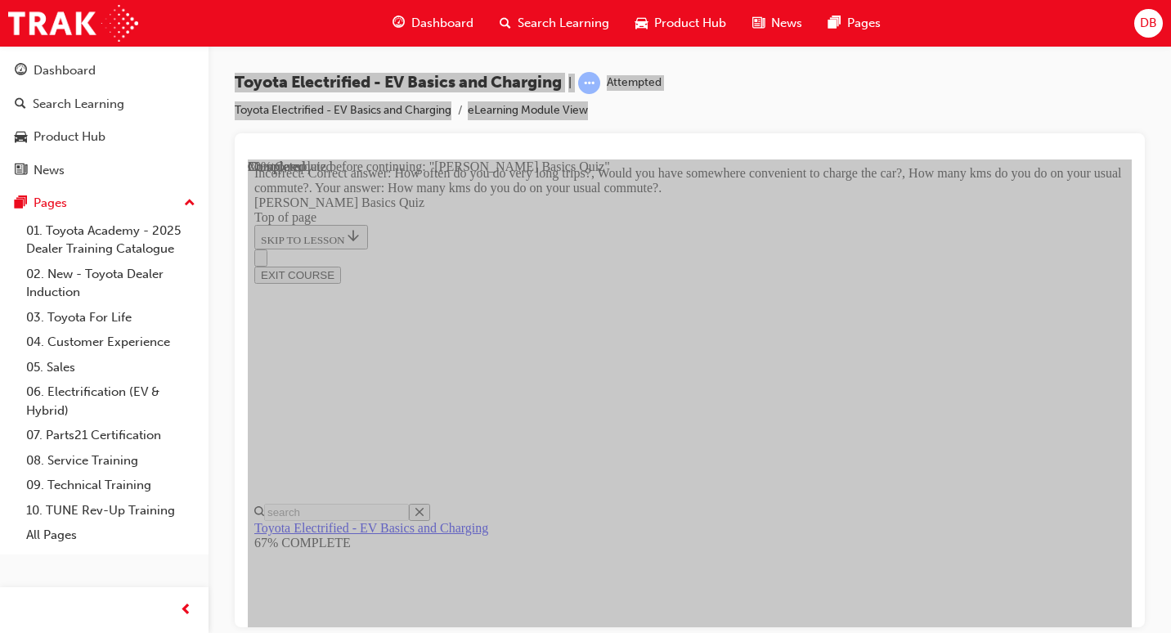
scroll to position [526, 0]
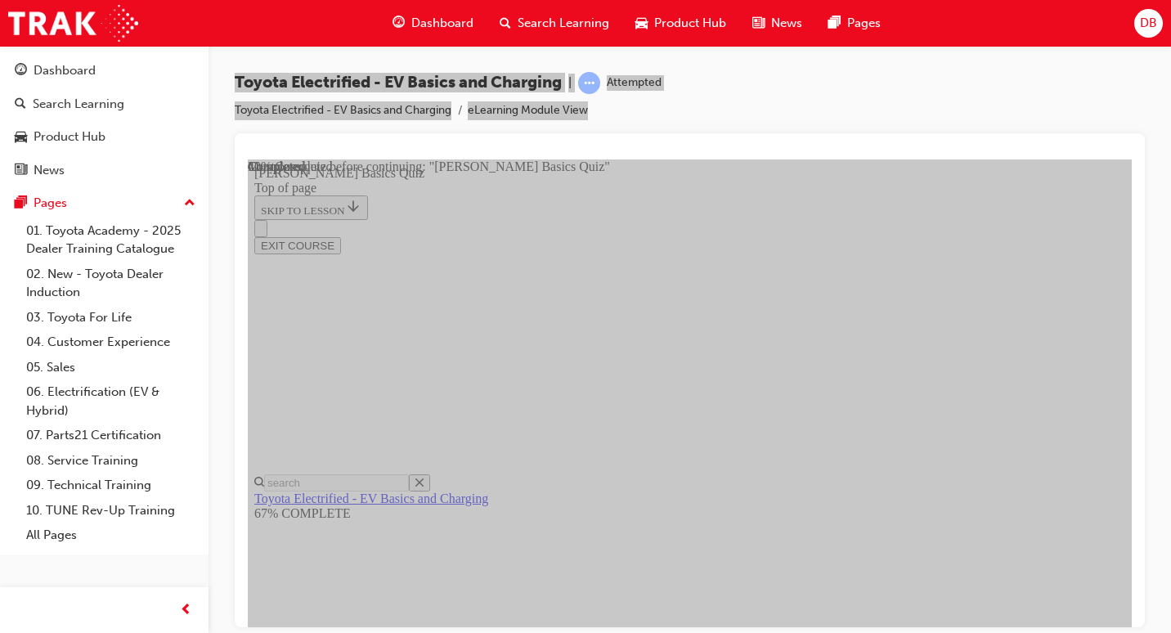
scroll to position [132, 0]
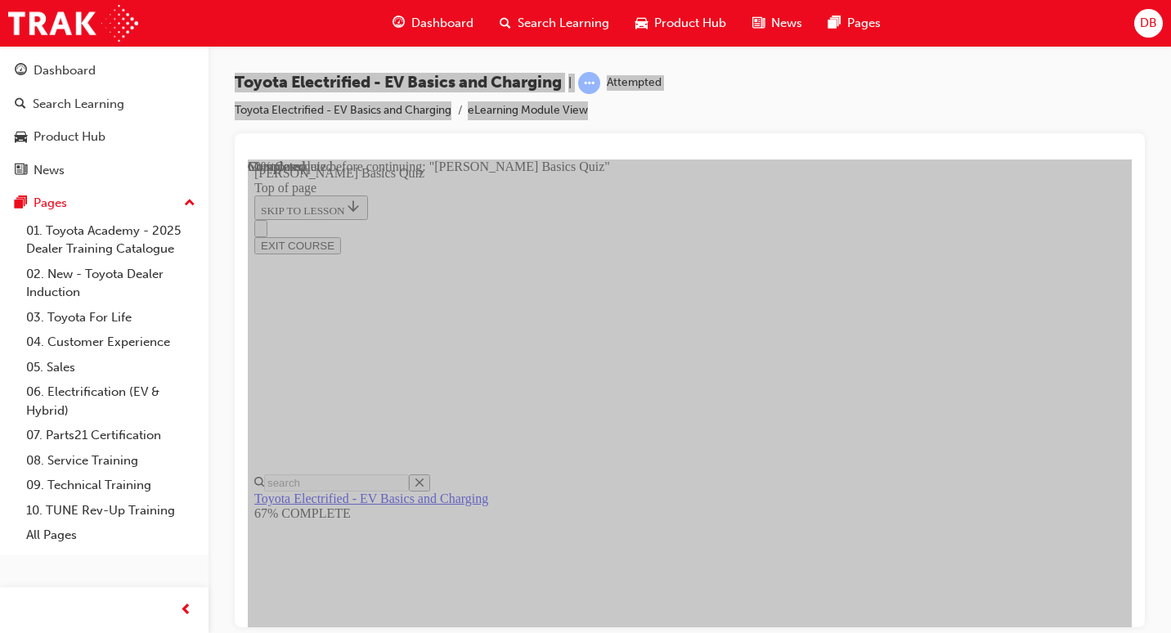
scroll to position [295, 0]
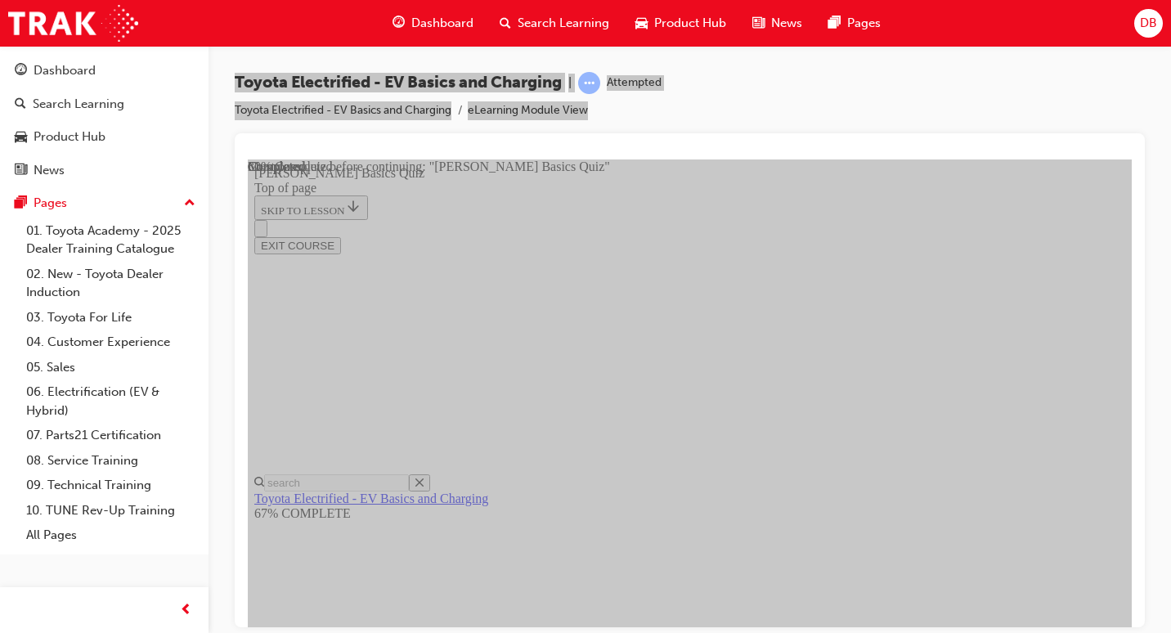
scroll to position [365, 0]
drag, startPoint x: 764, startPoint y: 388, endPoint x: 785, endPoint y: 444, distance: 59.5
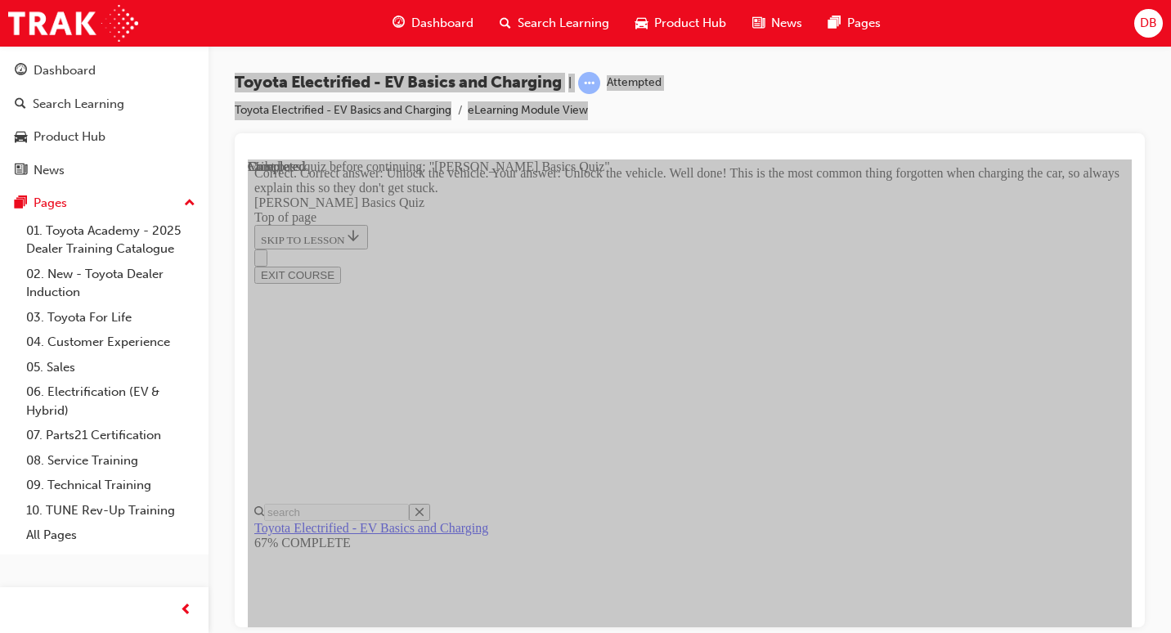
scroll to position [635, 0]
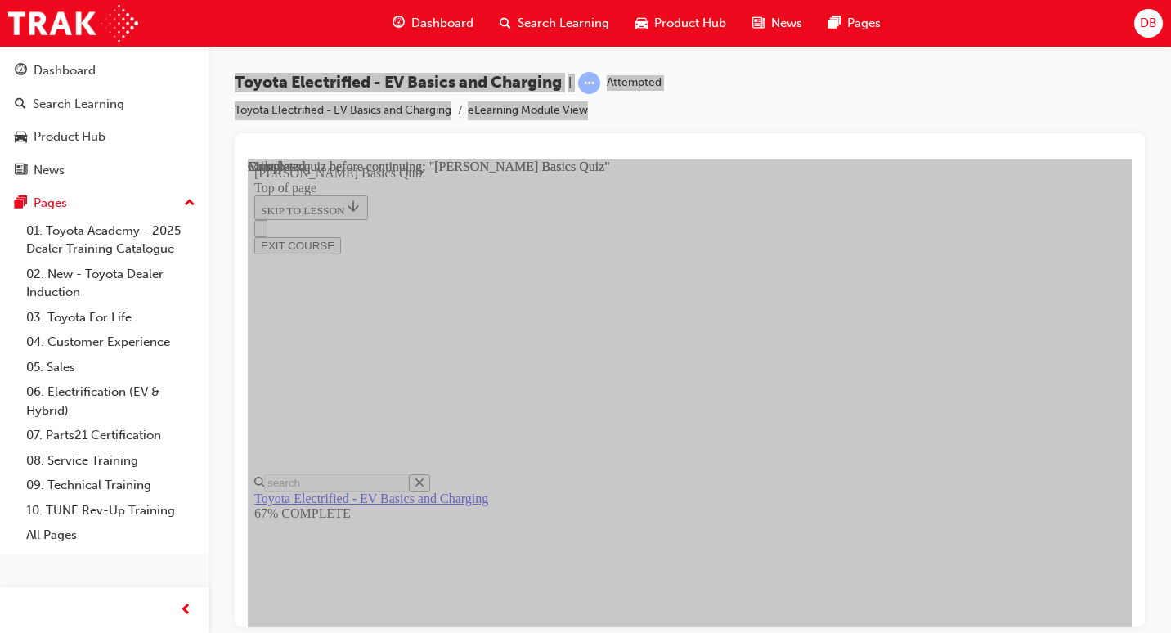
scroll to position [420, 0]
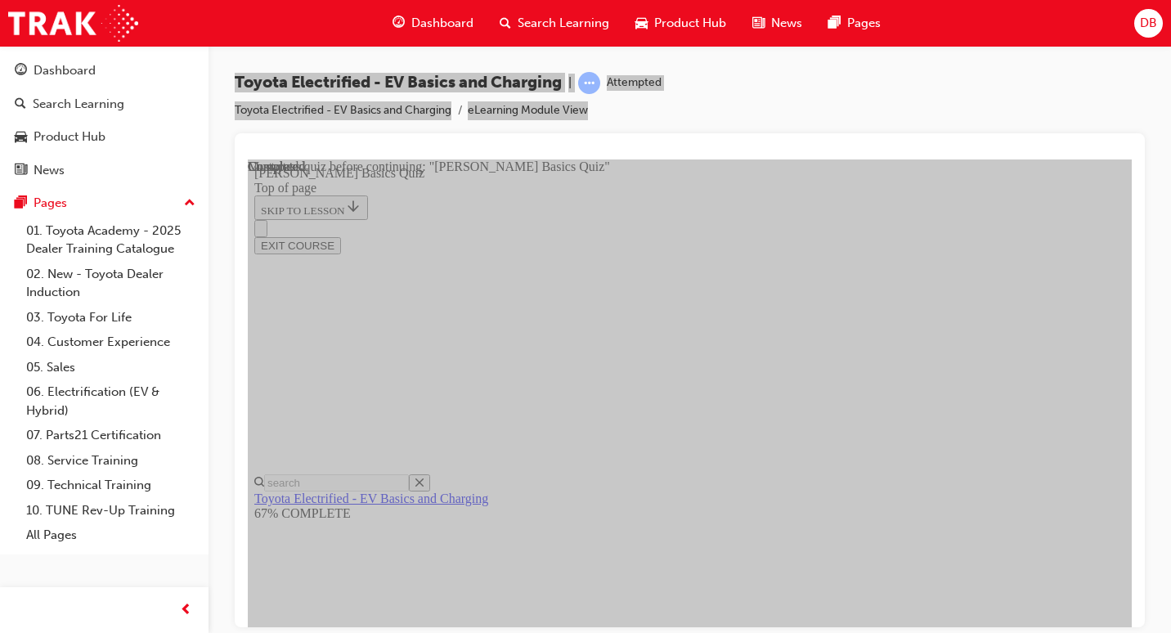
scroll to position [215, 0]
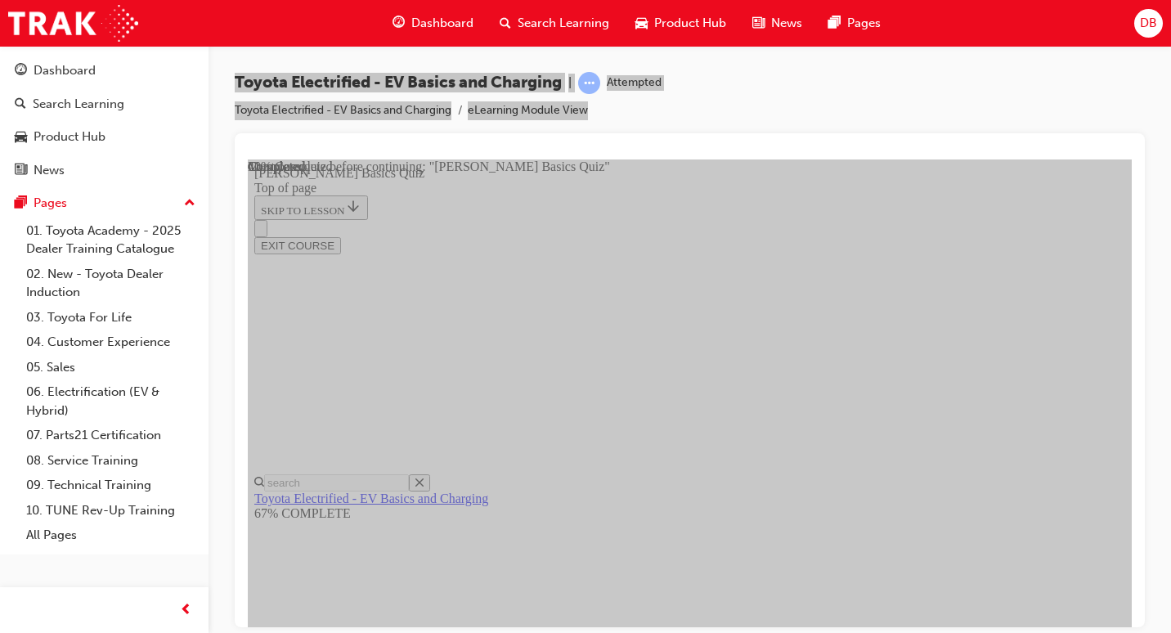
scroll to position [295, 0]
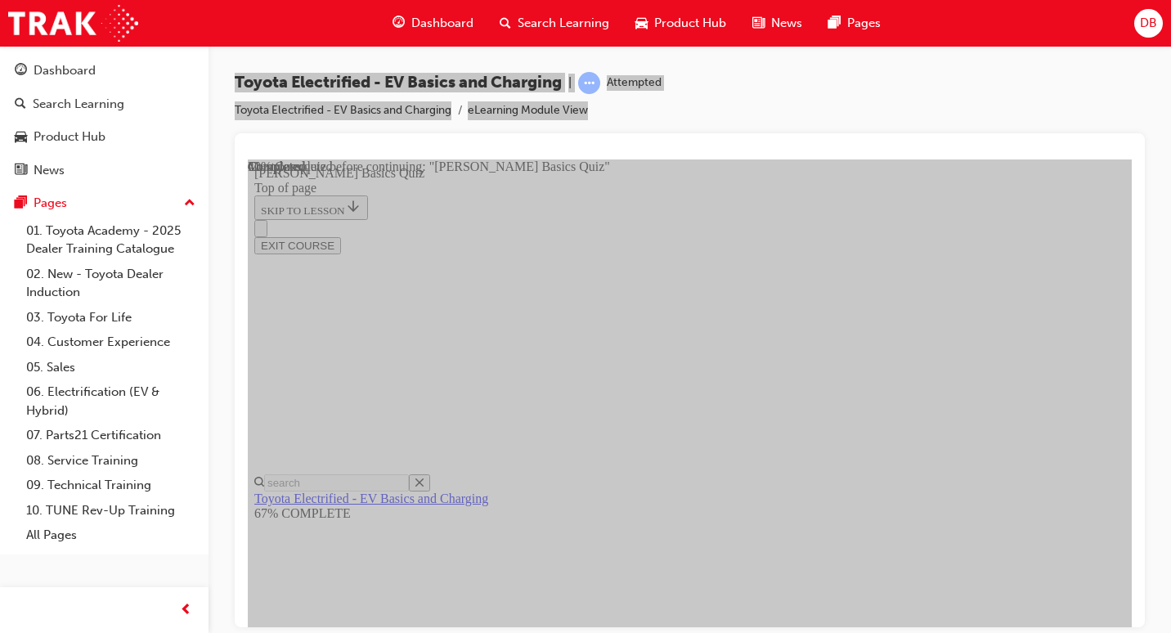
scroll to position [377, 0]
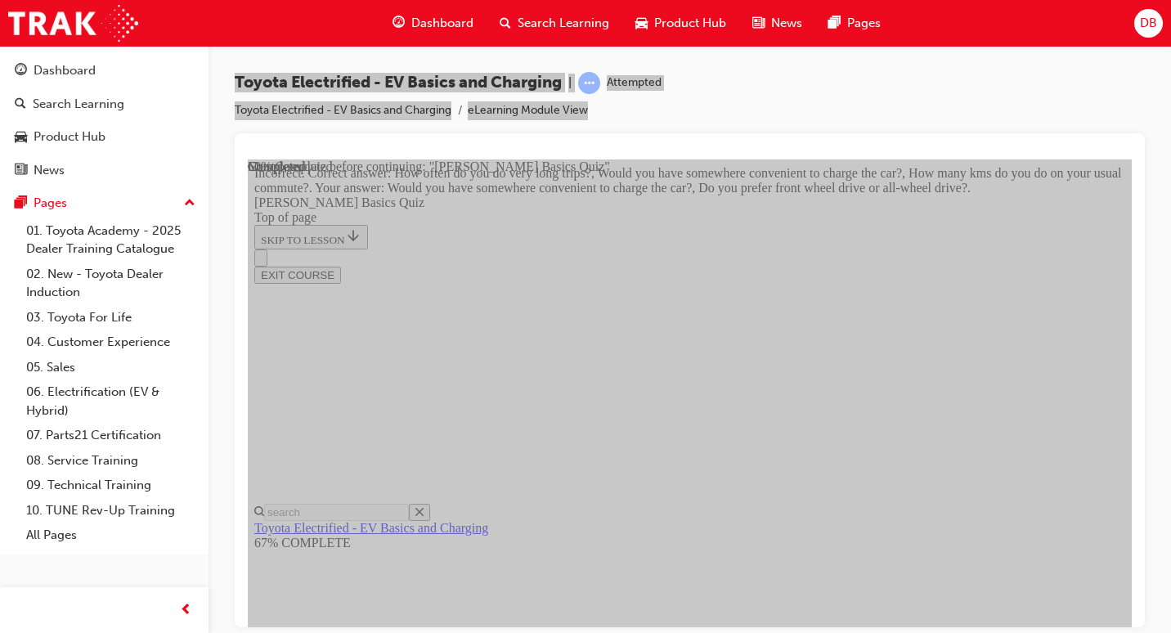
scroll to position [526, 0]
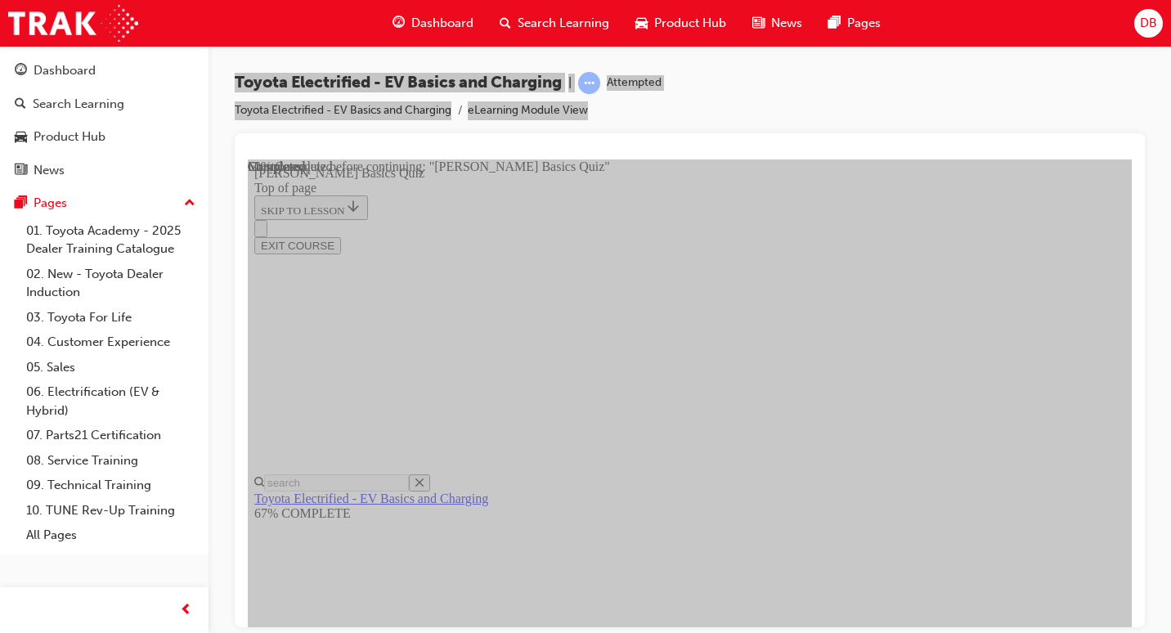
scroll to position [132, 0]
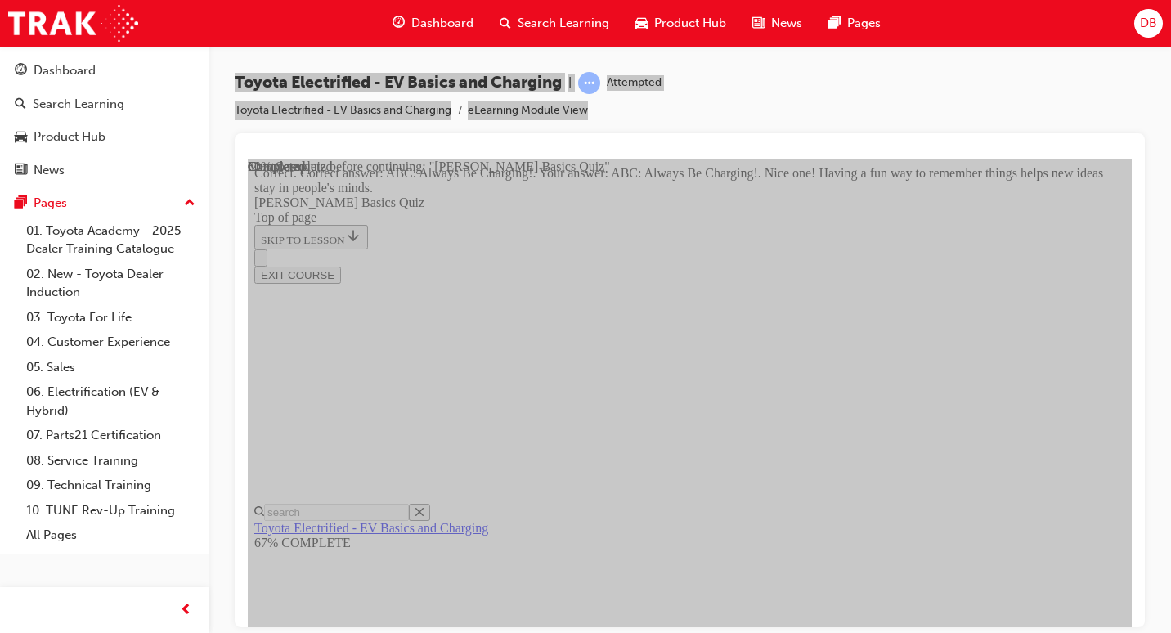
scroll to position [457, 0]
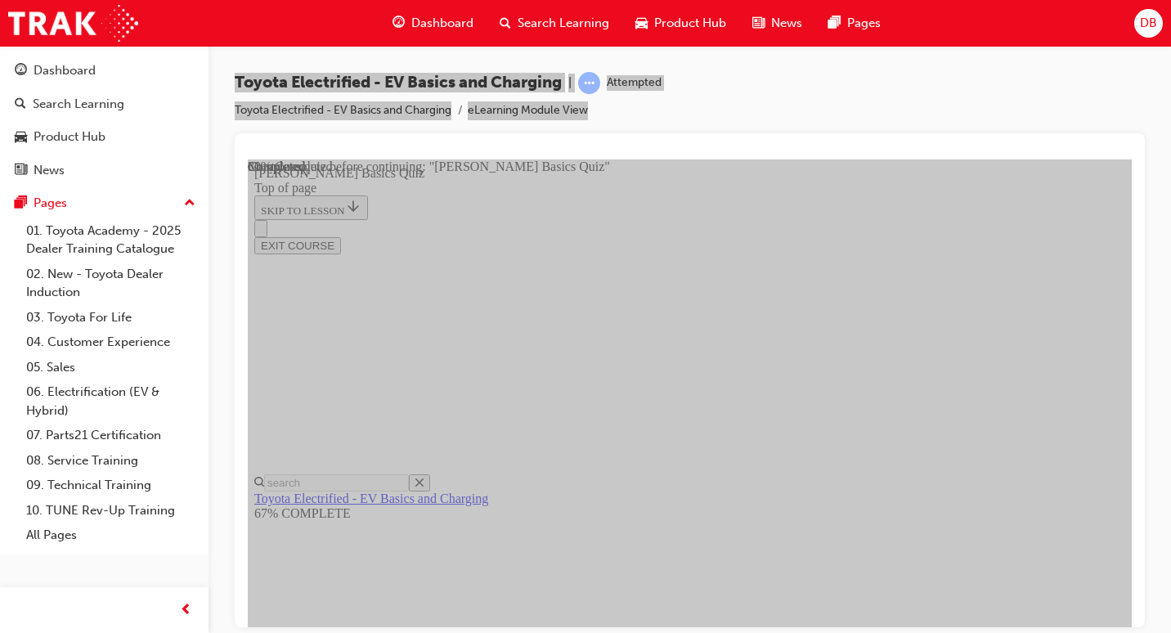
scroll to position [352, 0]
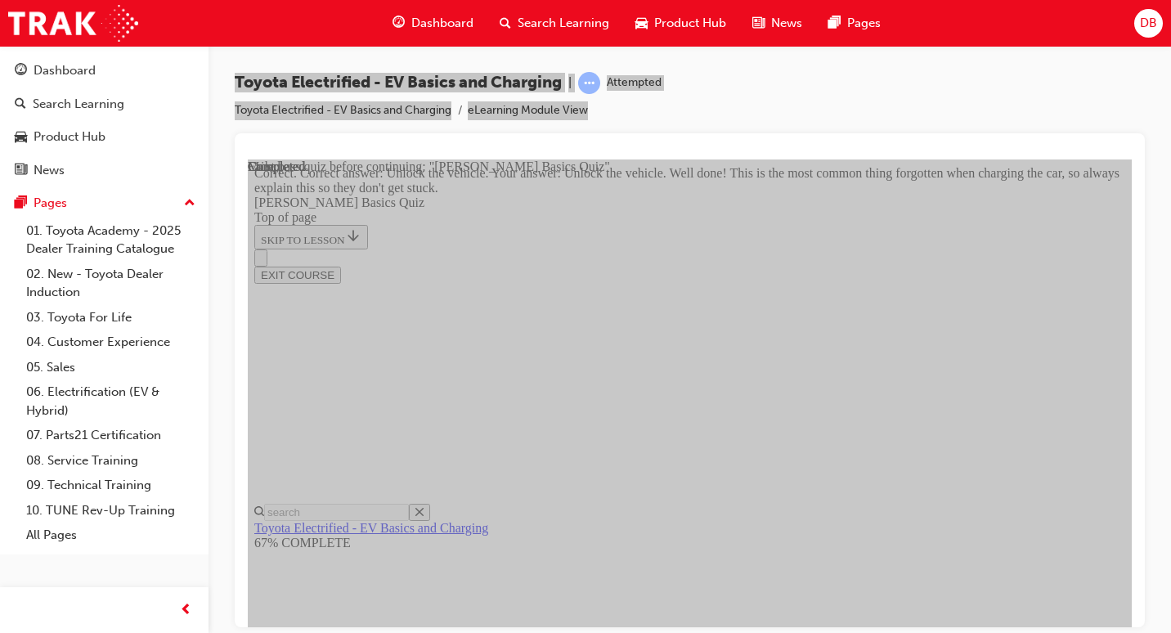
scroll to position [635, 0]
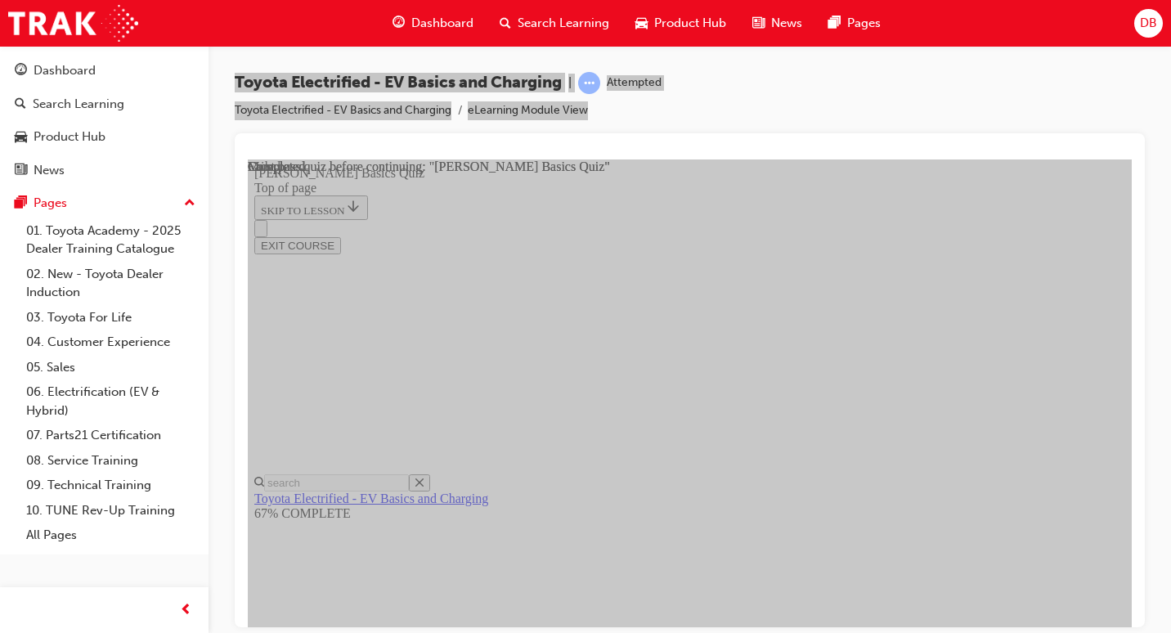
scroll to position [420, 0]
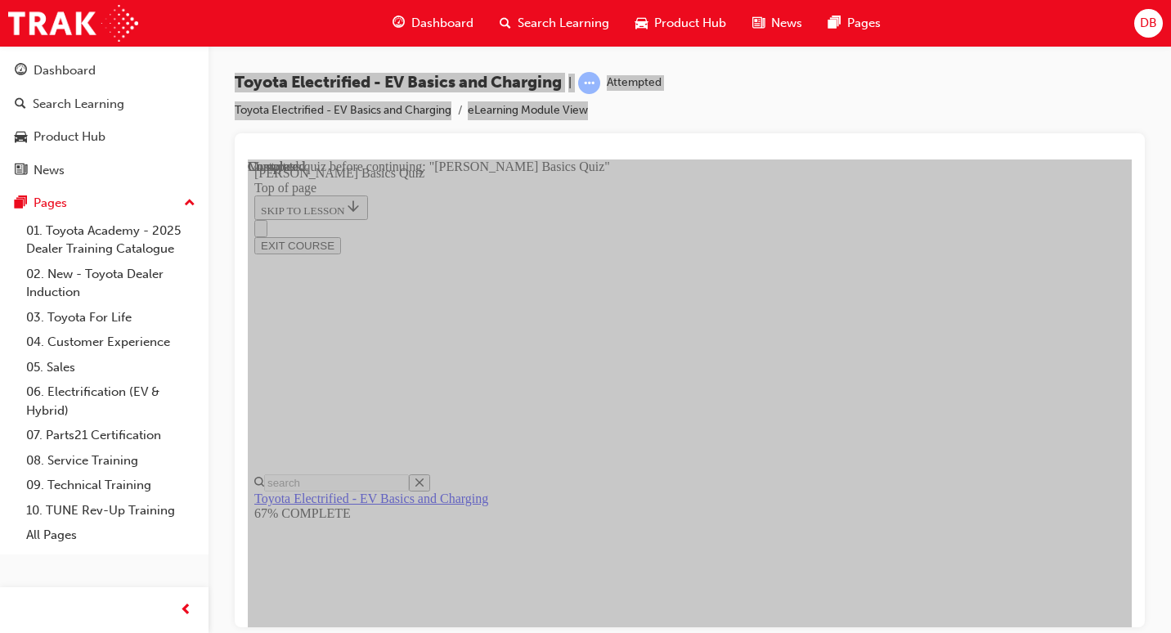
scroll to position [214, 0]
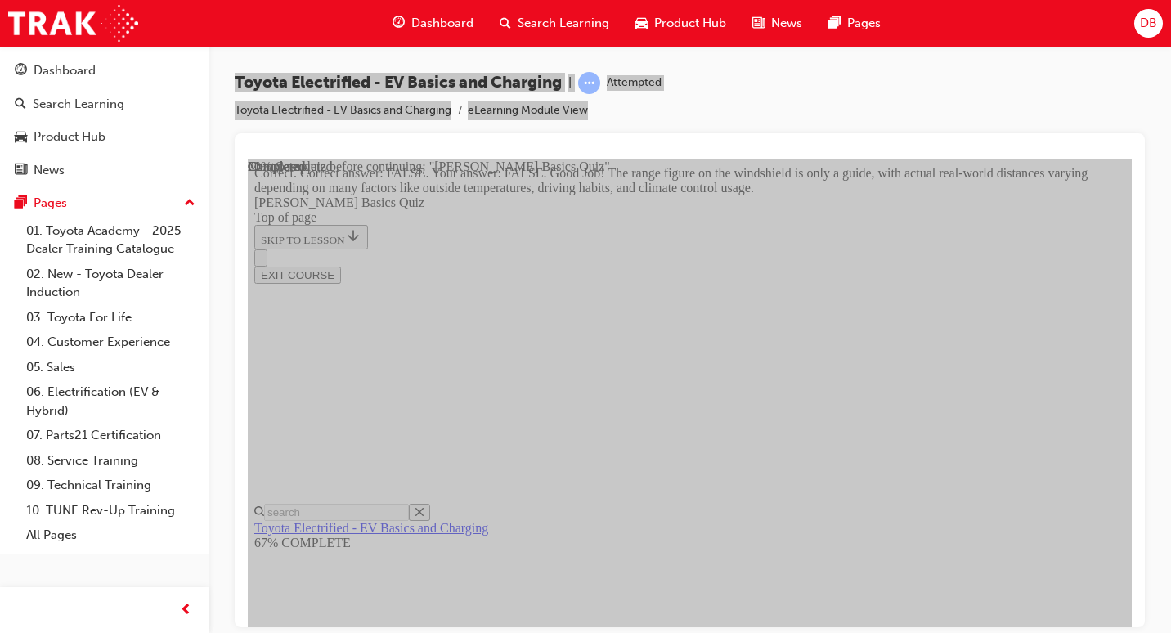
drag, startPoint x: 819, startPoint y: 548, endPoint x: 794, endPoint y: 530, distance: 31.1
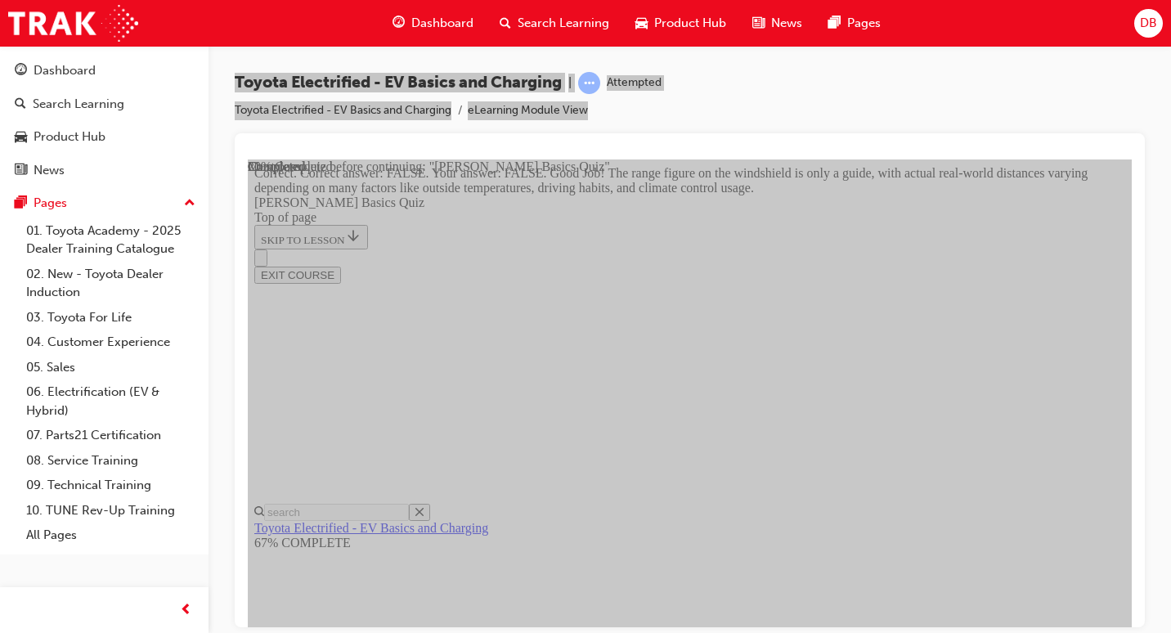
scroll to position [459, 0]
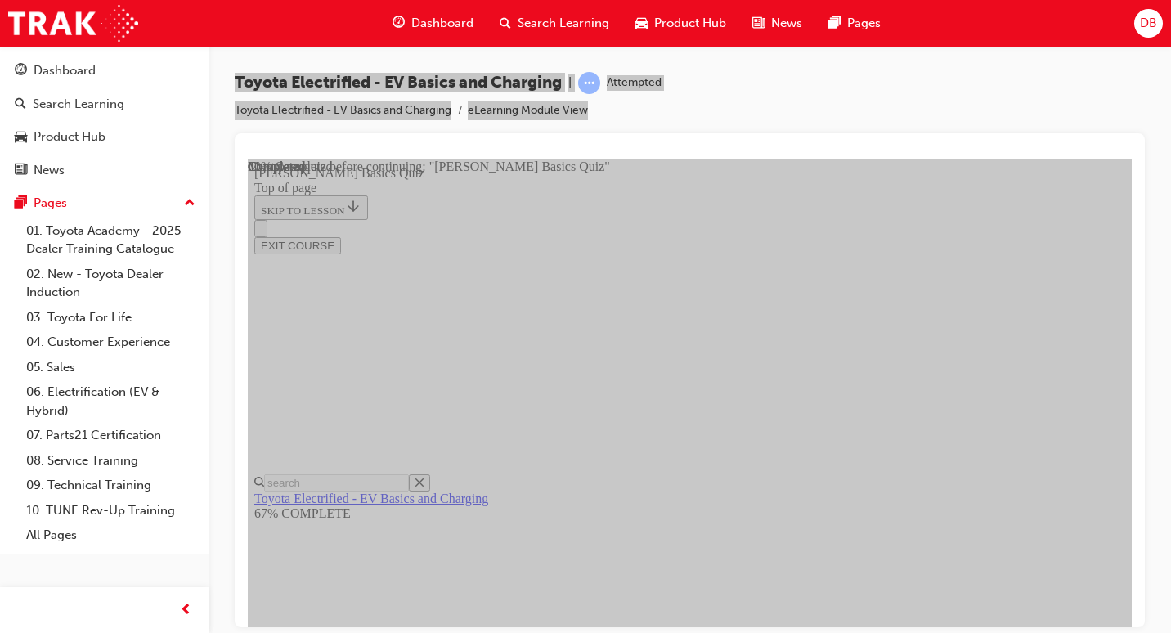
scroll to position [50, 0]
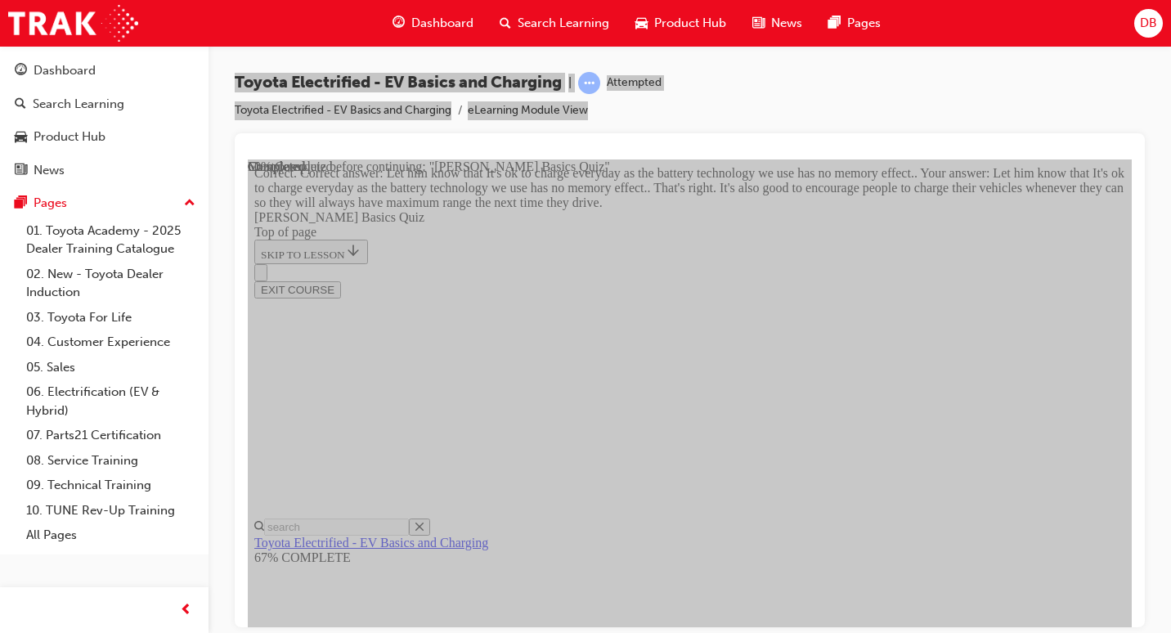
scroll to position [507, 0]
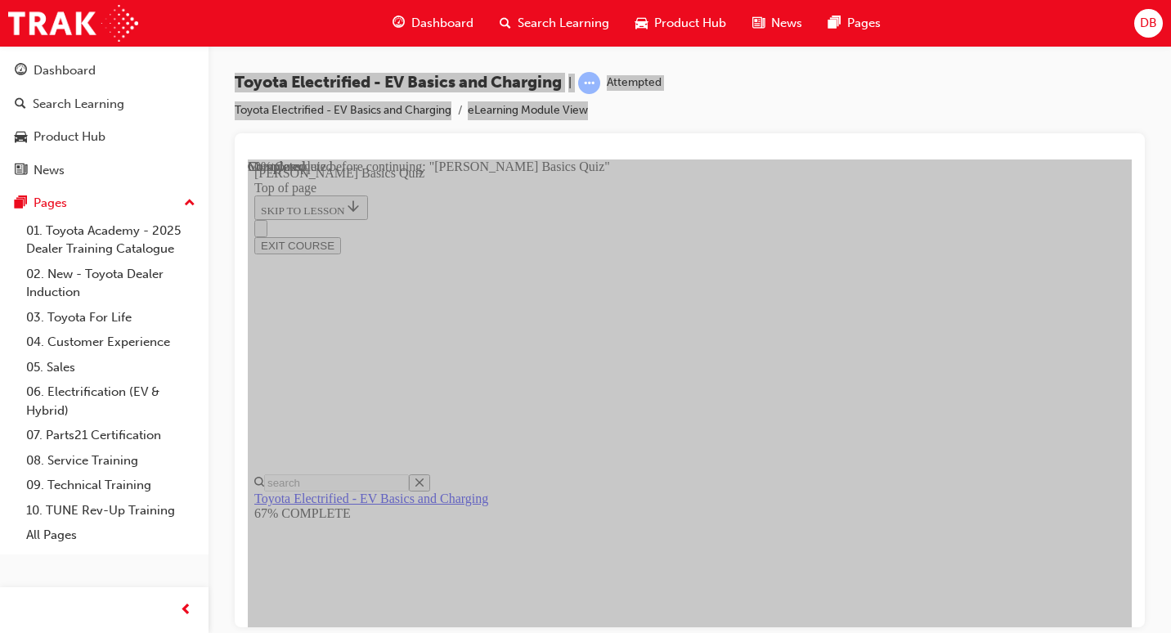
scroll to position [433, 0]
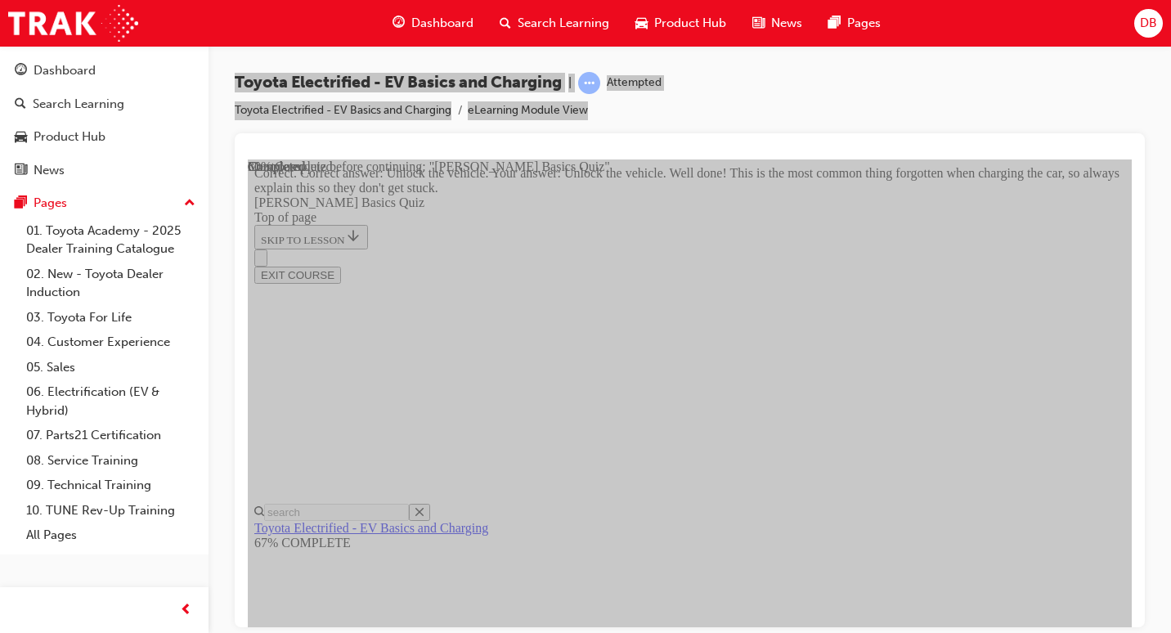
scroll to position [635, 0]
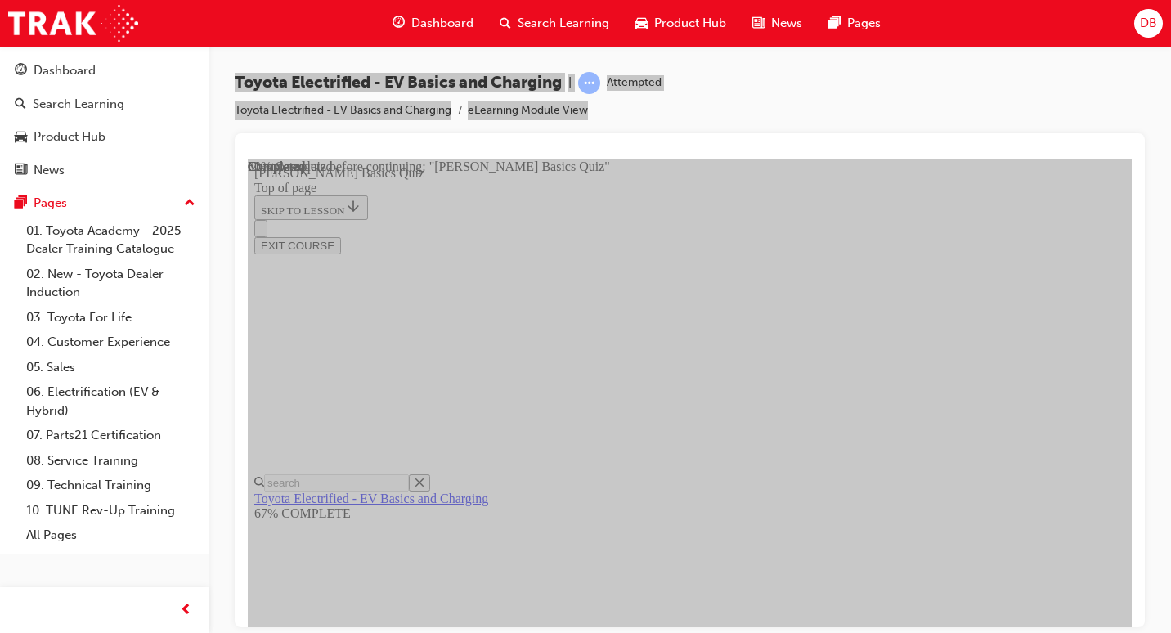
scroll to position [213, 0]
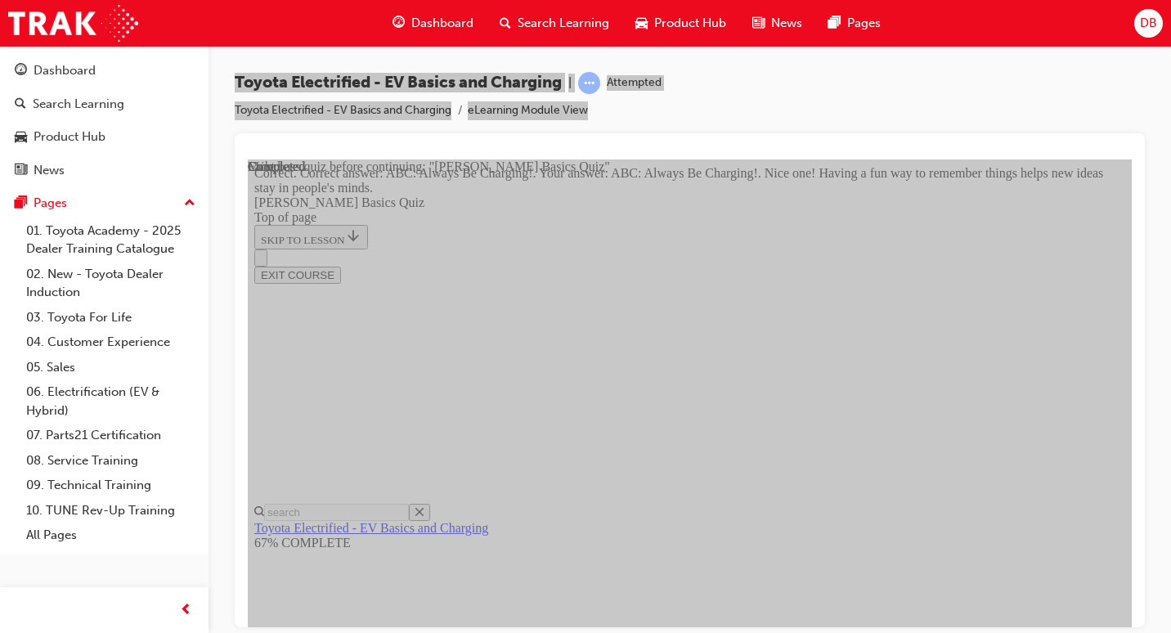
scroll to position [457, 0]
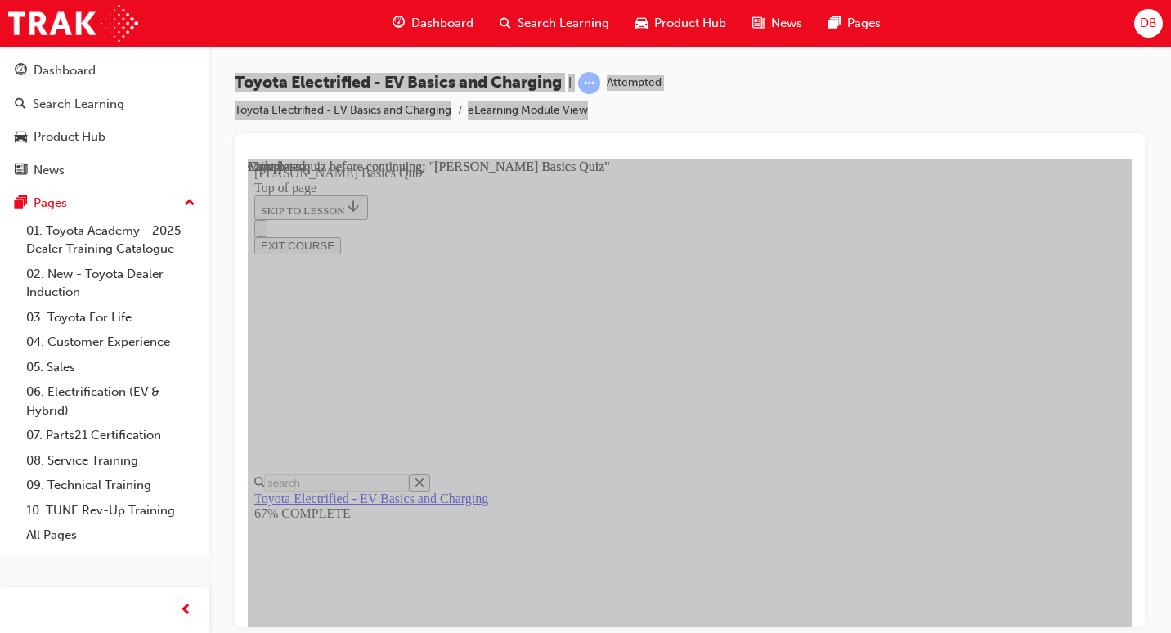
scroll to position [338, 0]
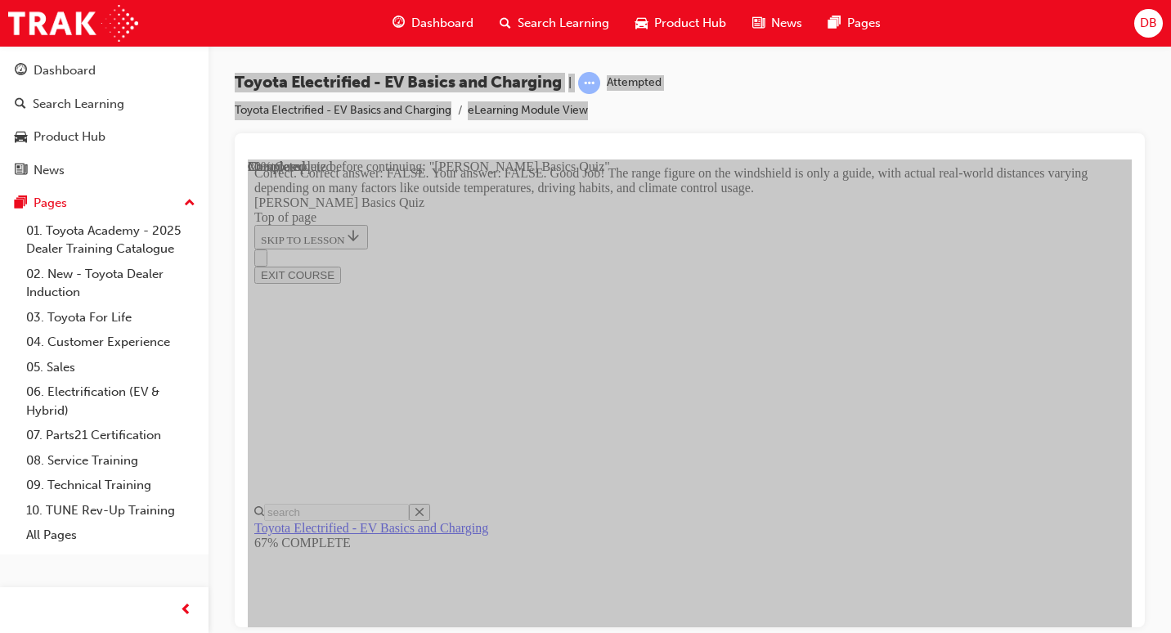
scroll to position [477, 0]
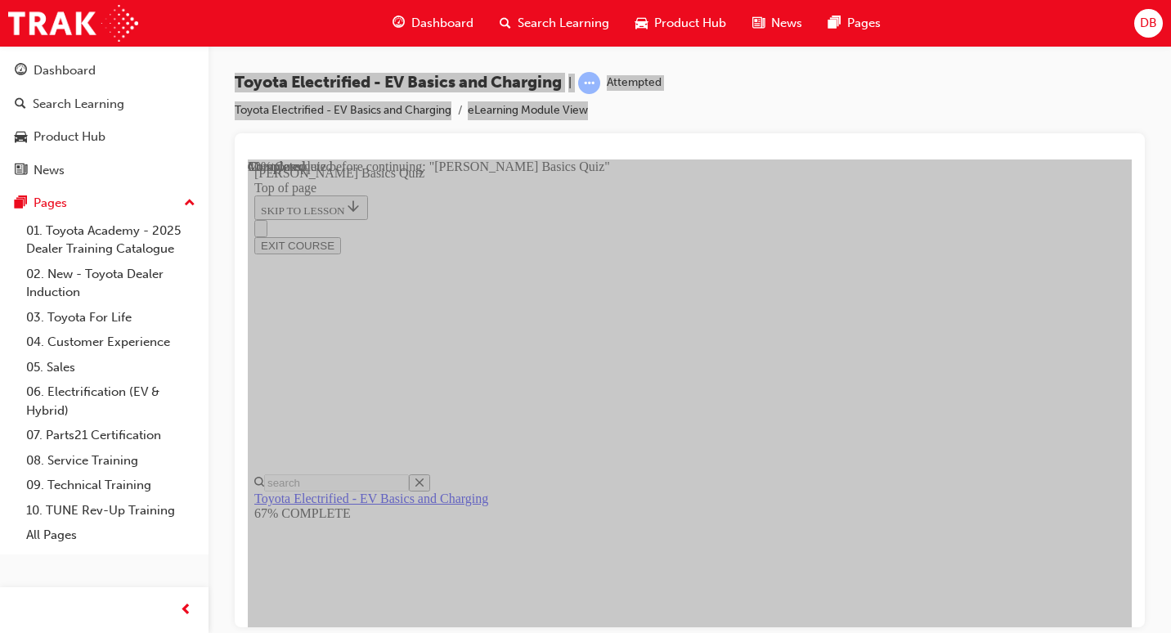
scroll to position [295, 0]
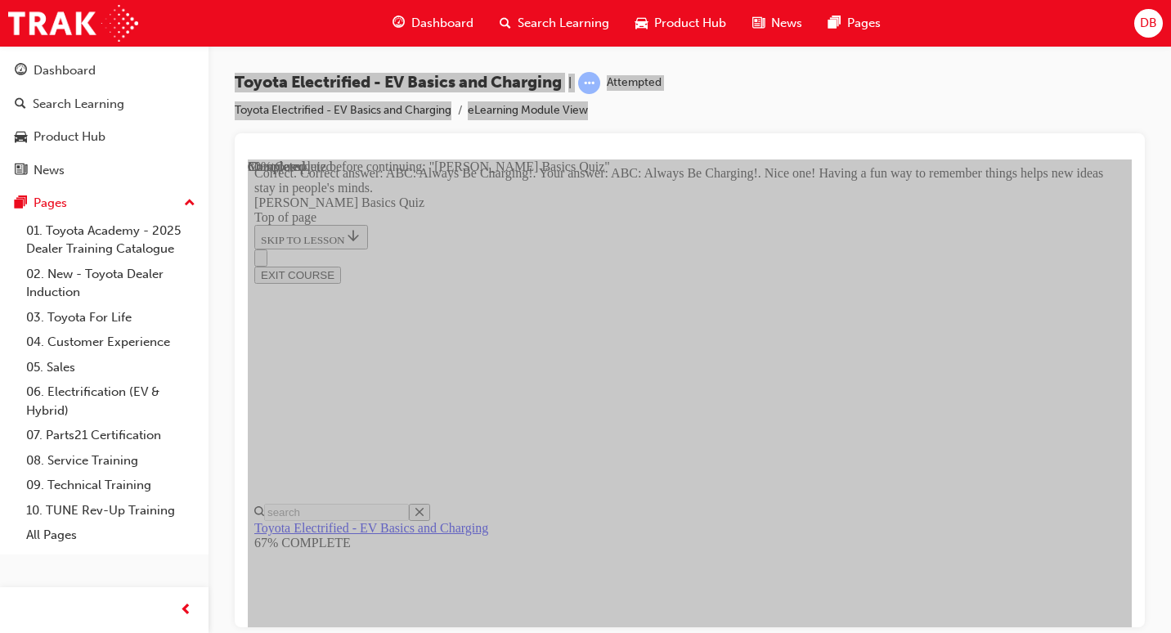
scroll to position [457, 0]
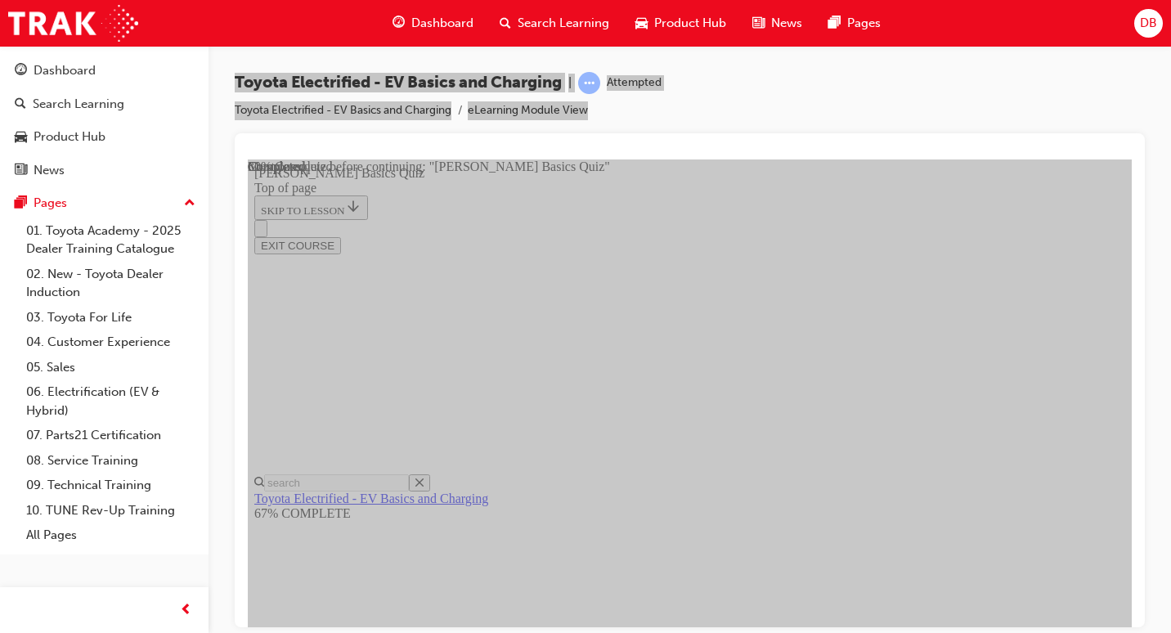
scroll to position [338, 0]
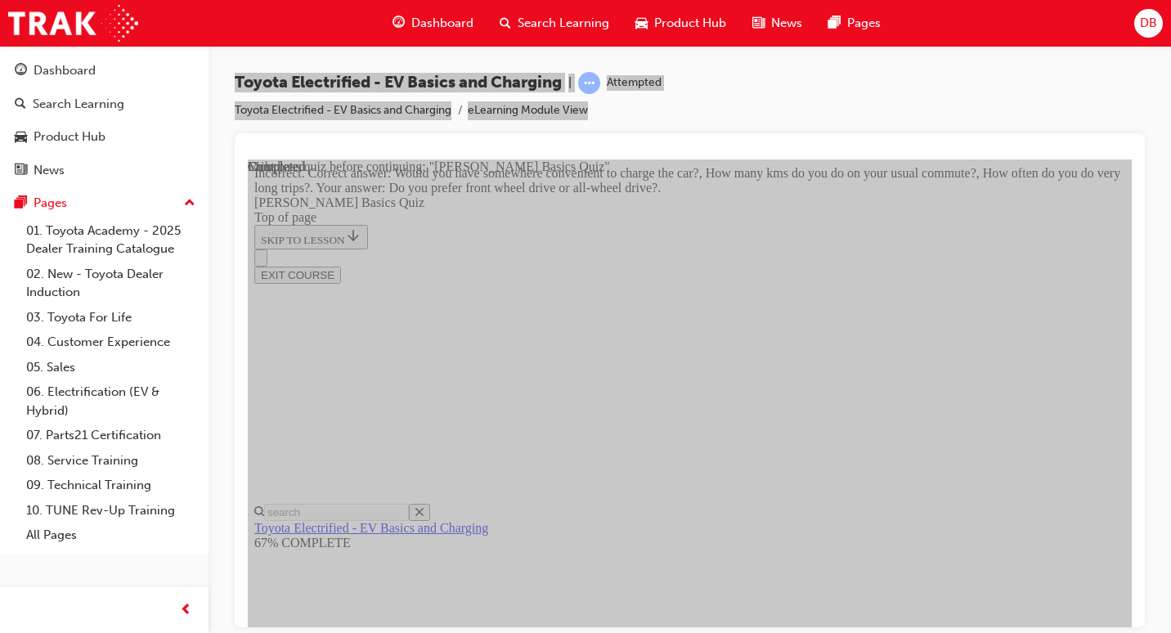
scroll to position [526, 0]
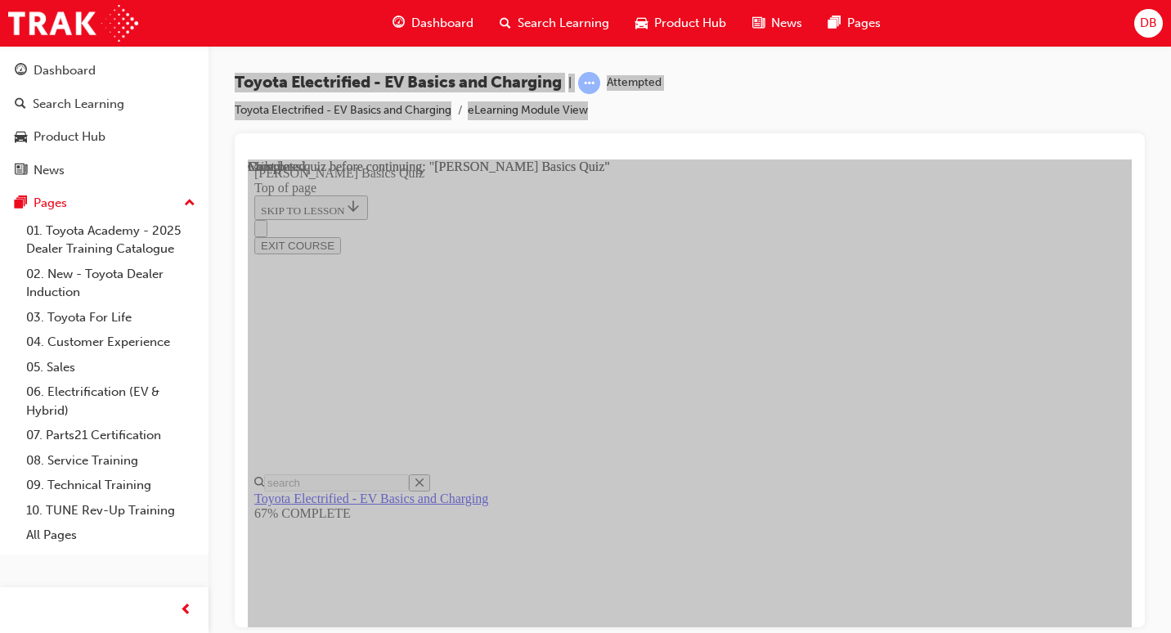
scroll to position [420, 0]
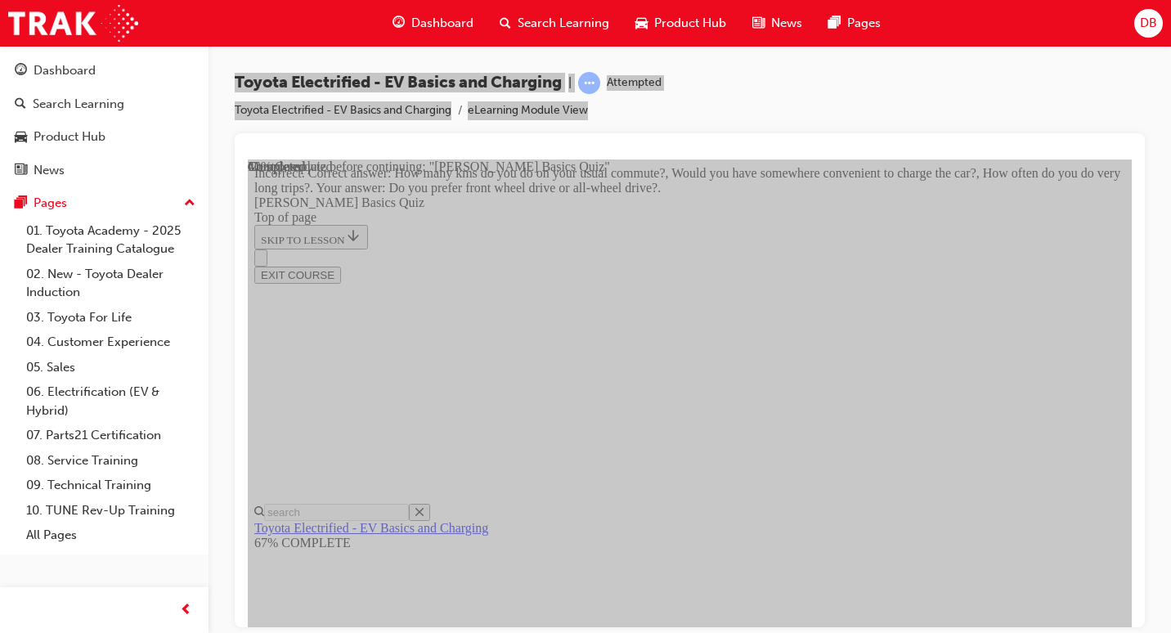
scroll to position [526, 0]
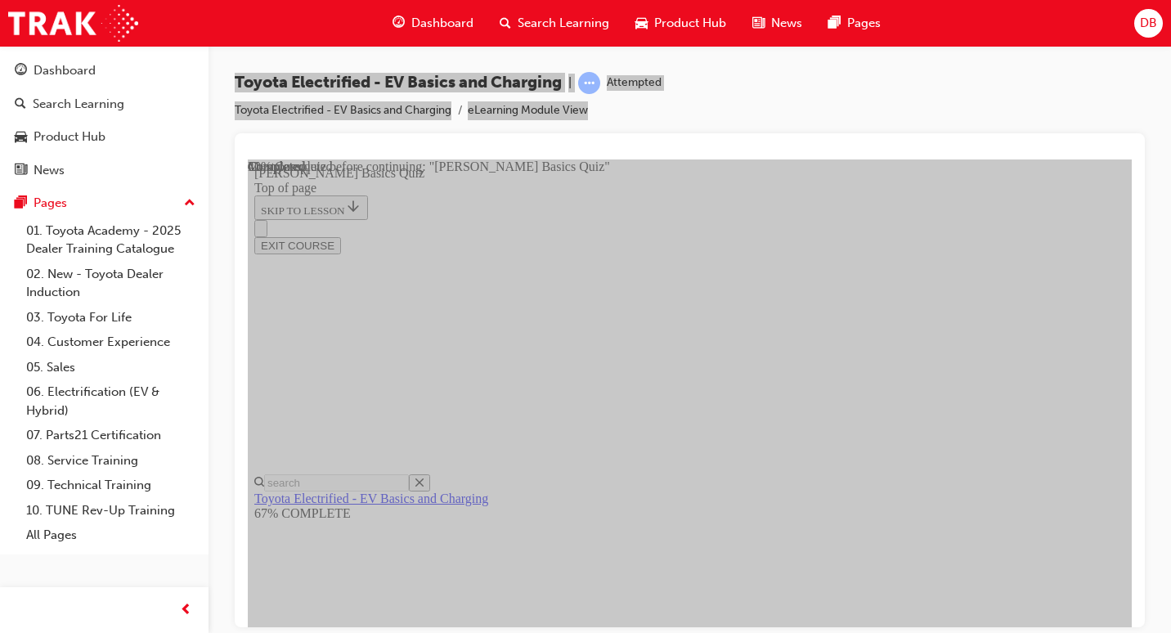
scroll to position [213, 0]
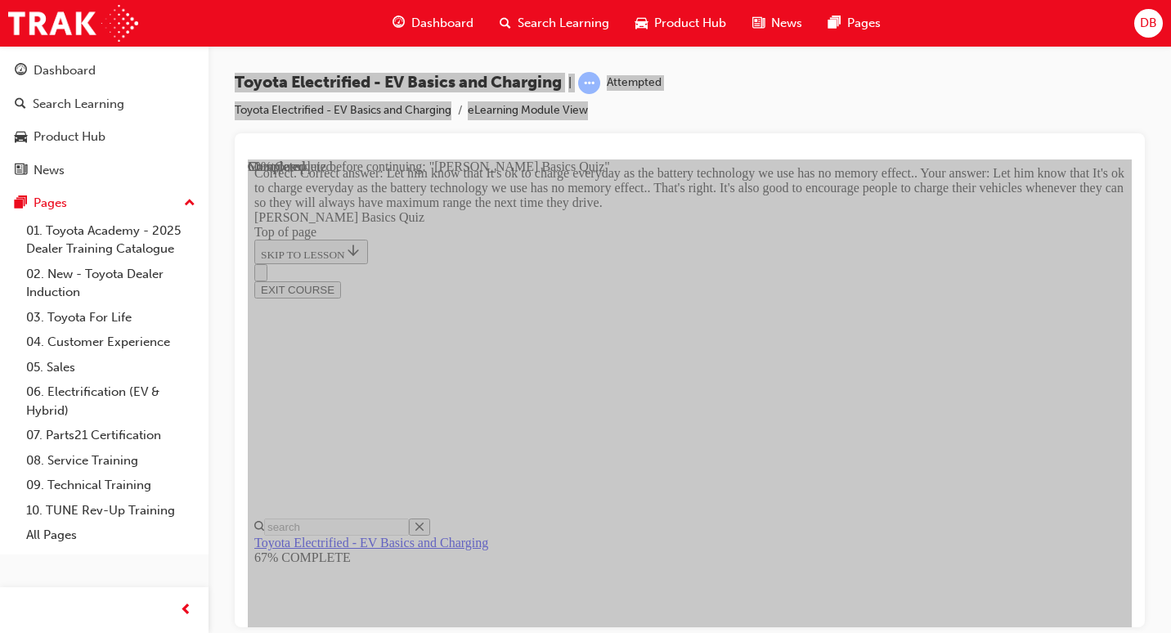
scroll to position [507, 0]
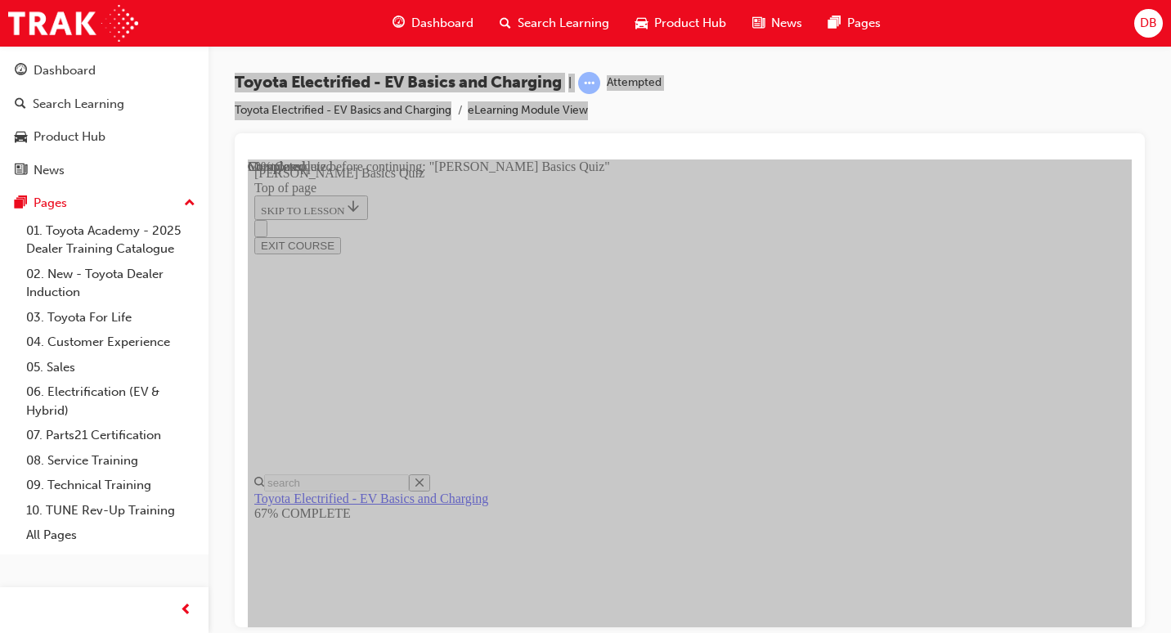
scroll to position [447, 0]
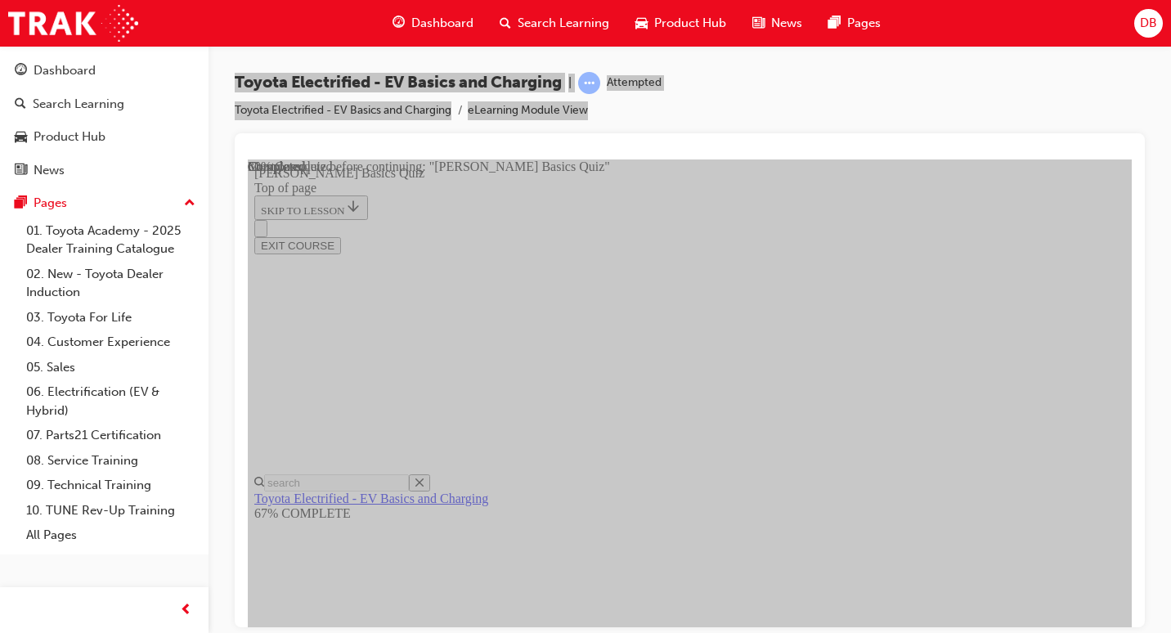
scroll to position [132, 0]
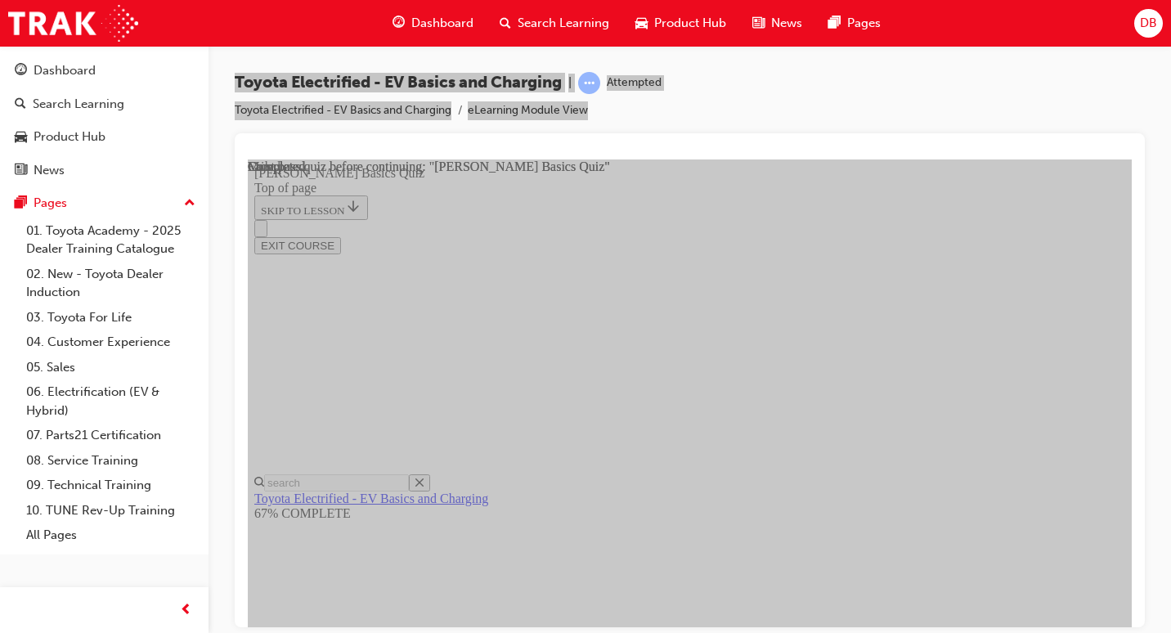
scroll to position [420, 0]
